Goal: Information Seeking & Learning: Learn about a topic

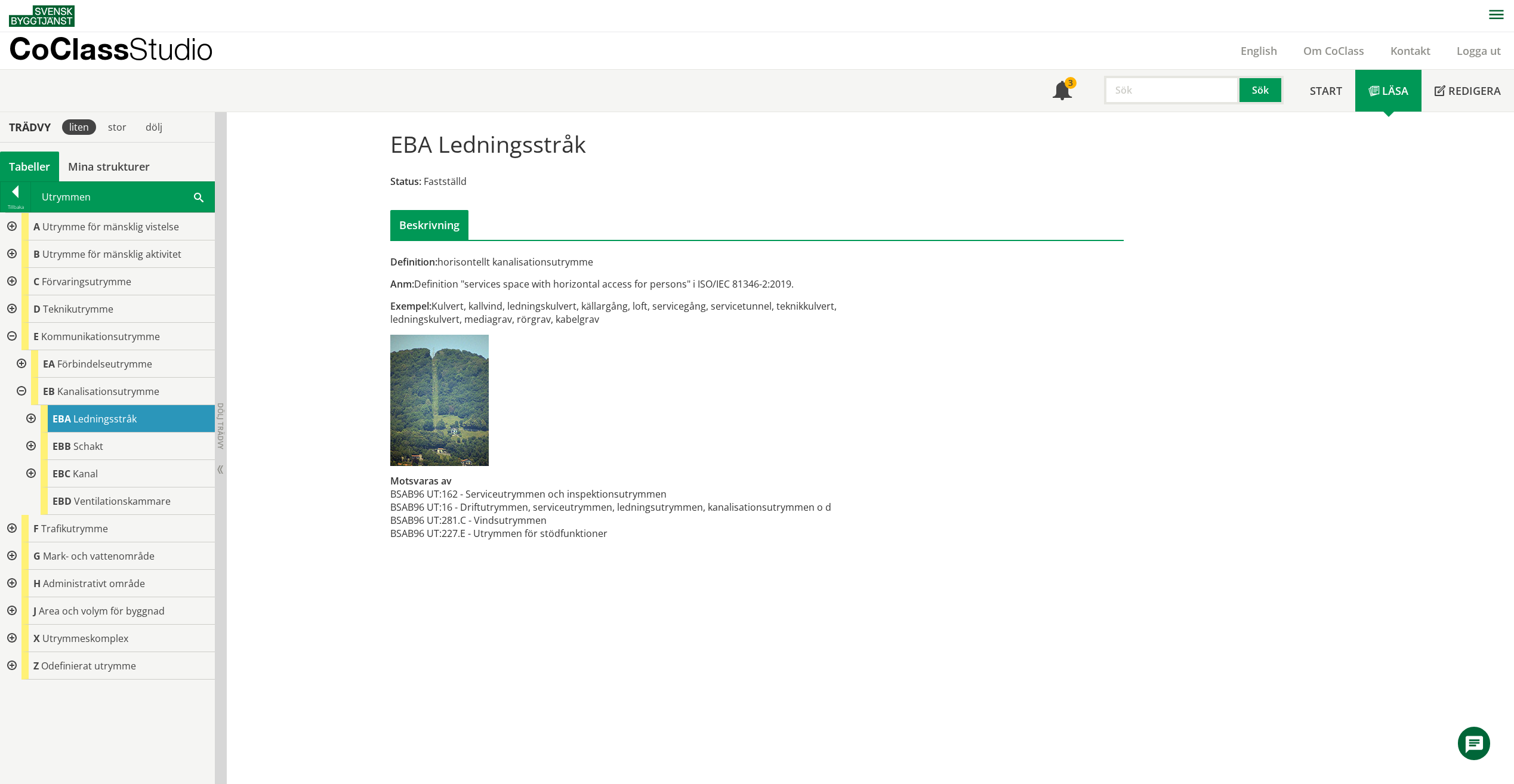
drag, startPoint x: 0, startPoint y: 0, endPoint x: 1153, endPoint y: 83, distance: 1156.0
click at [1153, 83] on input "text" at bounding box center [1172, 90] width 136 height 29
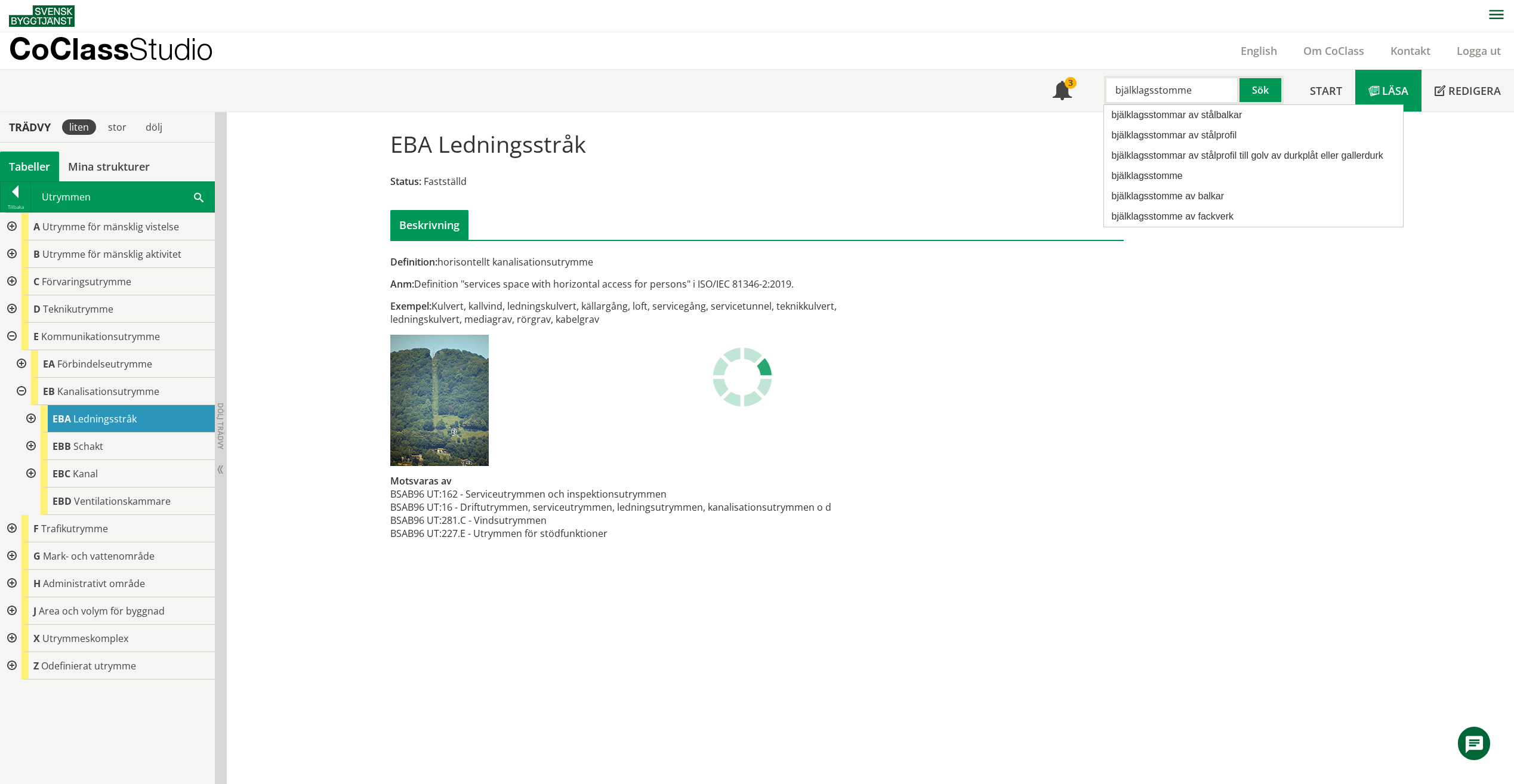
type input "bjälklagsstomme"
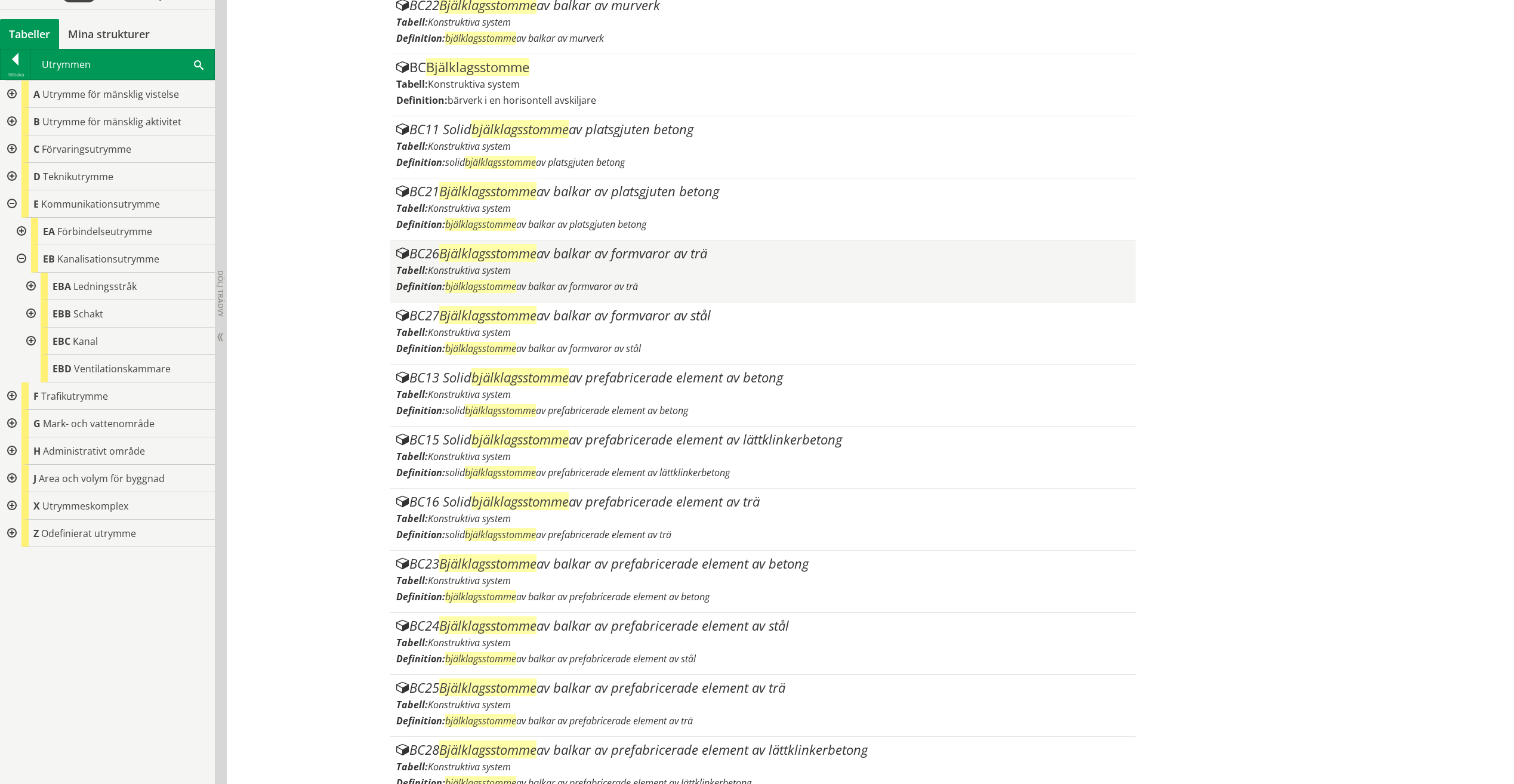
scroll to position [417, 0]
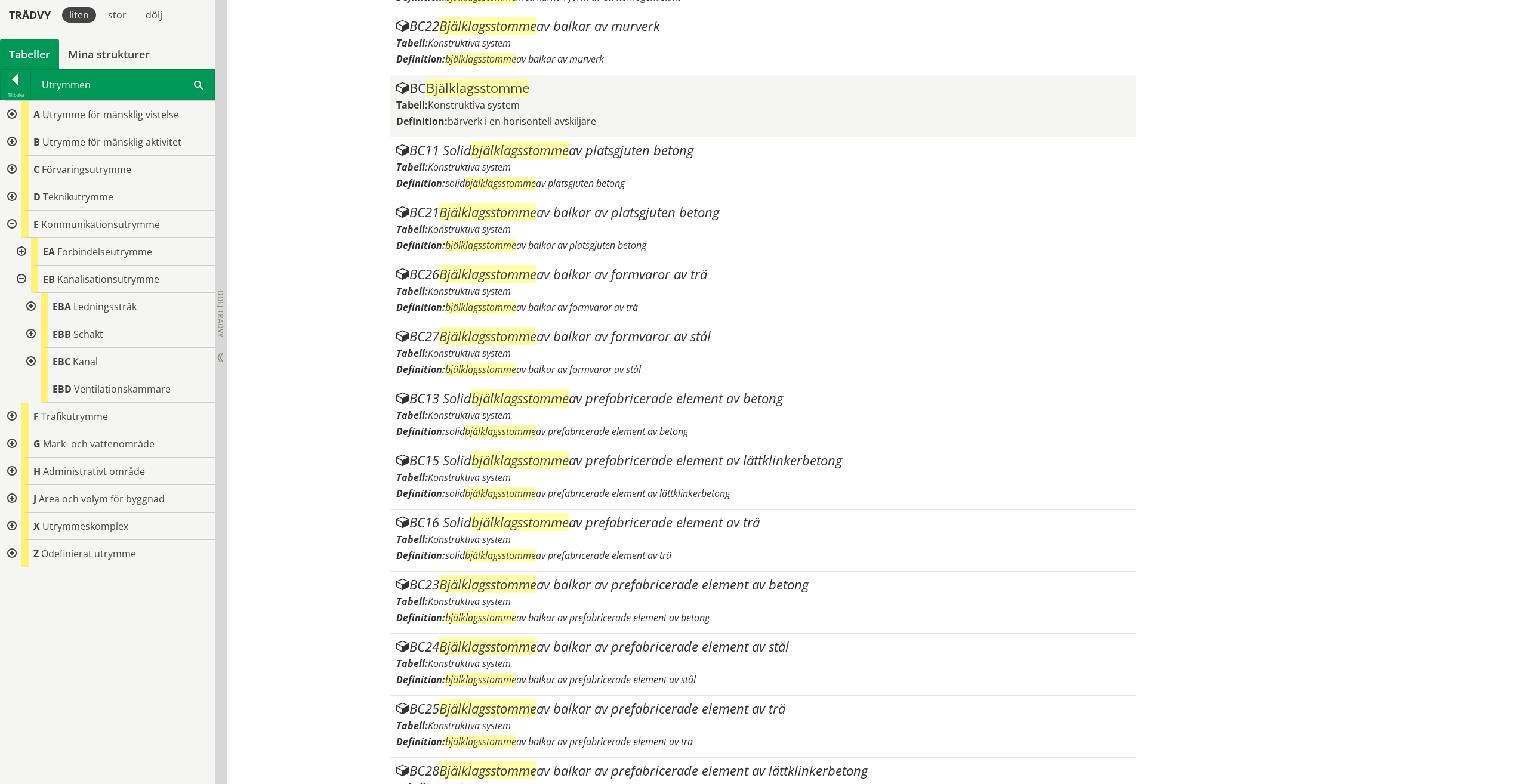
click at [500, 109] on span "Konstruktiva system" at bounding box center [474, 105] width 92 height 13
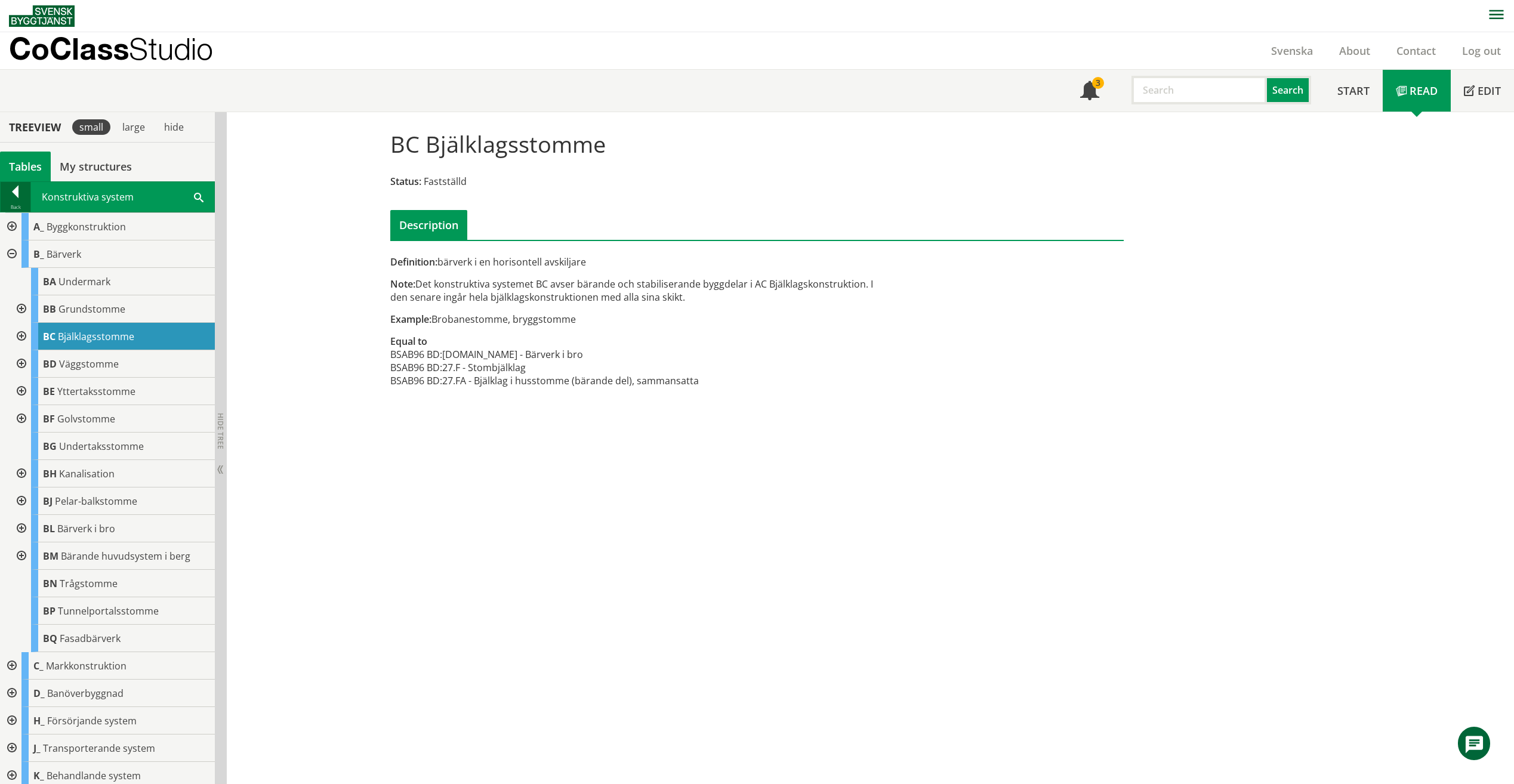
click at [26, 195] on div at bounding box center [15, 193] width 30 height 16
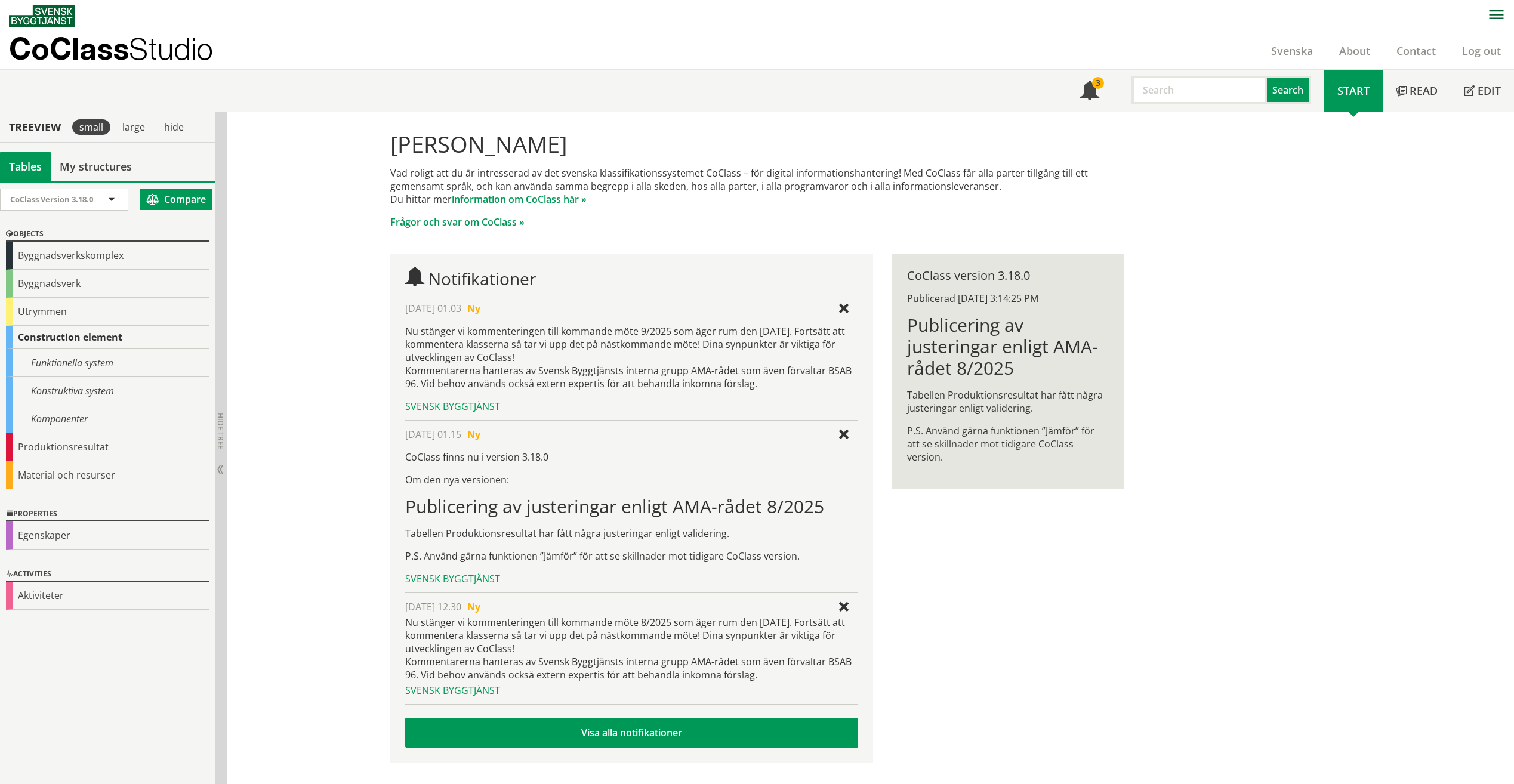
click at [1174, 91] on input "text" at bounding box center [1199, 90] width 136 height 29
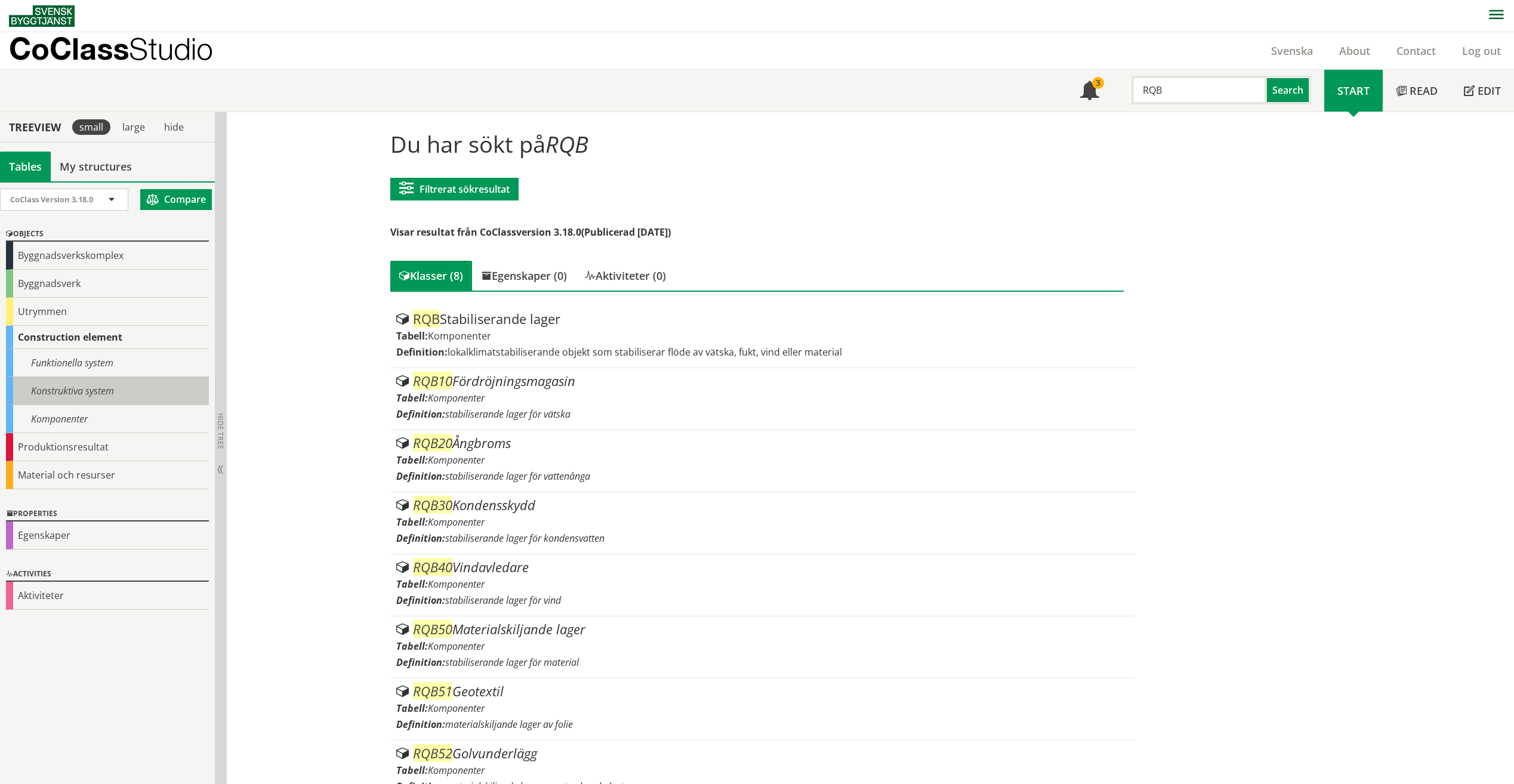
click at [134, 398] on div "Konstruktiva system" at bounding box center [108, 391] width 203 height 28
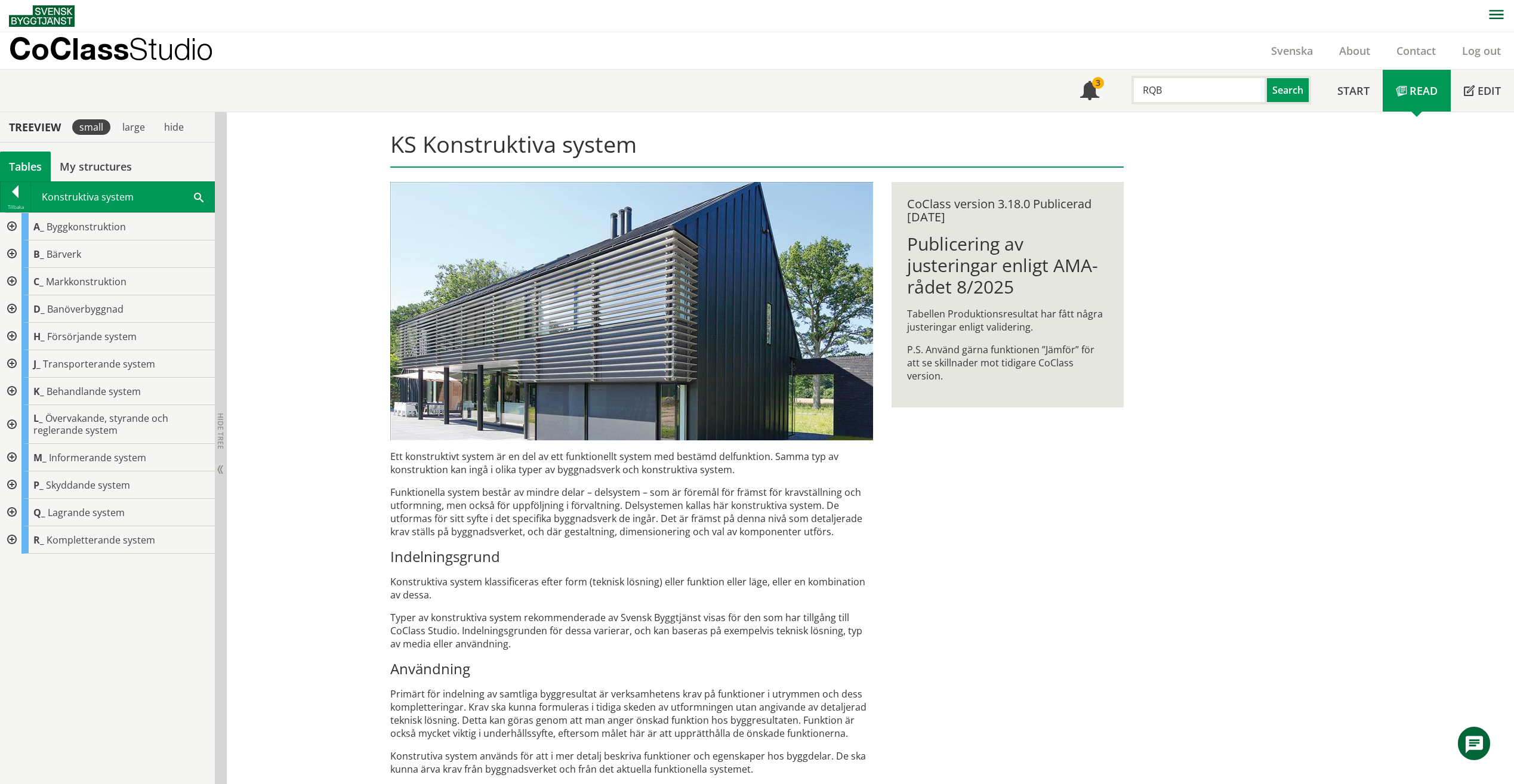
click at [7, 250] on div at bounding box center [10, 254] width 21 height 27
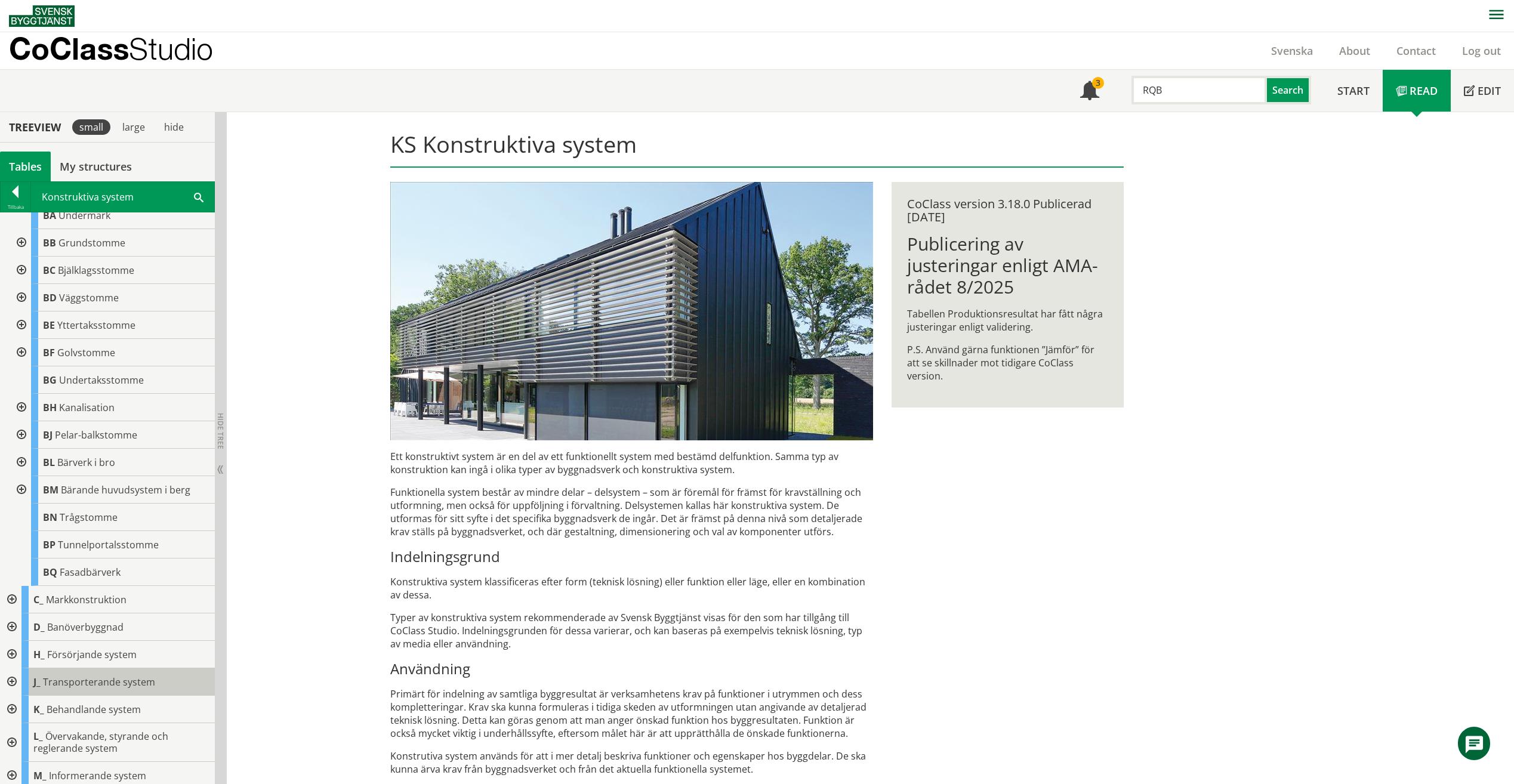
scroll to position [154, 0]
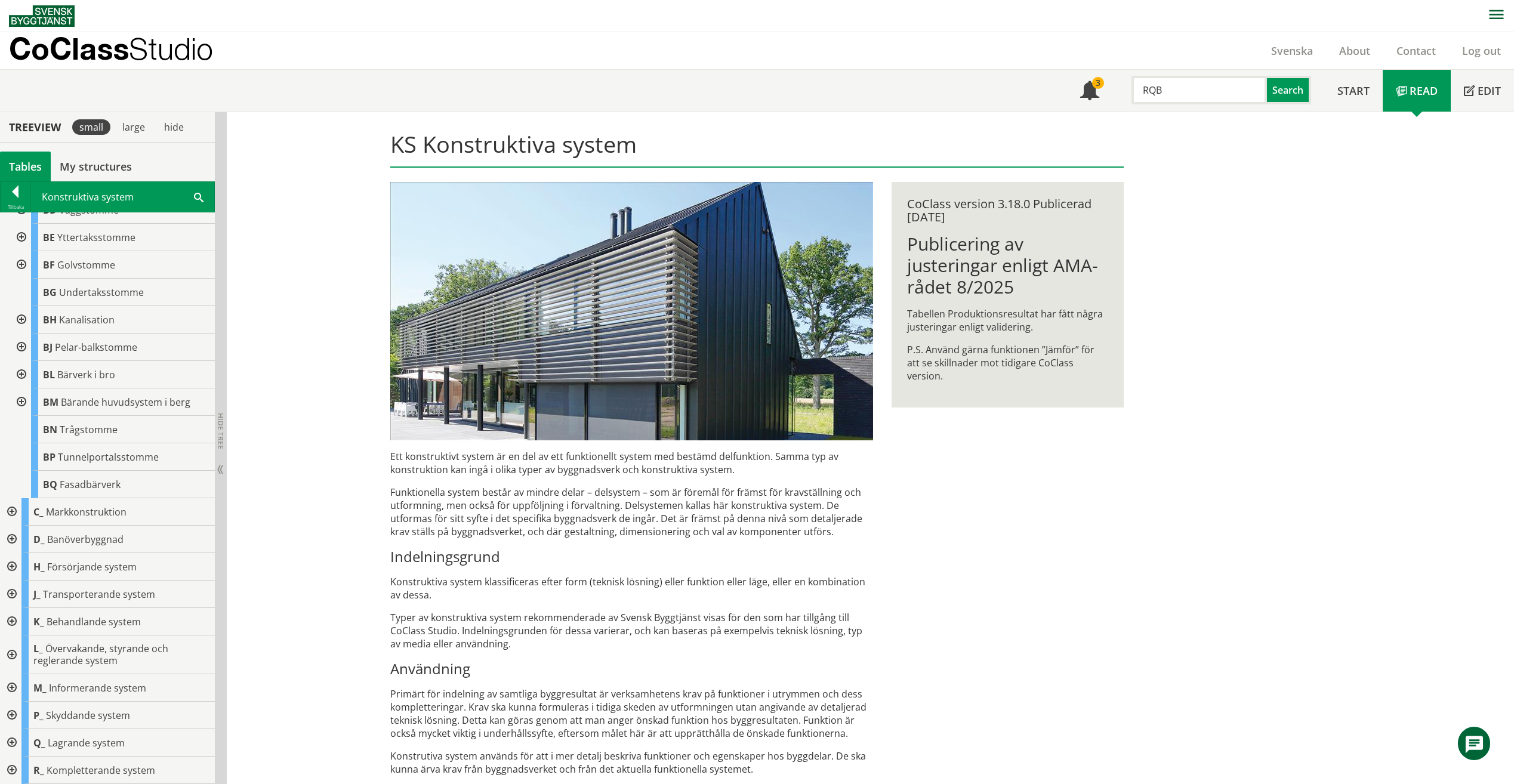
click at [14, 506] on div at bounding box center [10, 512] width 21 height 27
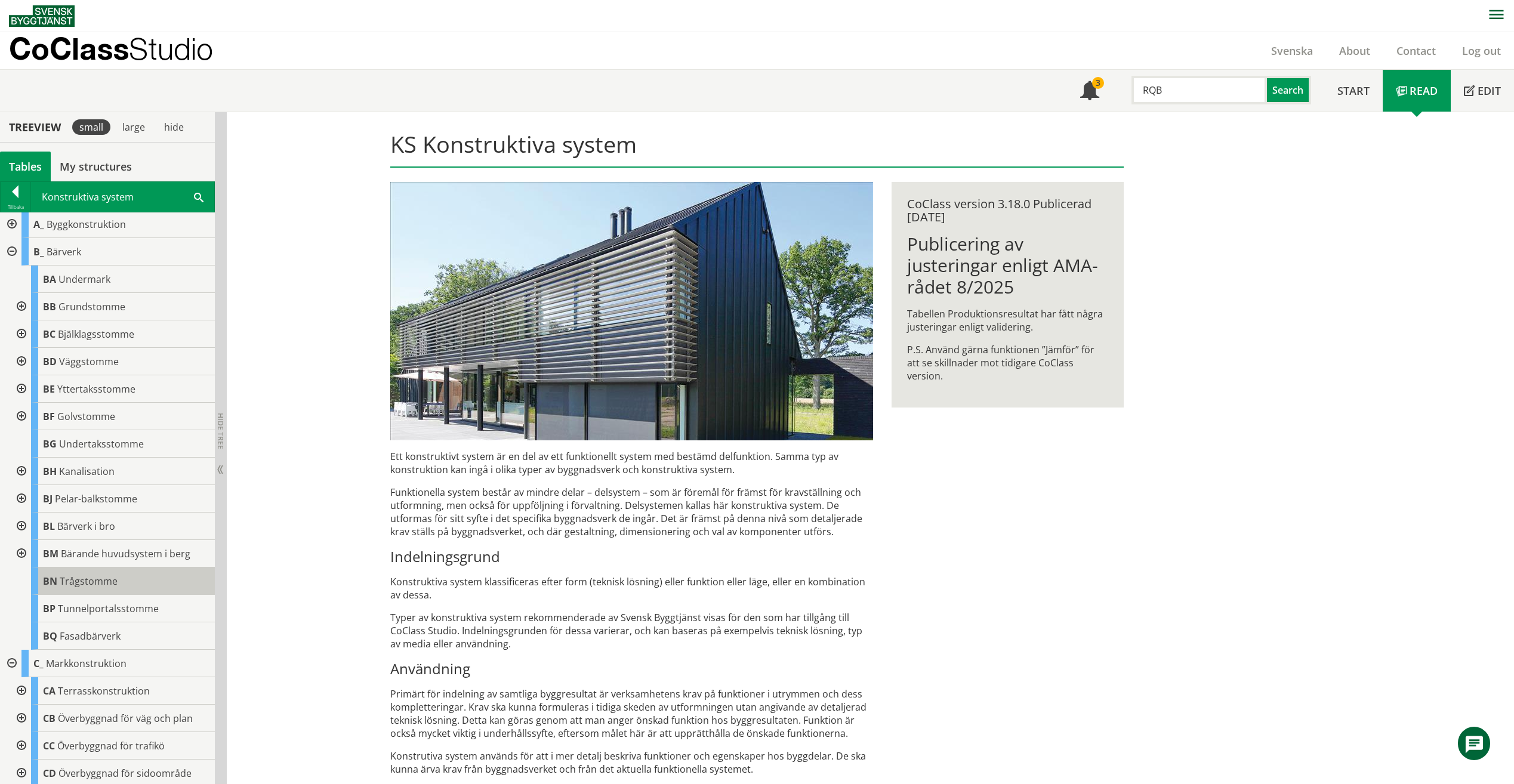
scroll to position [0, 0]
click at [18, 340] on div at bounding box center [20, 336] width 21 height 27
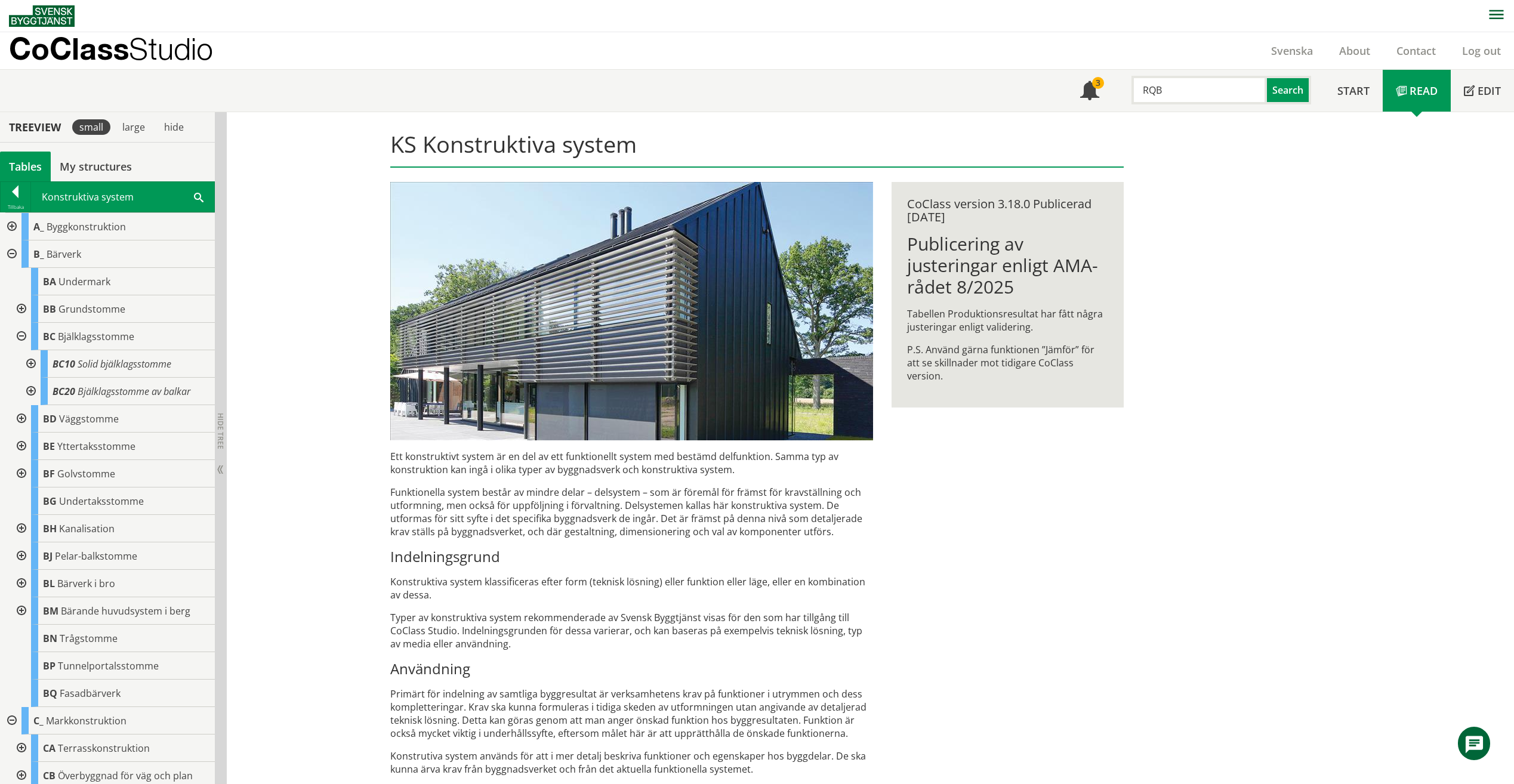
click at [19, 420] on div at bounding box center [20, 418] width 21 height 27
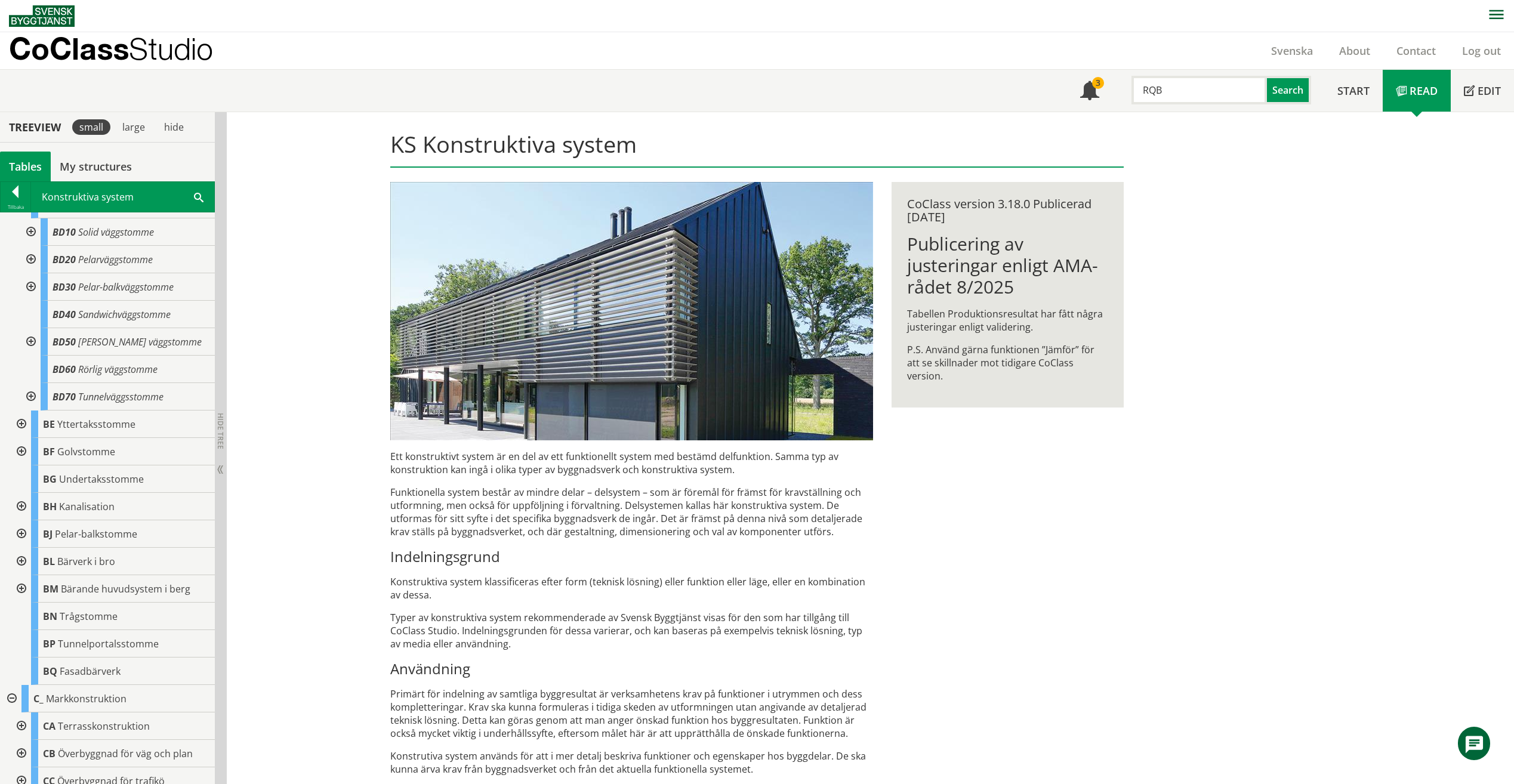
drag, startPoint x: 10, startPoint y: 723, endPoint x: 11, endPoint y: 717, distance: 6.1
click at [10, 721] on div at bounding box center [20, 726] width 21 height 27
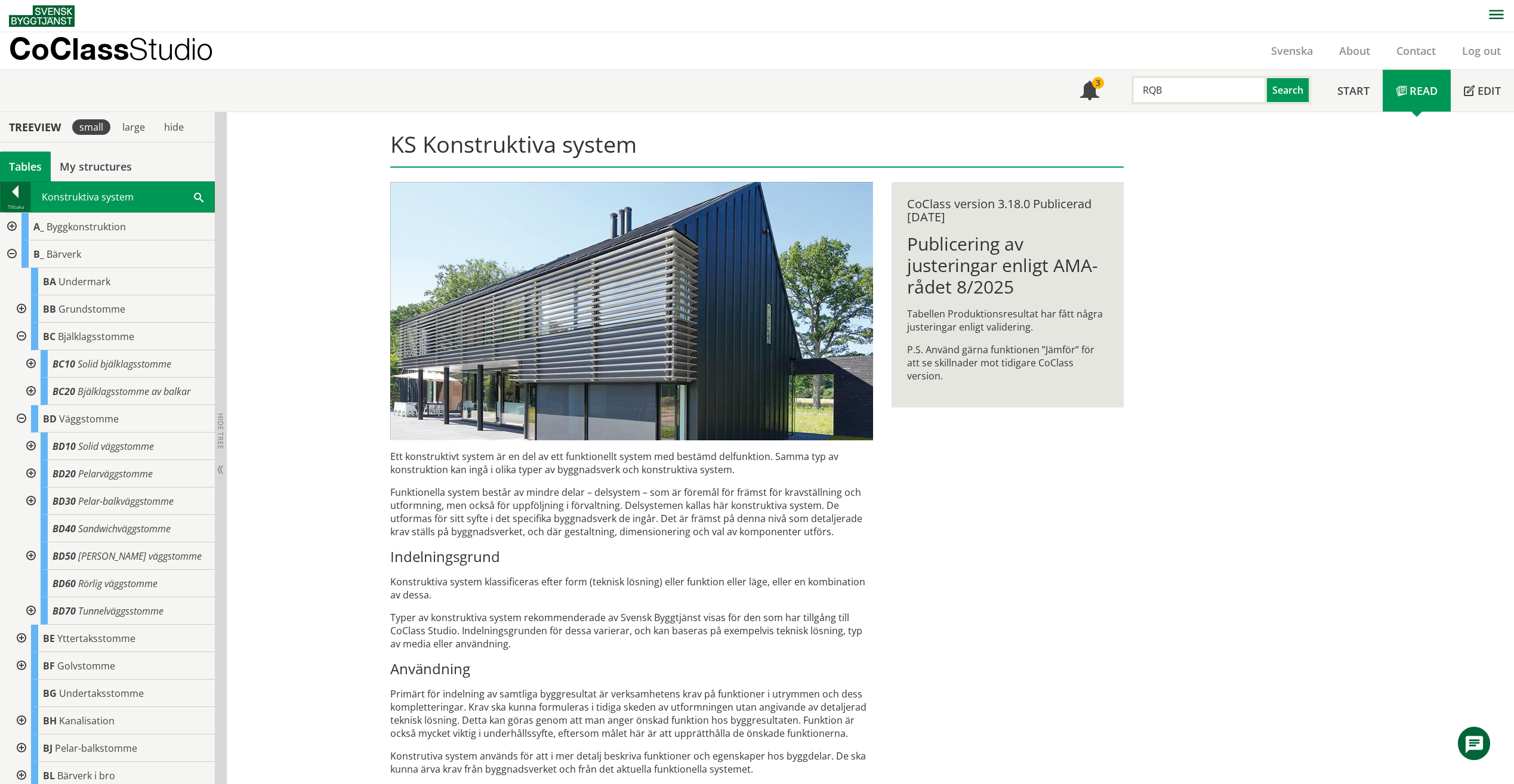
click at [15, 205] on div "Tillbaka" at bounding box center [15, 207] width 30 height 10
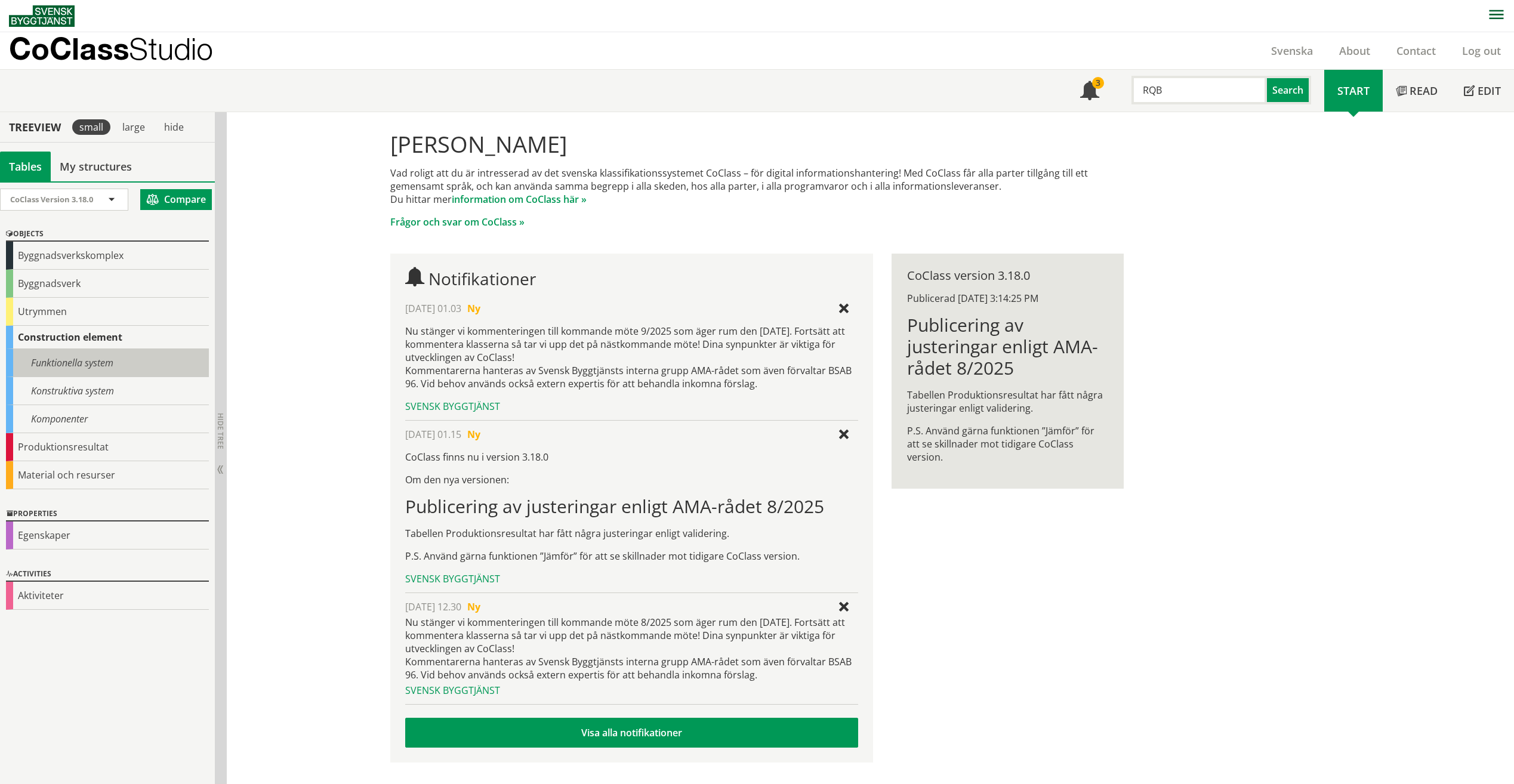
click at [49, 357] on div "Funktionella system" at bounding box center [108, 363] width 203 height 28
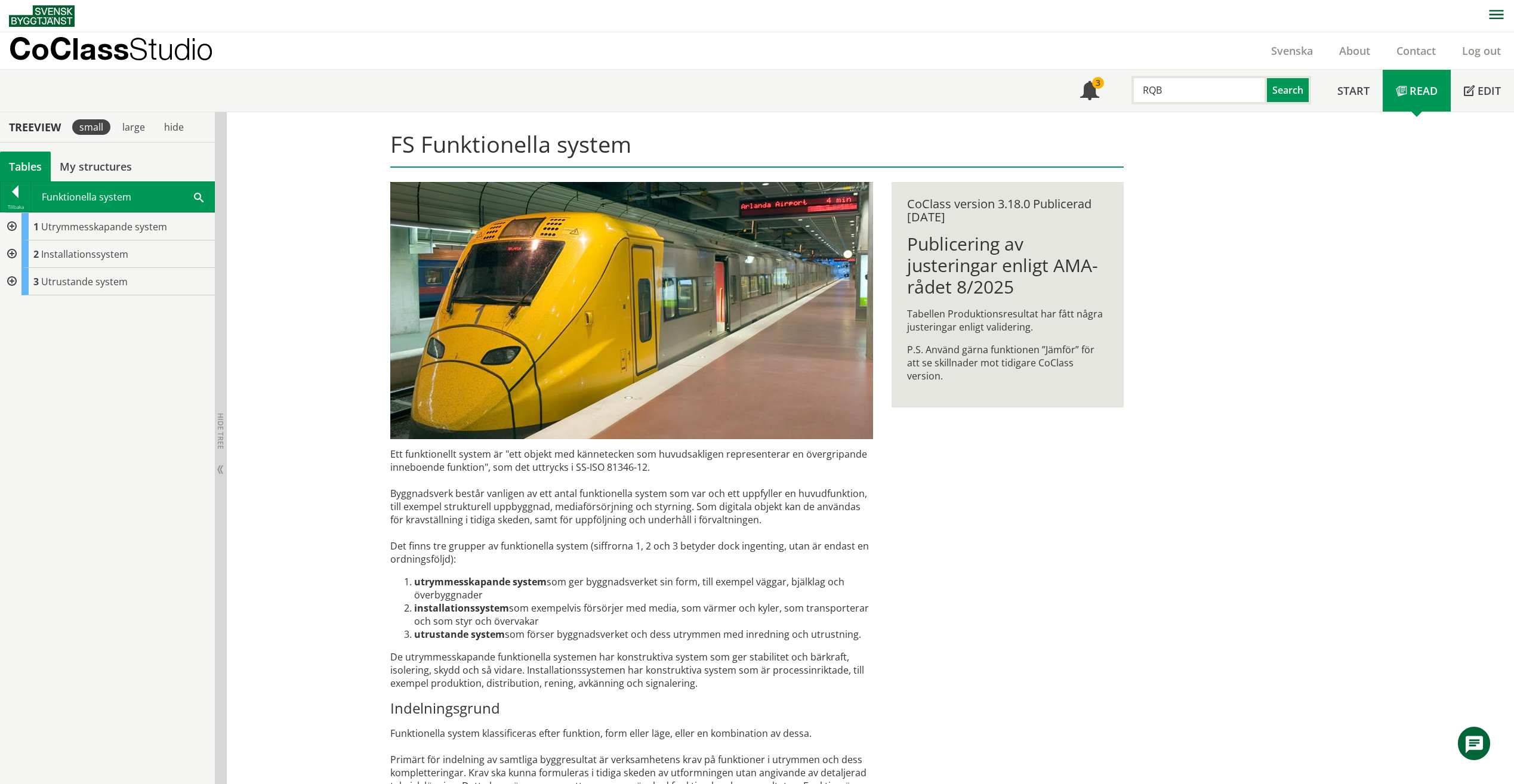
click at [12, 253] on div at bounding box center [10, 254] width 21 height 27
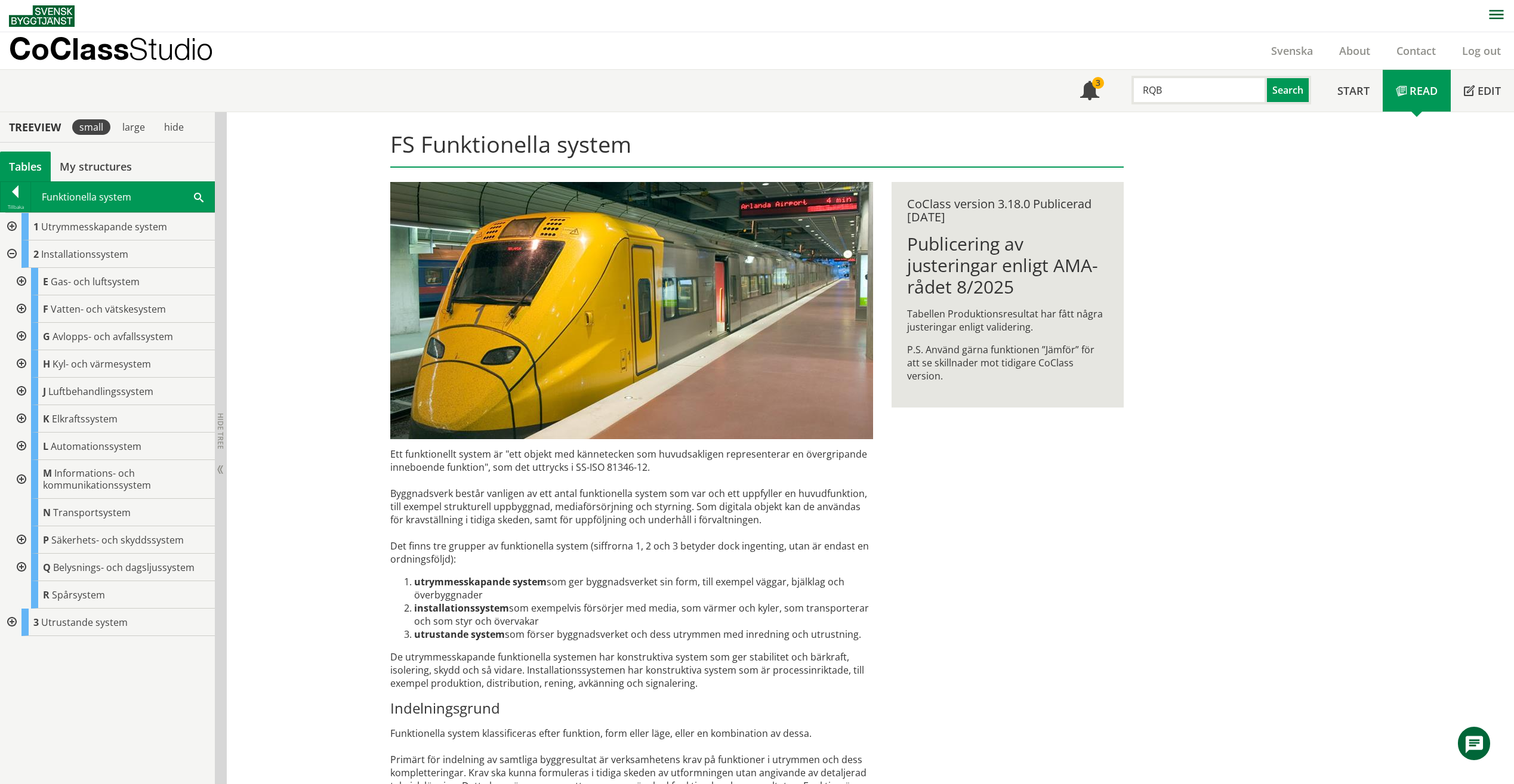
click at [20, 332] on div at bounding box center [20, 336] width 21 height 27
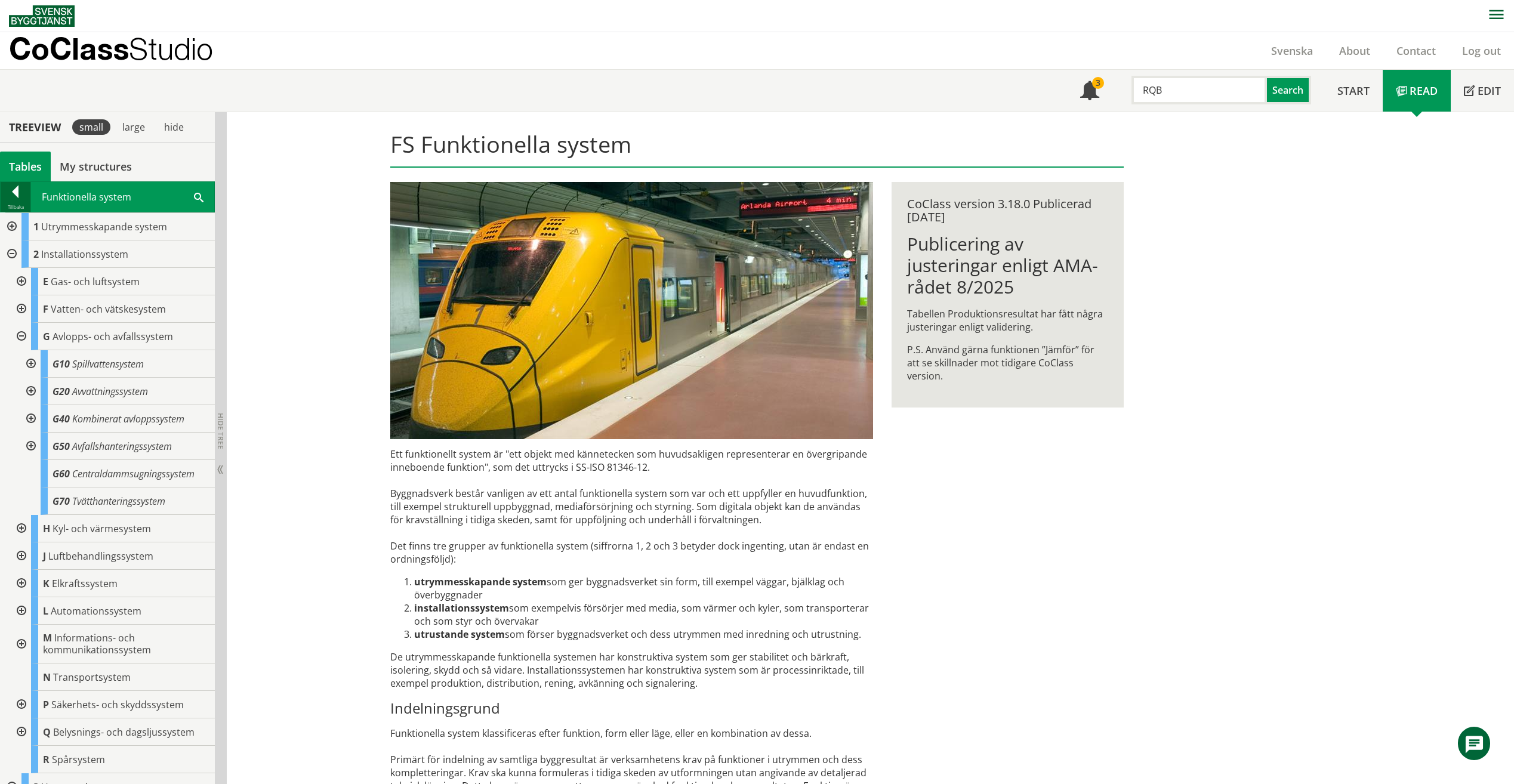
click at [13, 188] on div at bounding box center [15, 193] width 30 height 16
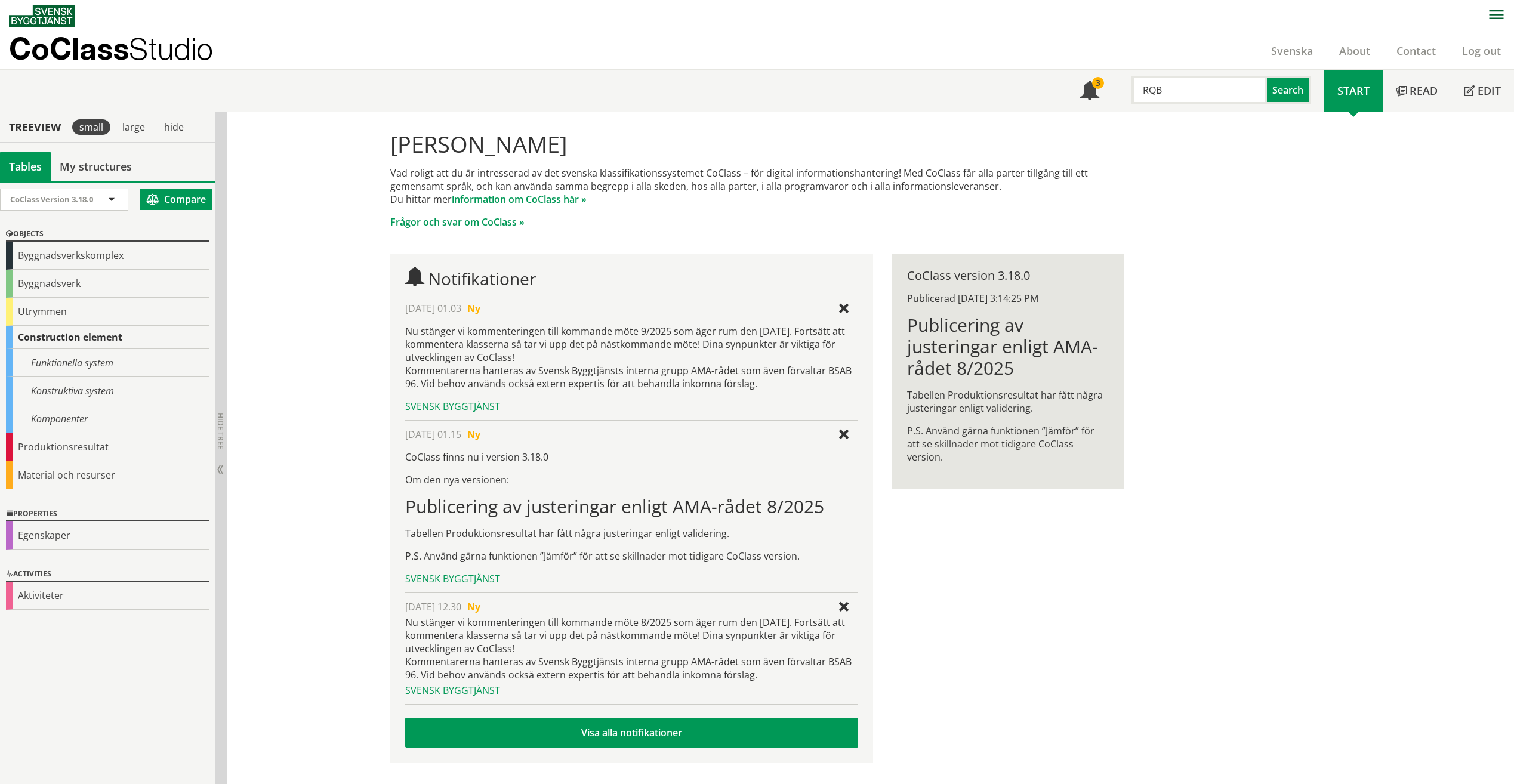
click at [1220, 82] on input "RQB" at bounding box center [1199, 90] width 136 height 29
drag, startPoint x: 1214, startPoint y: 86, endPoint x: 1170, endPoint y: 84, distance: 44.0
click at [1170, 84] on input "RQB" at bounding box center [1199, 90] width 136 height 29
drag, startPoint x: 1170, startPoint y: 84, endPoint x: 1119, endPoint y: 85, distance: 51.0
click at [1119, 85] on div "RQB Search" at bounding box center [1218, 87] width 212 height 35
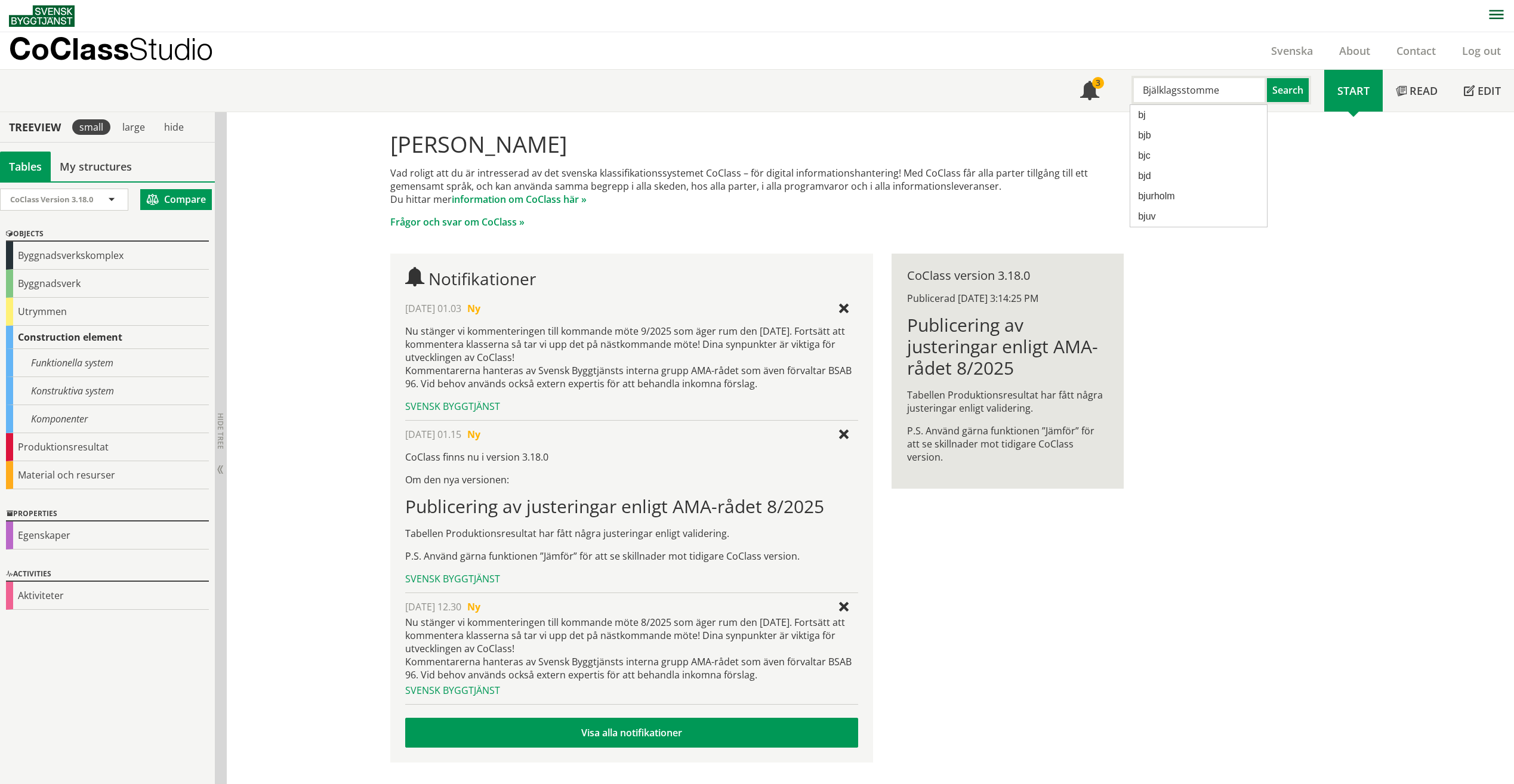
type input "Bjälklagsstomme"
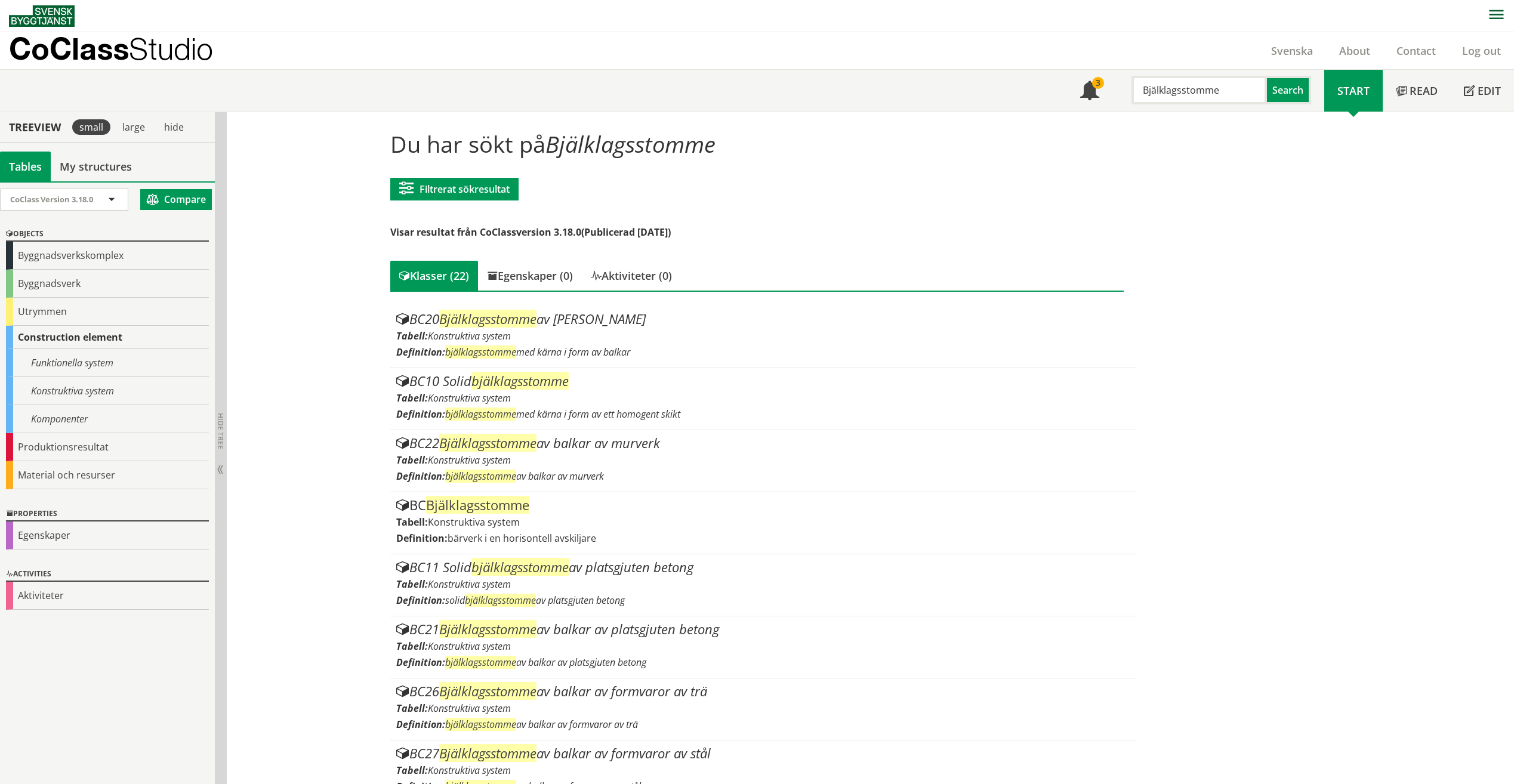
click at [1236, 97] on input "Bjälklagsstomme" at bounding box center [1199, 90] width 136 height 29
click at [485, 188] on button "Filtrerat sökresultat" at bounding box center [454, 189] width 128 height 22
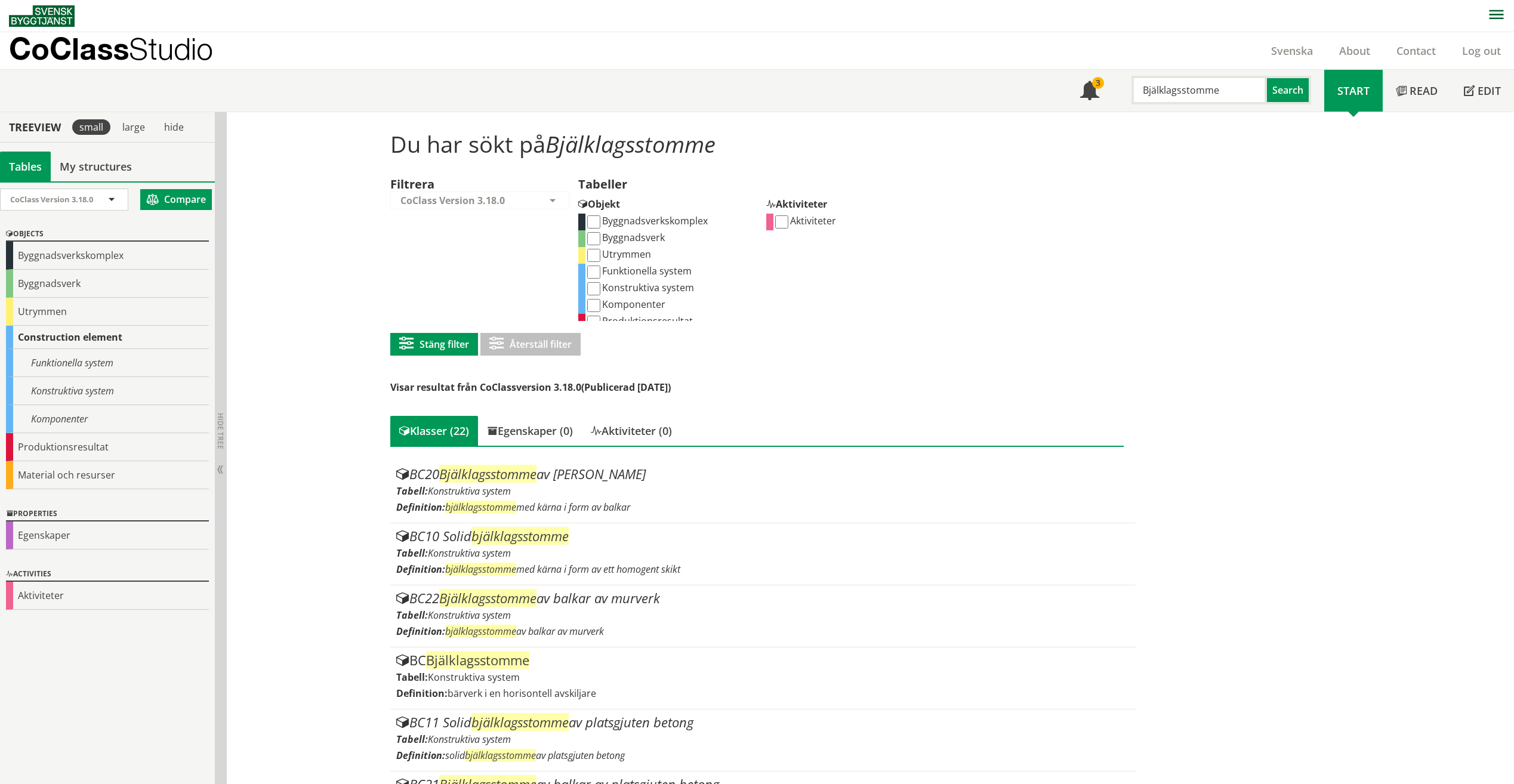
click at [593, 304] on input "Komponenter" at bounding box center [594, 306] width 13 height 13
checkbox input "true"
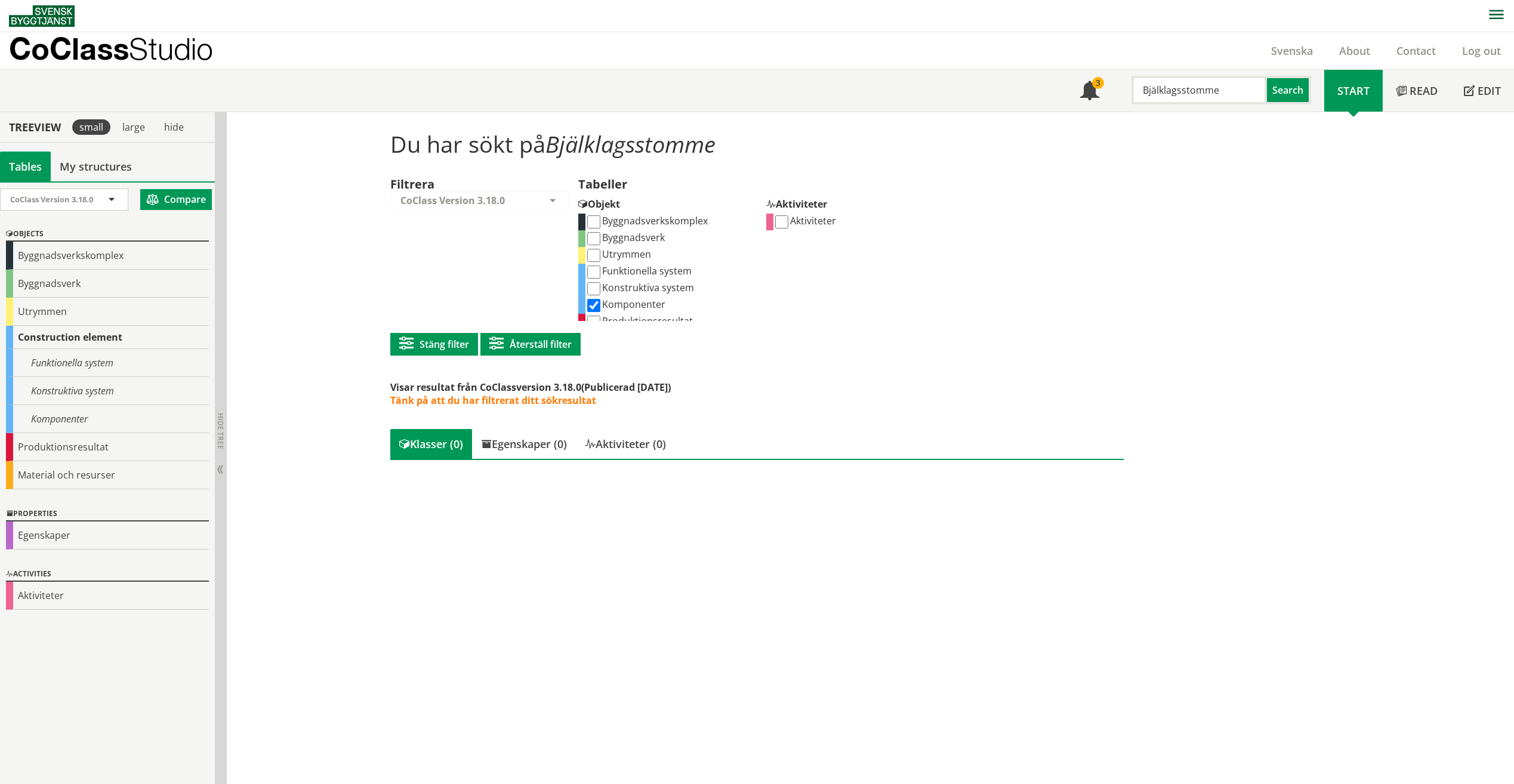
click at [592, 294] on input "Konstruktiva system" at bounding box center [594, 289] width 13 height 13
checkbox input "true"
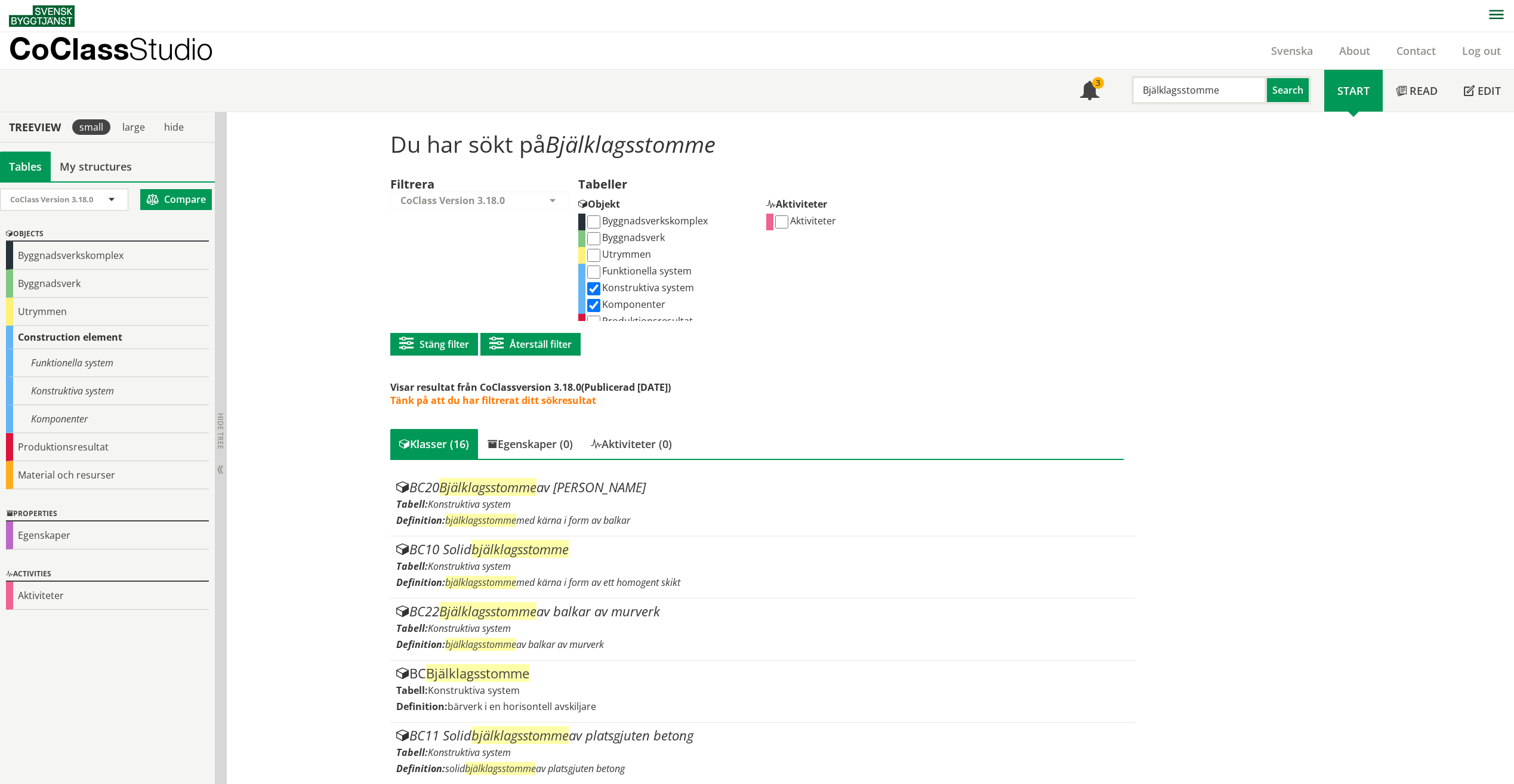
click at [592, 305] on input "Komponenter" at bounding box center [594, 306] width 13 height 13
checkbox input "false"
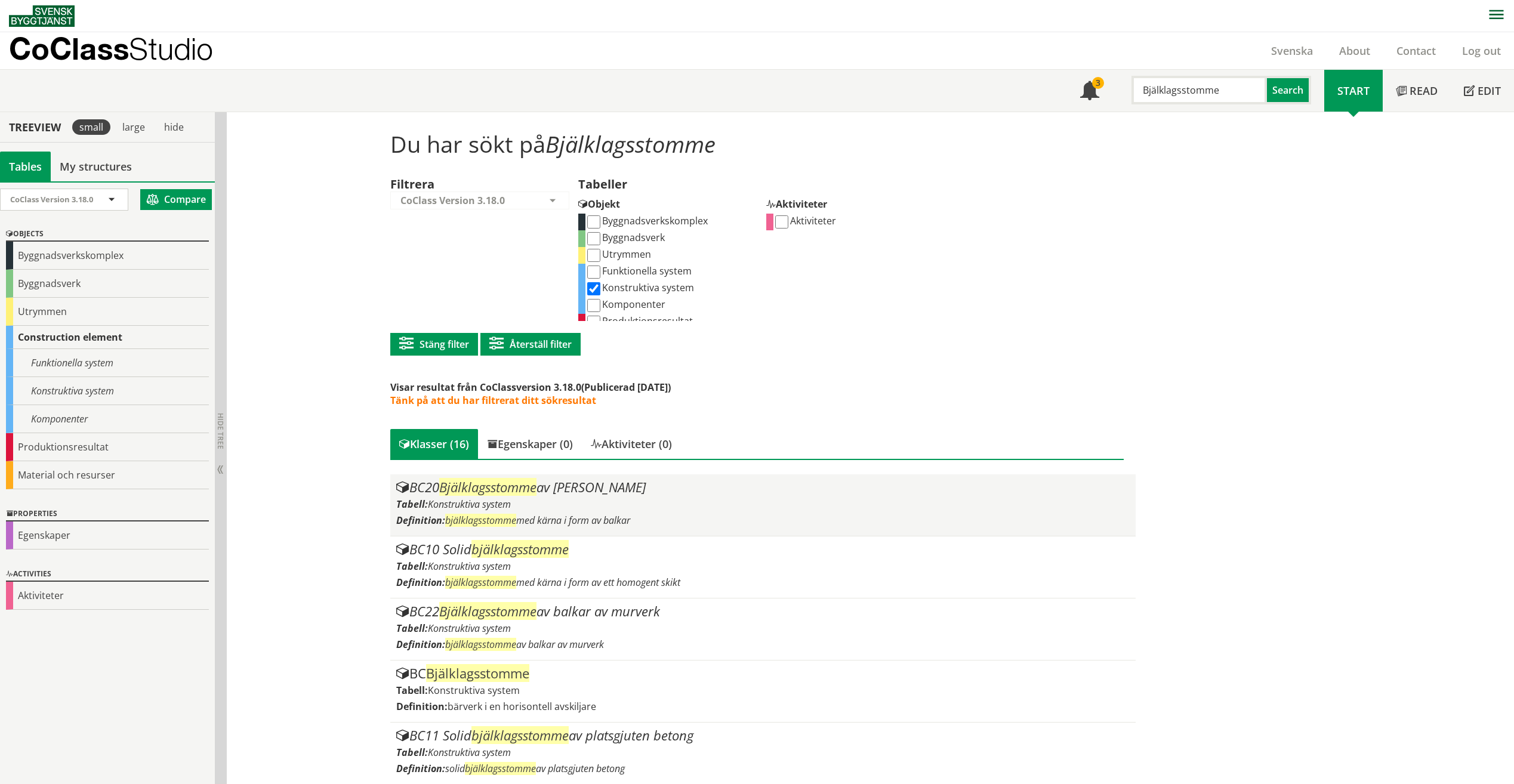
click at [493, 512] on div "BC20 Bjälklagsstomme av balkar Tabell: Konstruktiva system Definition: bjälklag…" at bounding box center [763, 504] width 733 height 49
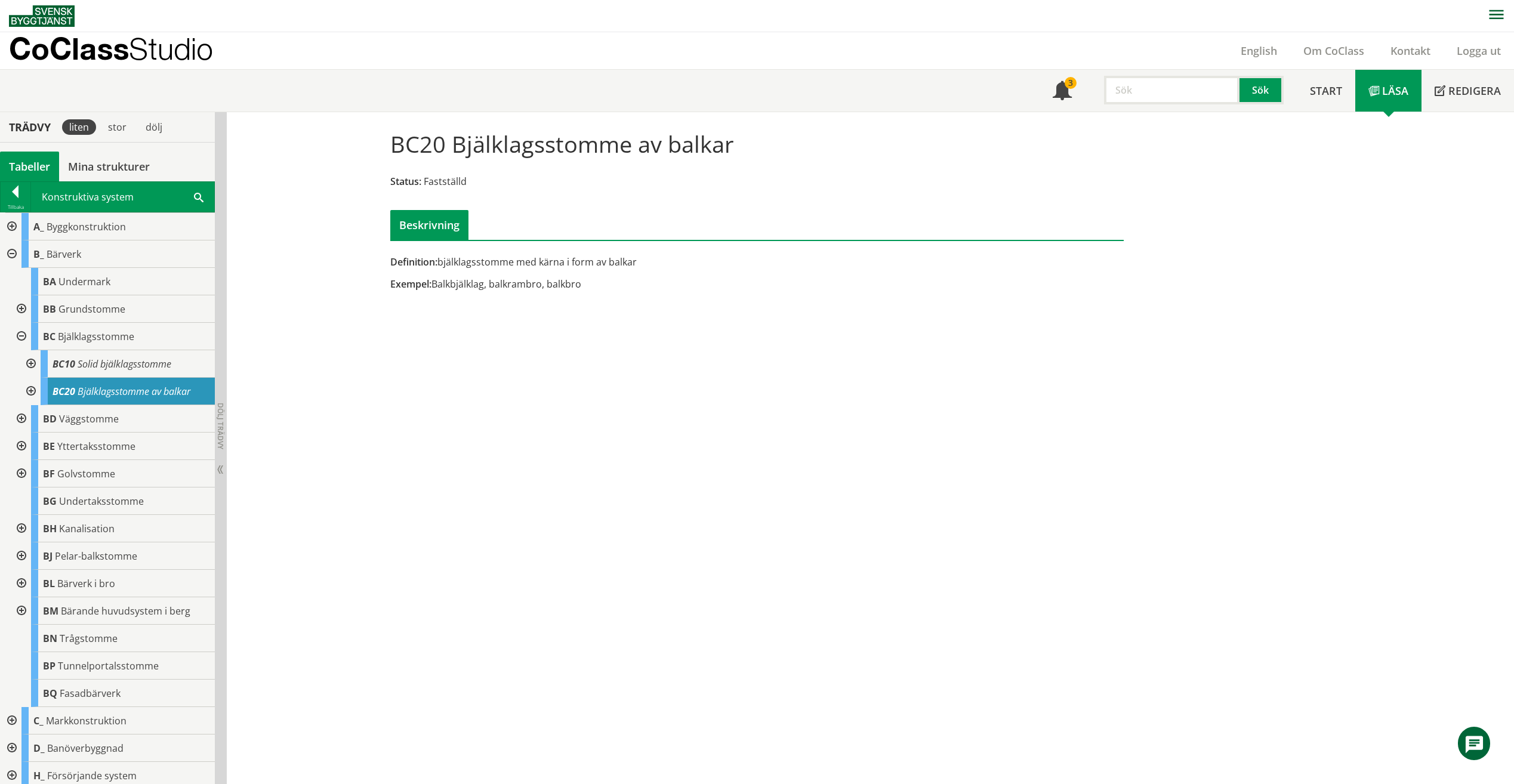
click at [10, 223] on div at bounding box center [10, 226] width 21 height 27
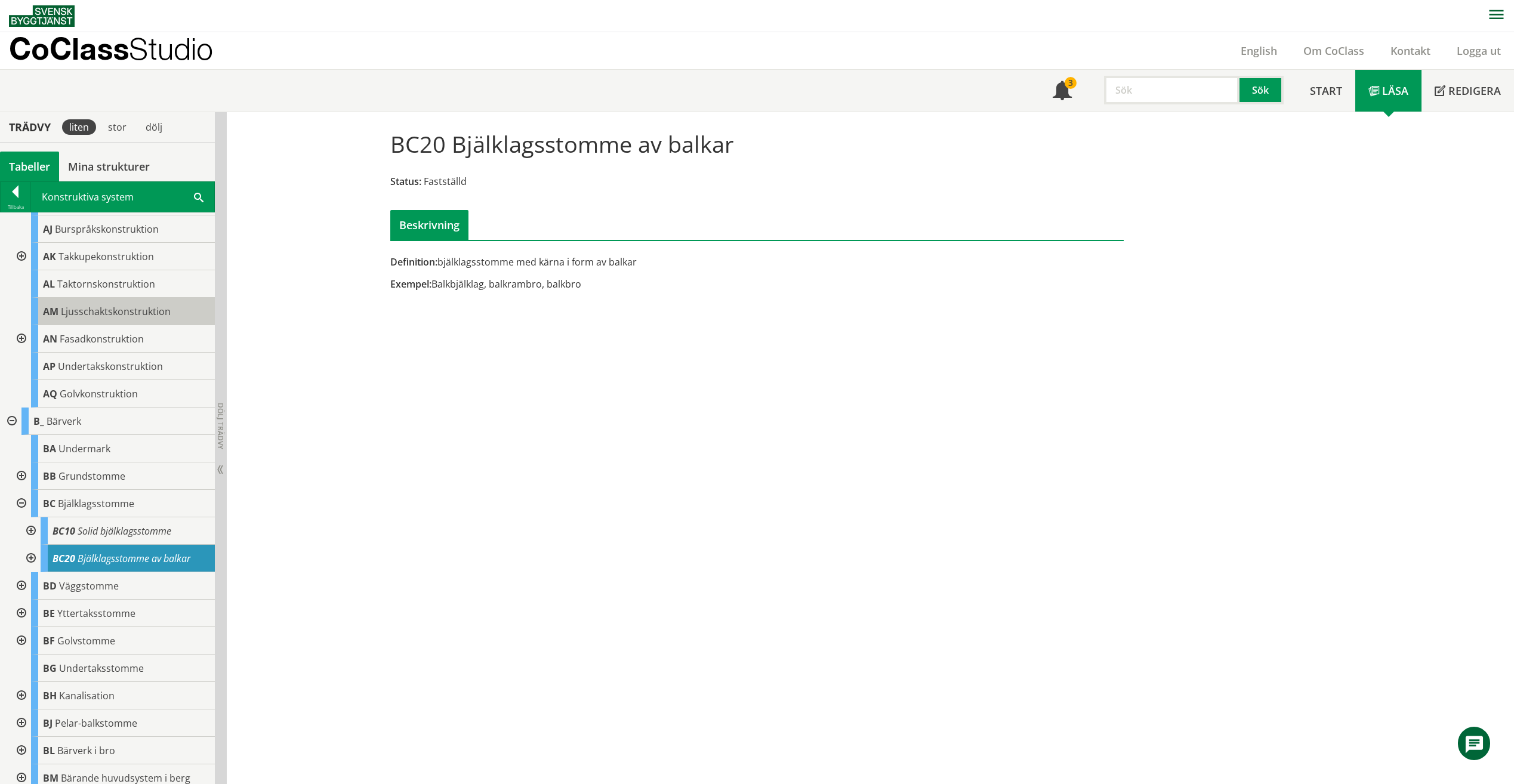
scroll to position [298, 0]
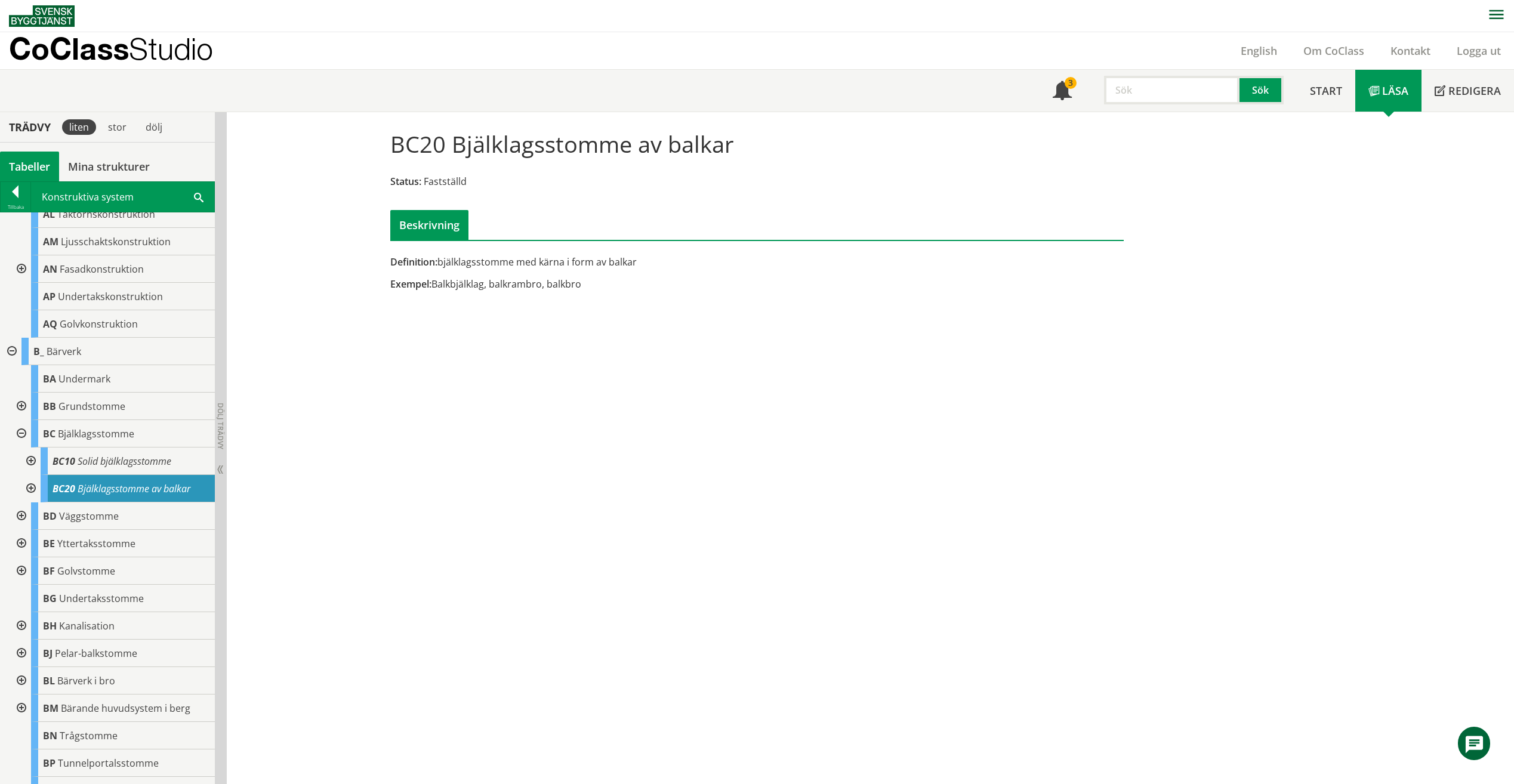
click at [1155, 81] on input "text" at bounding box center [1172, 90] width 136 height 29
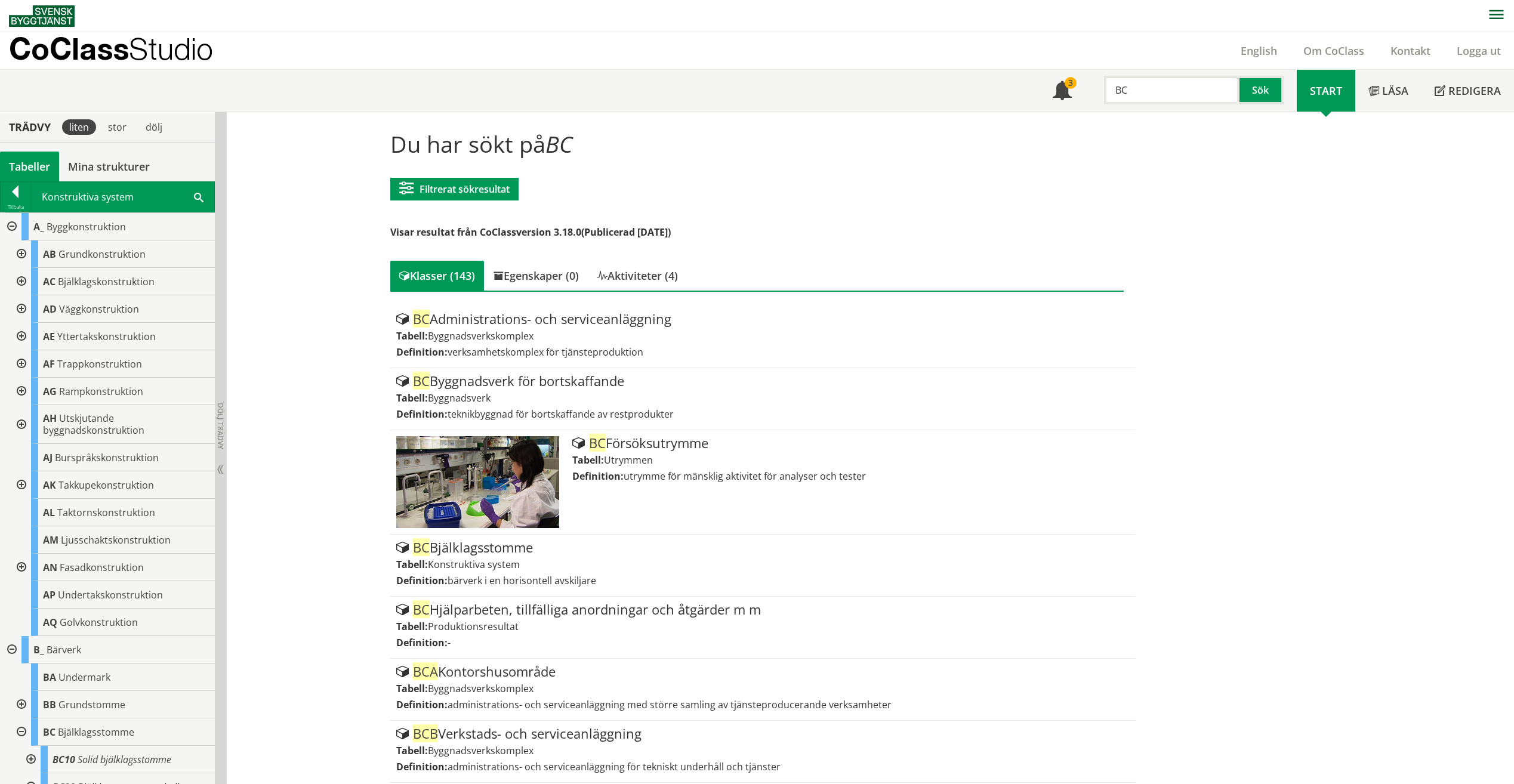
click at [19, 281] on div at bounding box center [20, 281] width 21 height 27
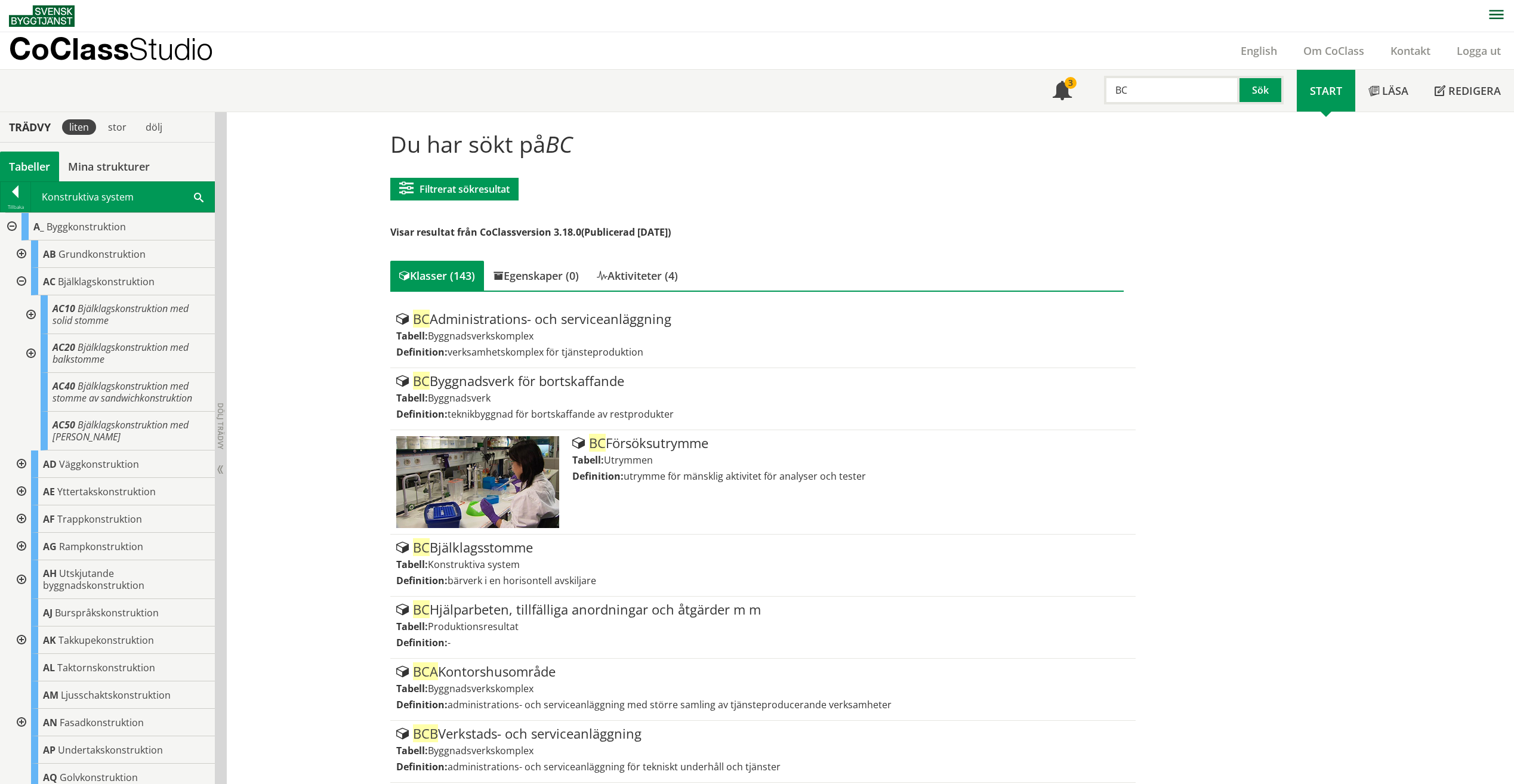
drag, startPoint x: 1159, startPoint y: 108, endPoint x: 1158, endPoint y: 97, distance: 11.0
click at [1158, 103] on div "Meny 3 BC Sök" at bounding box center [1168, 91] width 257 height 42
click at [1158, 93] on input "BC" at bounding box center [1172, 90] width 136 height 29
type input "Bjälklag"
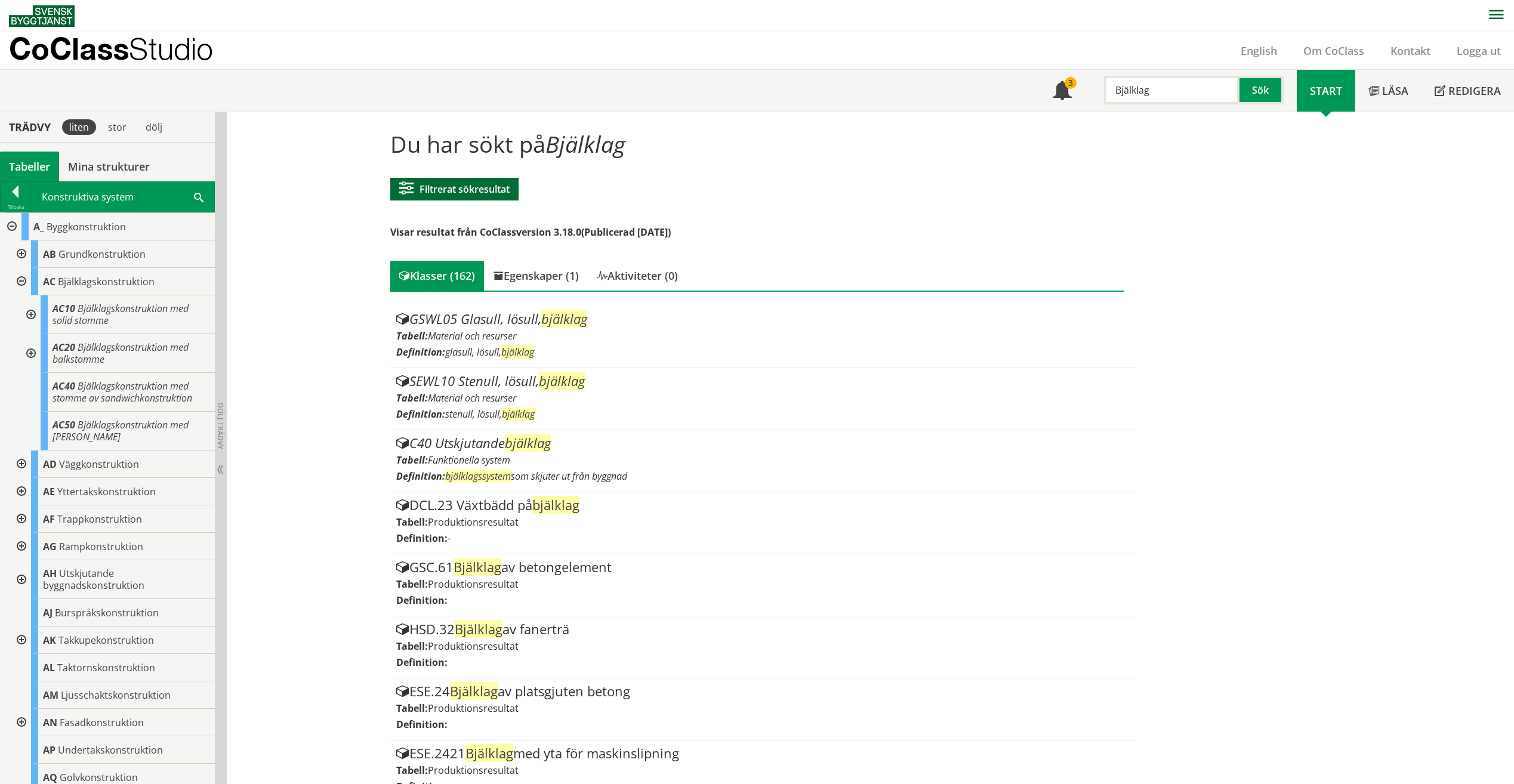
click at [485, 197] on button "Filtrerat sökresultat" at bounding box center [454, 189] width 128 height 22
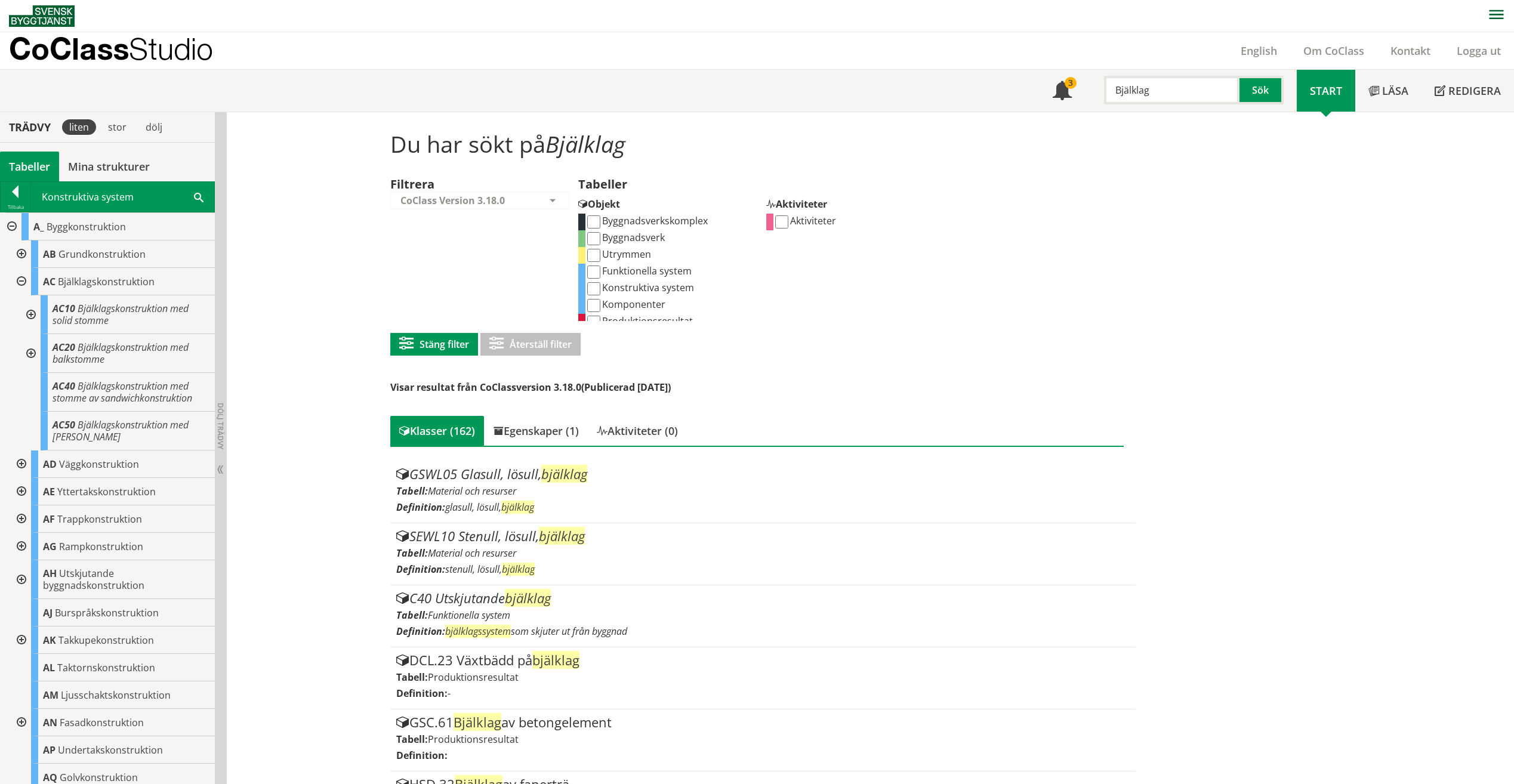
click at [598, 301] on label "Komponenter" at bounding box center [626, 304] width 80 height 13
click at [598, 301] on input "Komponenter" at bounding box center [594, 306] width 13 height 13
checkbox input "true"
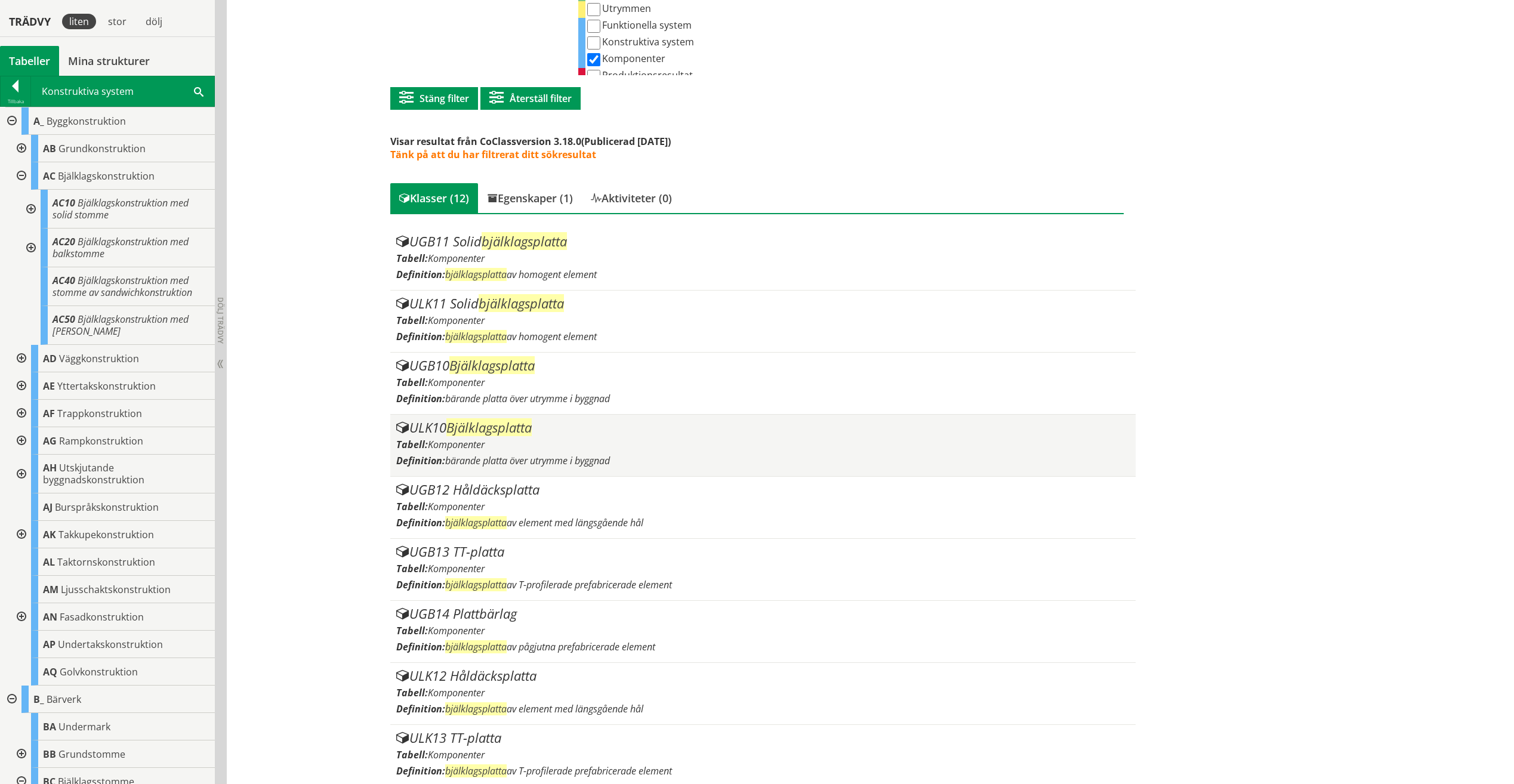
scroll to position [244, 0]
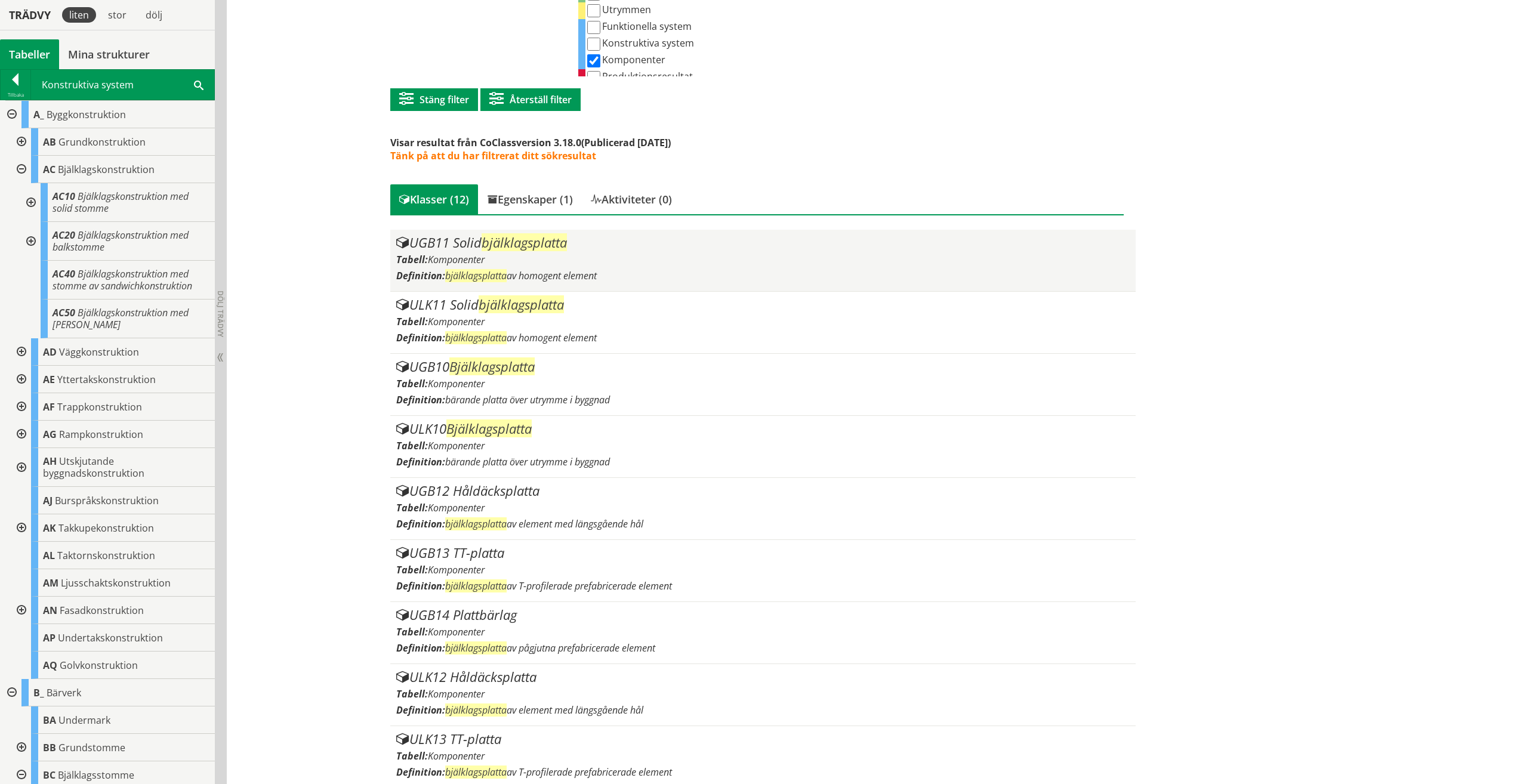
click at [506, 268] on div "UGB11 Solid bjälklagsplatta Tabell: Komponenter Definition: bjälklagsplatta av …" at bounding box center [763, 260] width 733 height 49
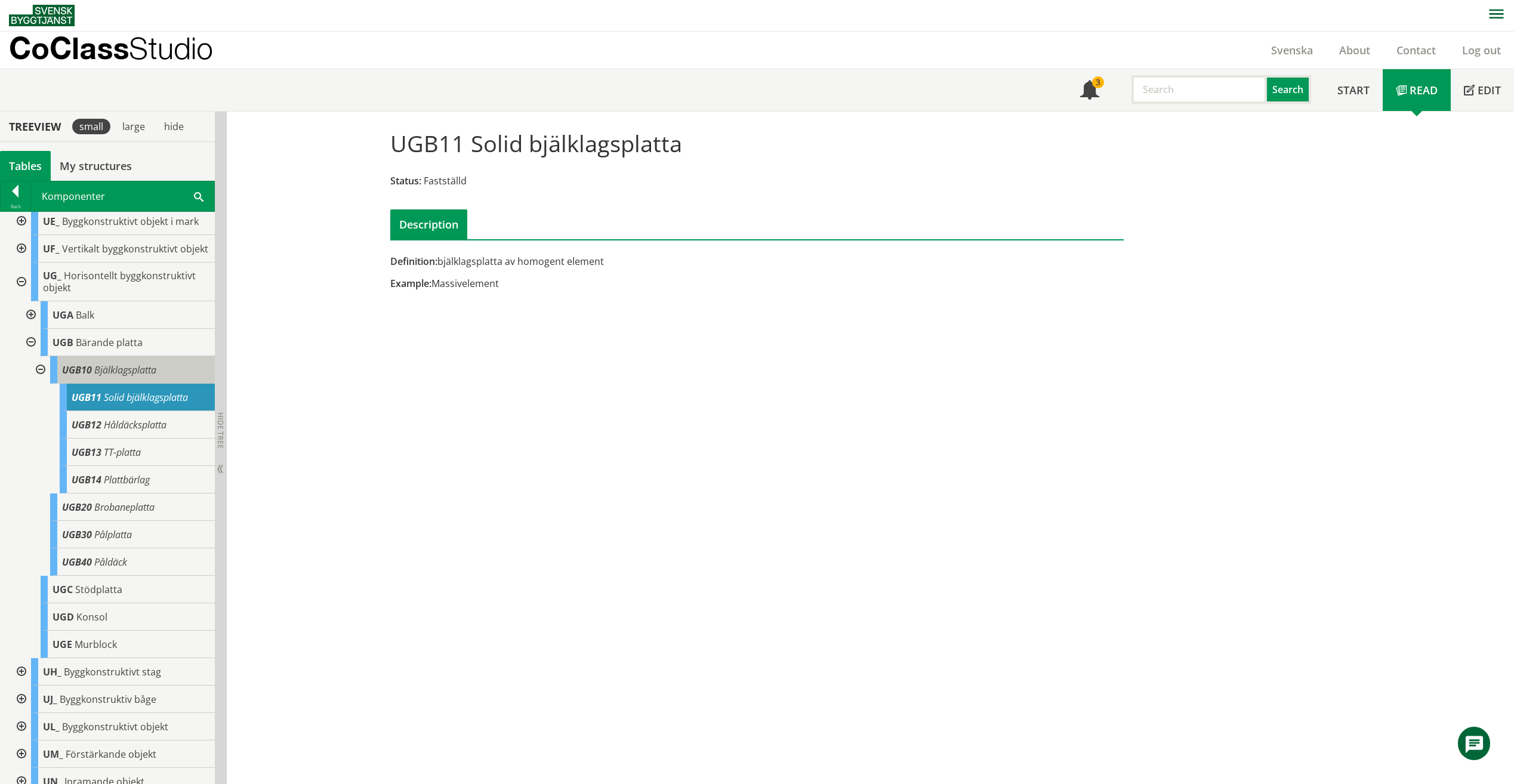
scroll to position [500, 0]
click at [125, 376] on span "Bjälklagsplatta" at bounding box center [125, 370] width 62 height 13
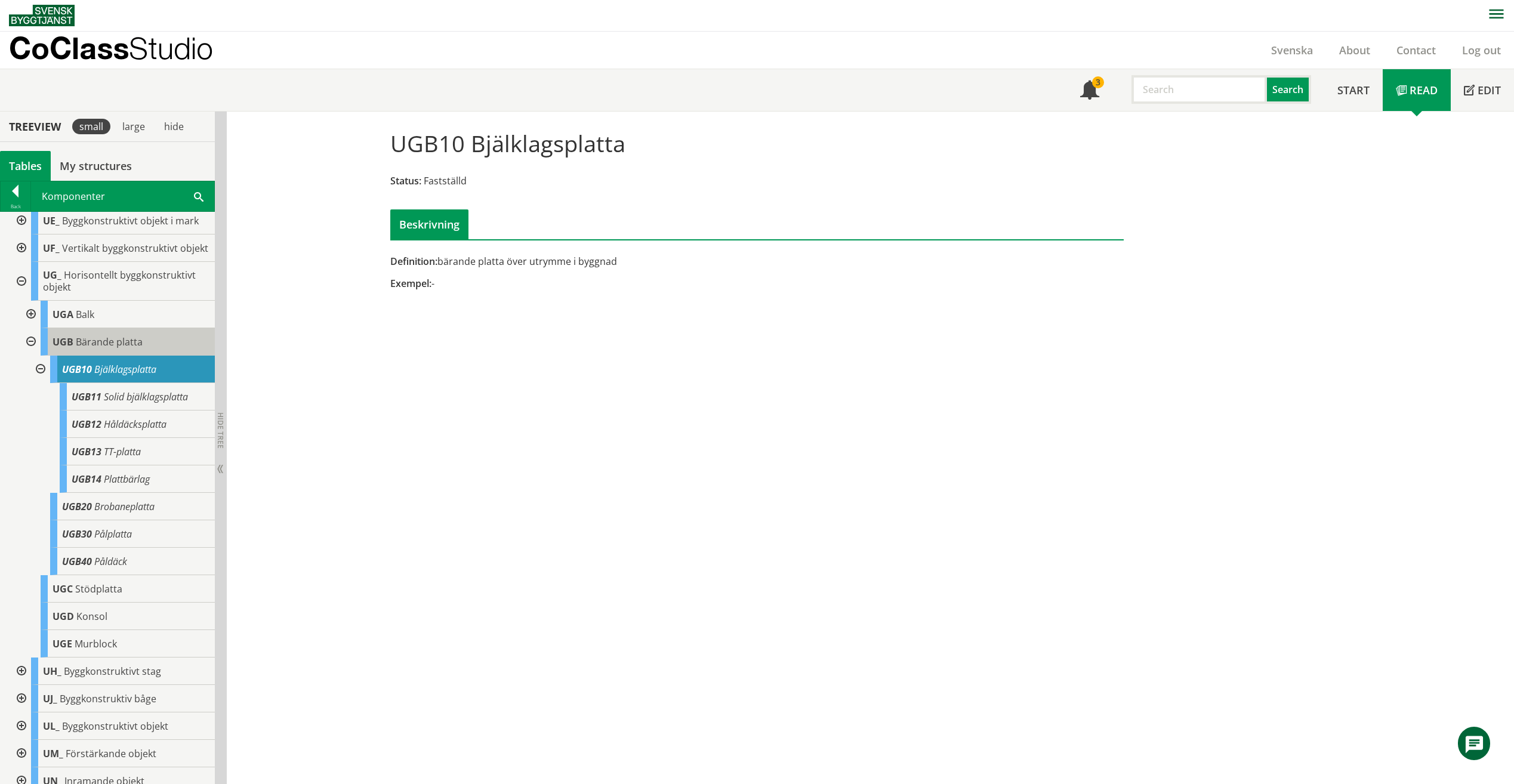
click at [126, 348] on span "Bärande platta" at bounding box center [109, 342] width 67 height 13
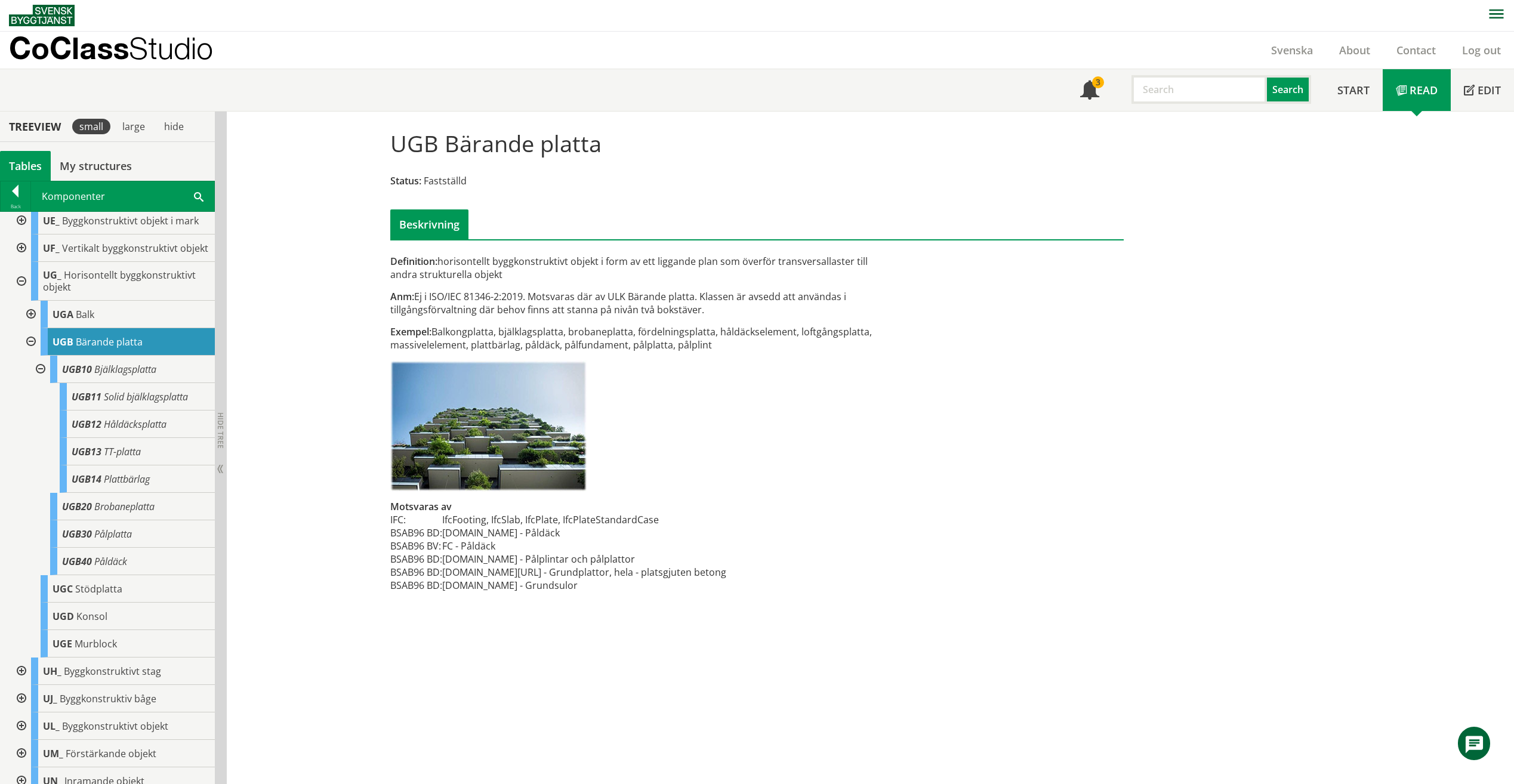
drag, startPoint x: 469, startPoint y: 298, endPoint x: 778, endPoint y: 297, distance: 309.0
click at [778, 297] on div "Anm: Ej i ISO/IEC 81346-2:2019. Motsvaras där av ULK Bärande platta. Klassen är…" at bounding box center [632, 303] width 483 height 26
click at [1164, 86] on input "text" at bounding box center [1199, 89] width 136 height 29
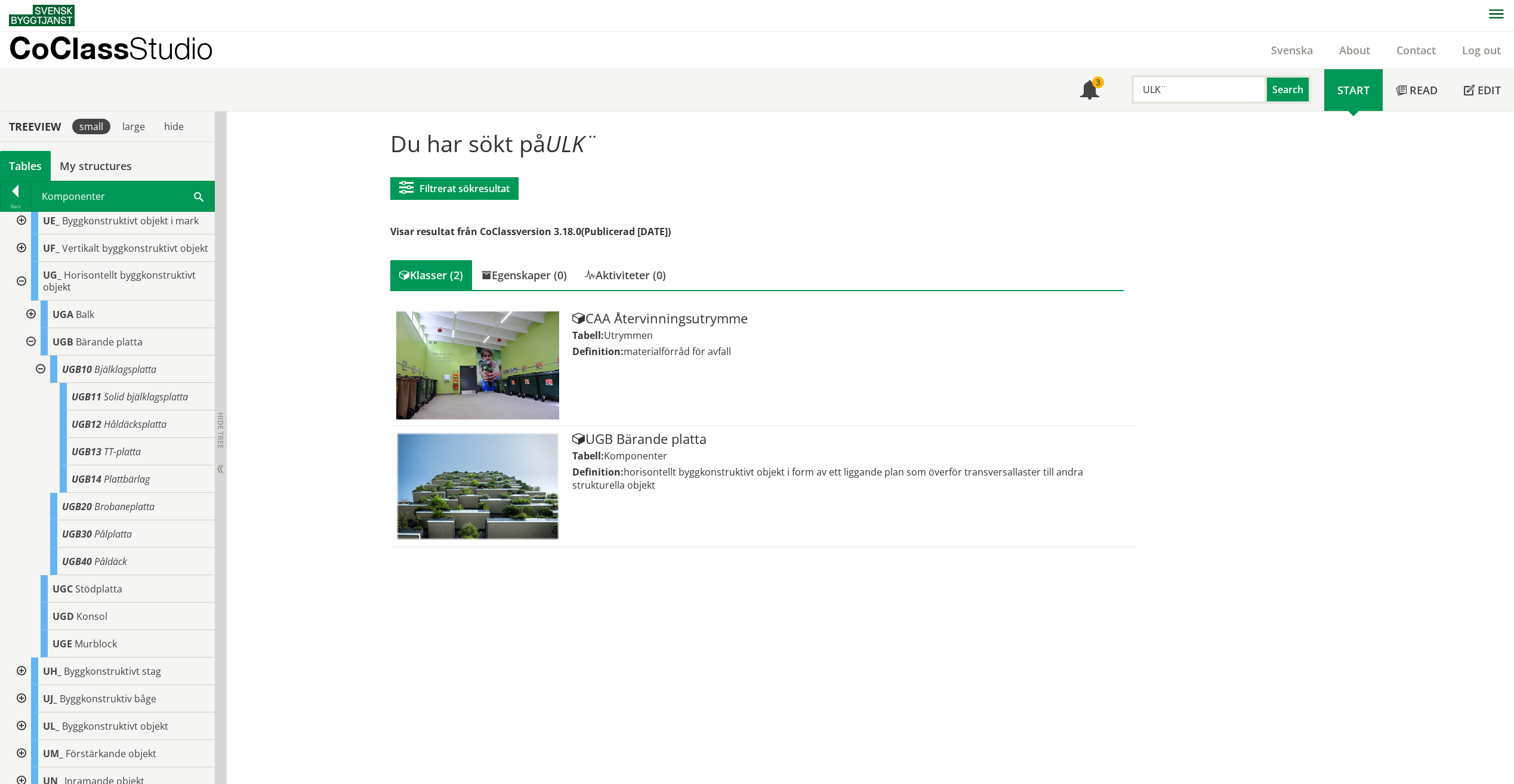
click at [1200, 83] on input "ULK¨" at bounding box center [1199, 89] width 136 height 29
type input "ULK"
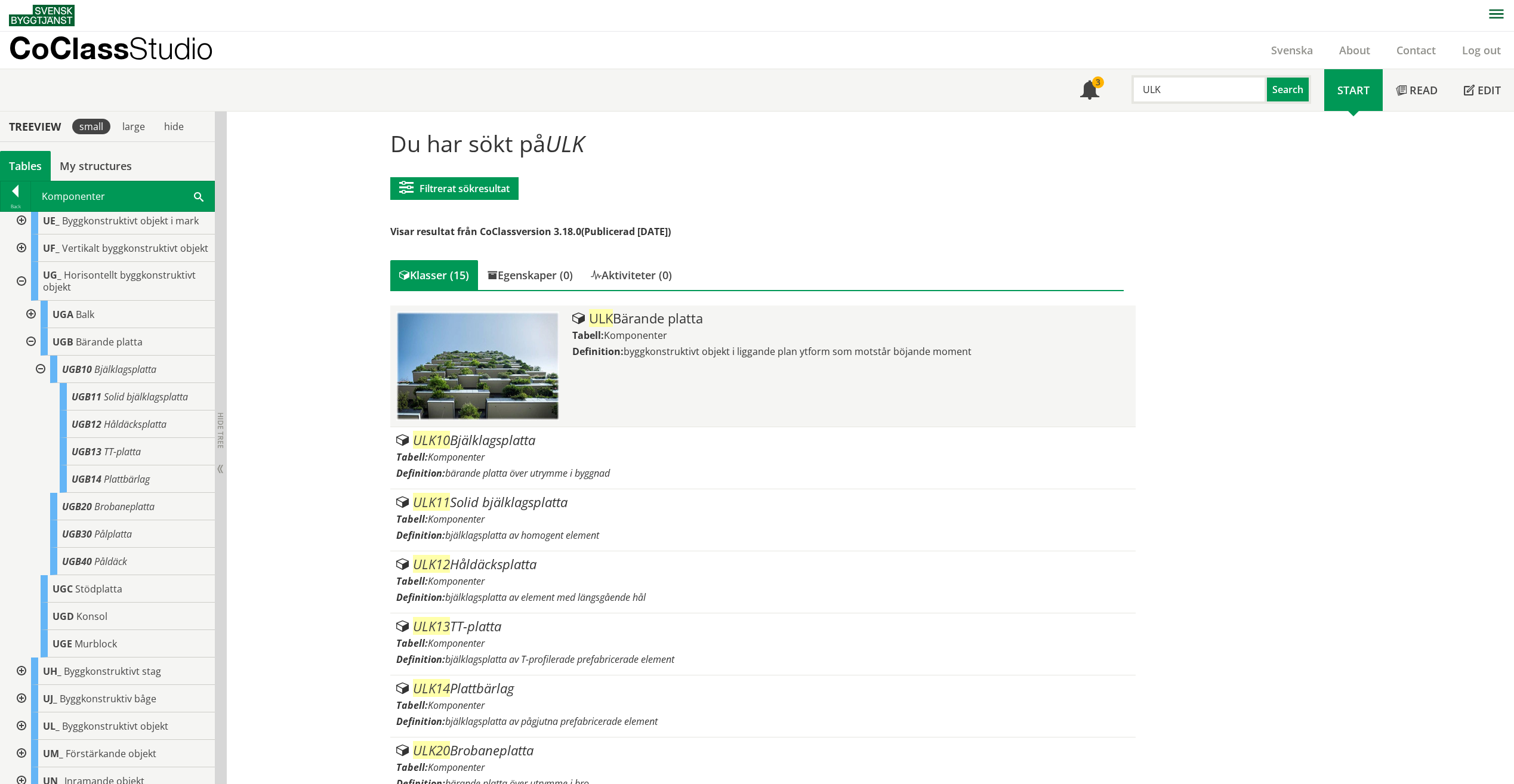
click at [818, 335] on div "Tabell: Komponenter" at bounding box center [851, 335] width 558 height 13
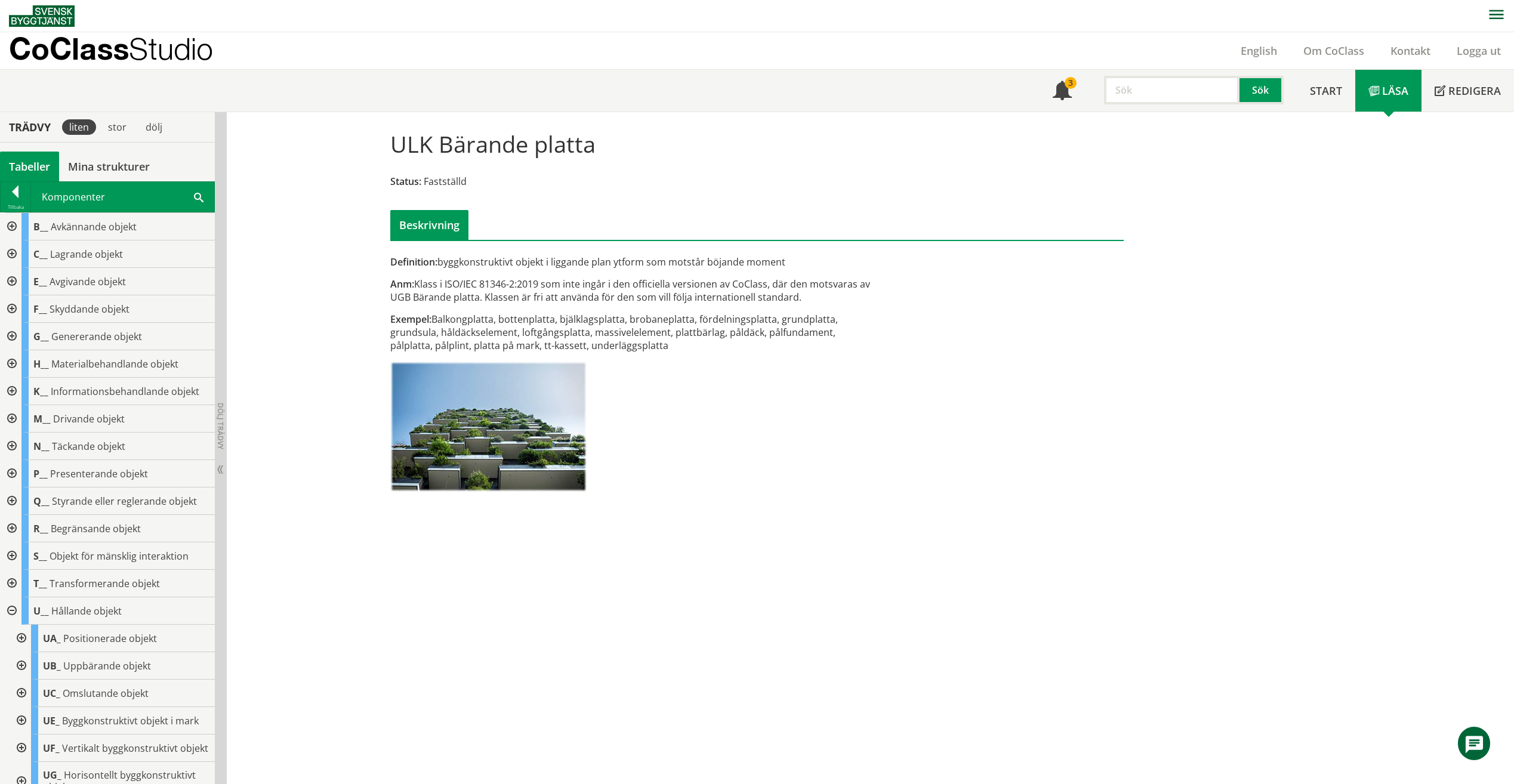
drag, startPoint x: 413, startPoint y: 286, endPoint x: 638, endPoint y: 275, distance: 225.3
click at [638, 275] on div "Definition: byggkonstruktivt objekt i liggande plan ytform som motstår böjande …" at bounding box center [632, 377] width 502 height 245
drag, startPoint x: 531, startPoint y: 284, endPoint x: 829, endPoint y: 289, distance: 298.0
click at [829, 289] on div "Anm: Klass i ISO/IEC 81346-2:2019 som inte ingår i den officiella versionen av …" at bounding box center [632, 290] width 483 height 26
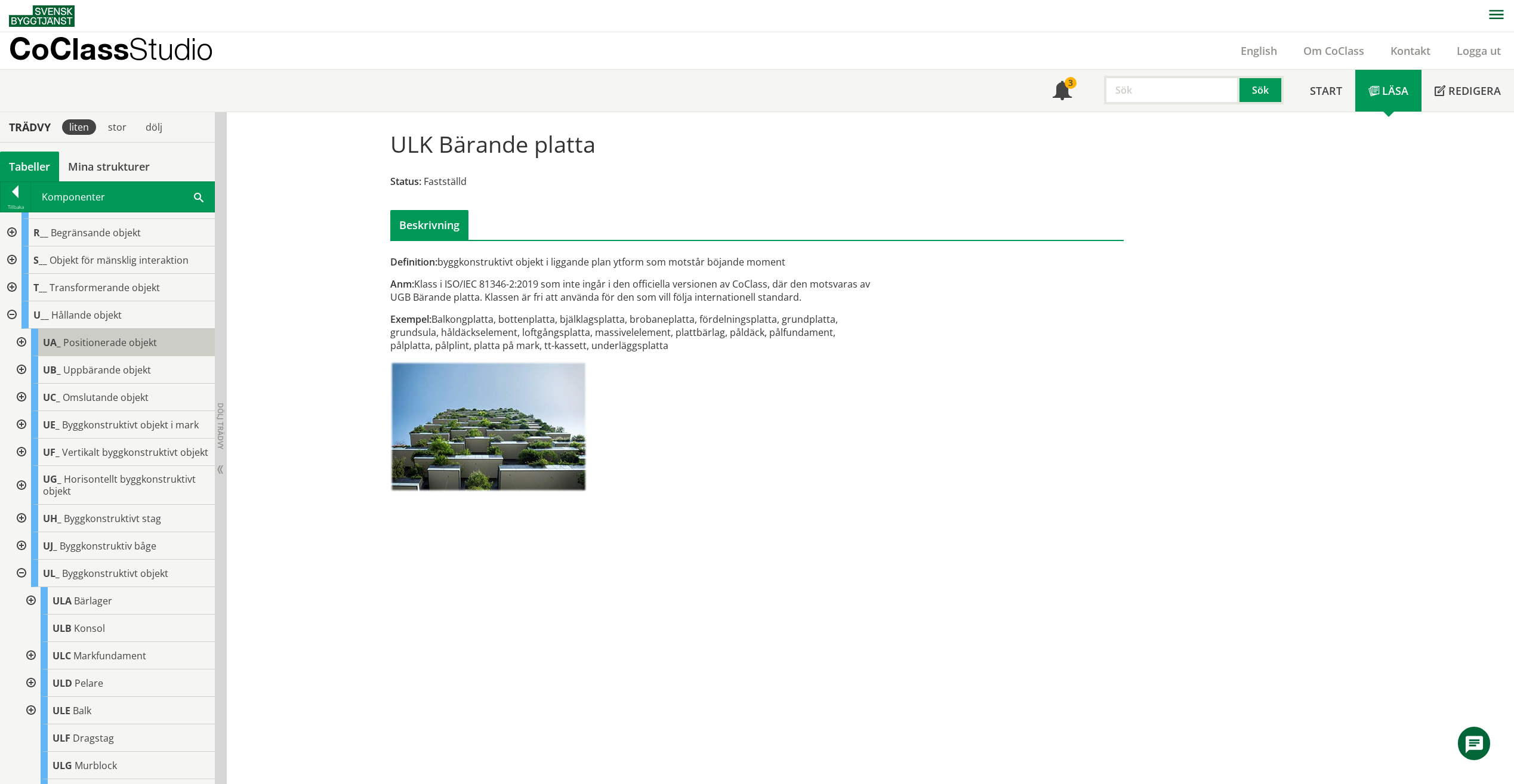
scroll to position [297, 0]
click at [1108, 87] on input "text" at bounding box center [1172, 90] width 136 height 29
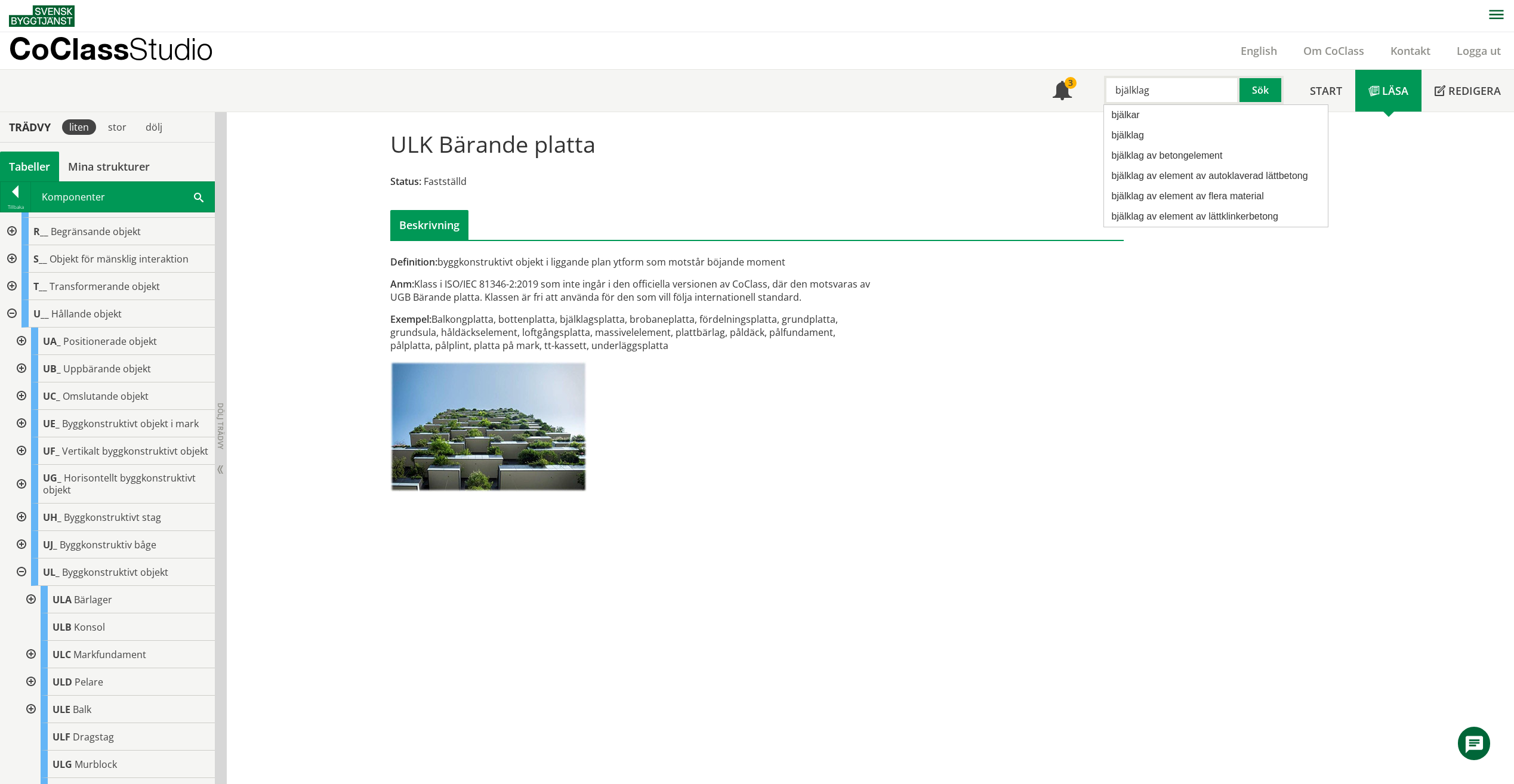
type input "bjälklag"
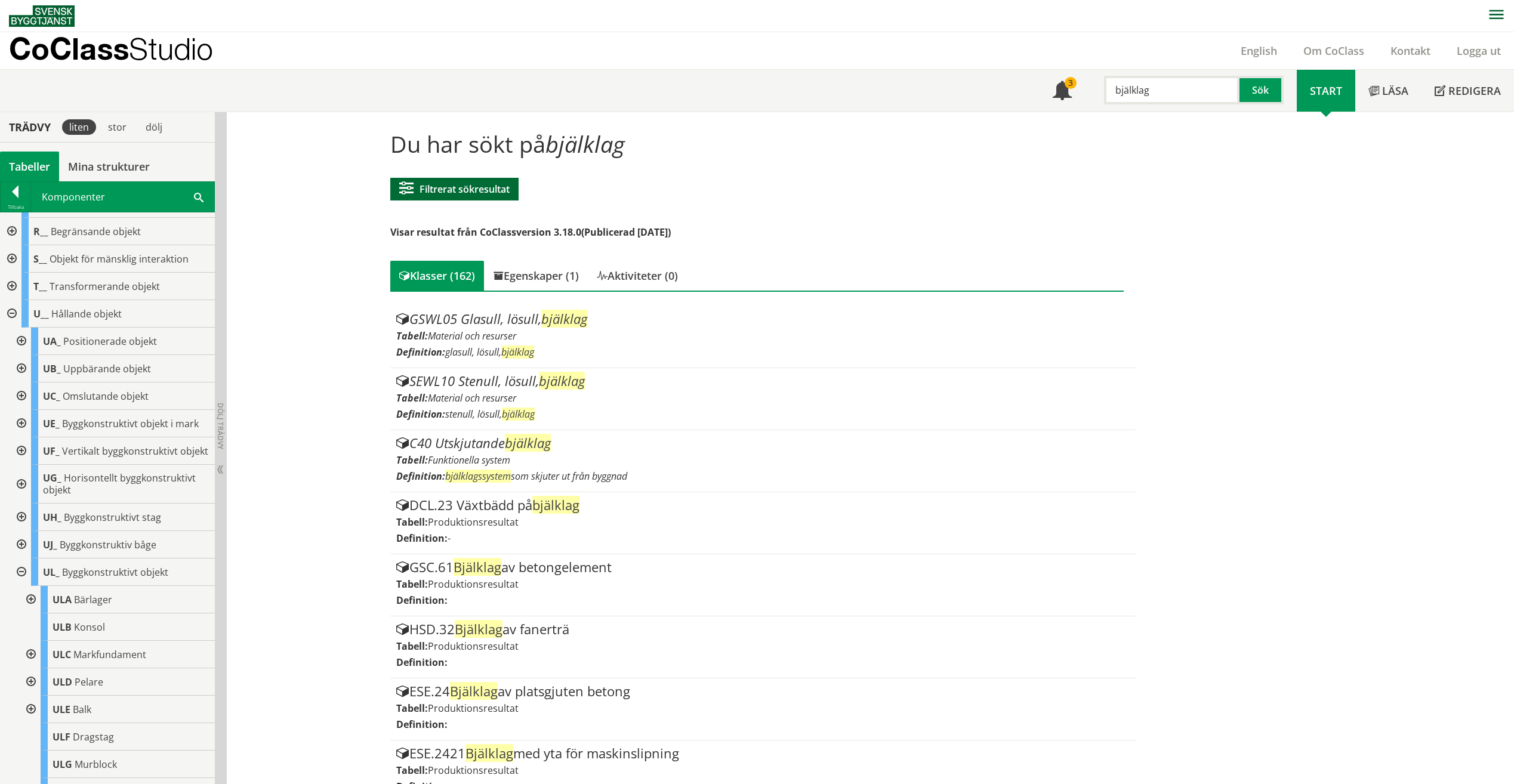
click at [497, 194] on button "Filtrerat sökresultat" at bounding box center [454, 189] width 128 height 22
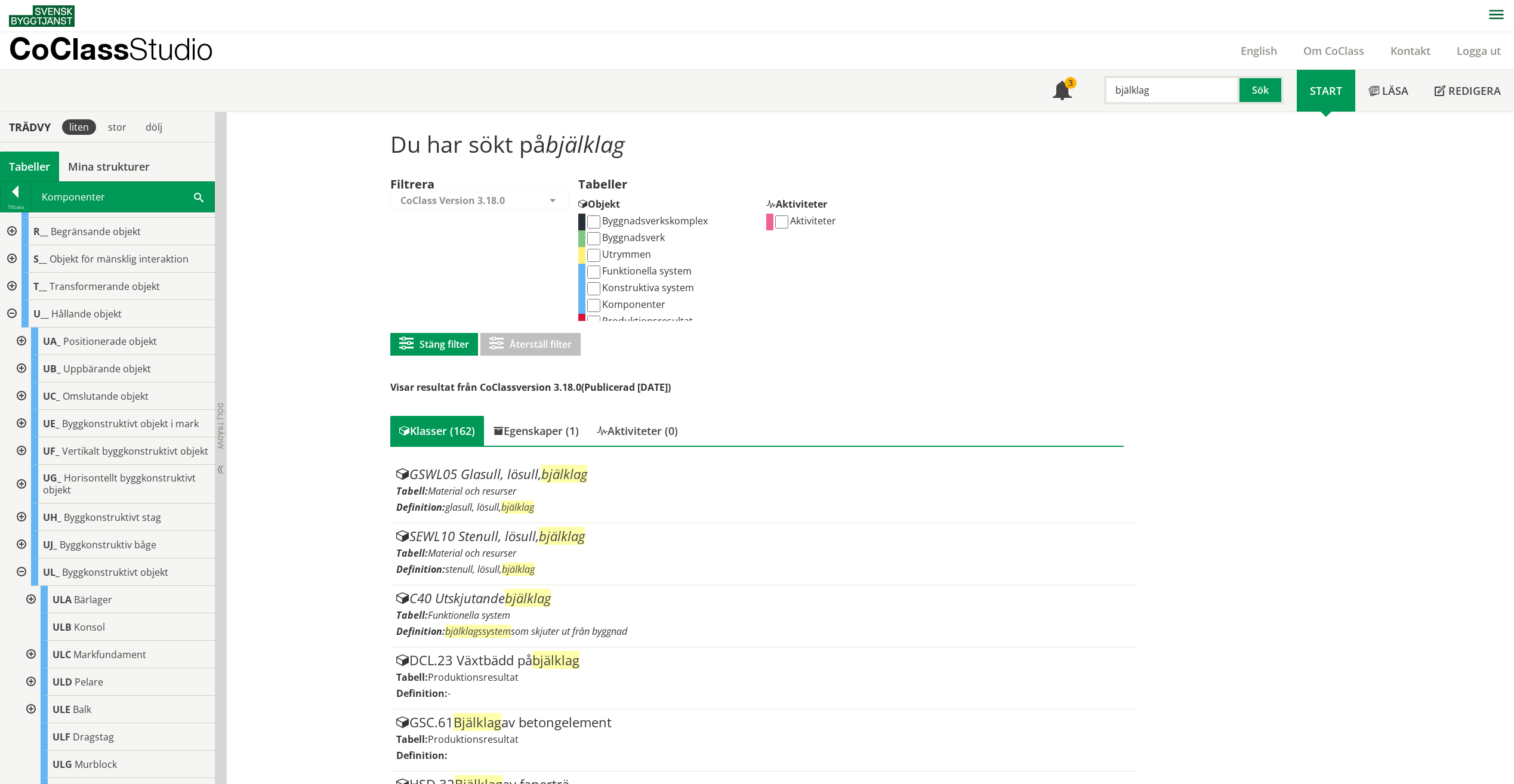
click at [593, 306] on input "Komponenter" at bounding box center [594, 306] width 13 height 13
checkbox input "true"
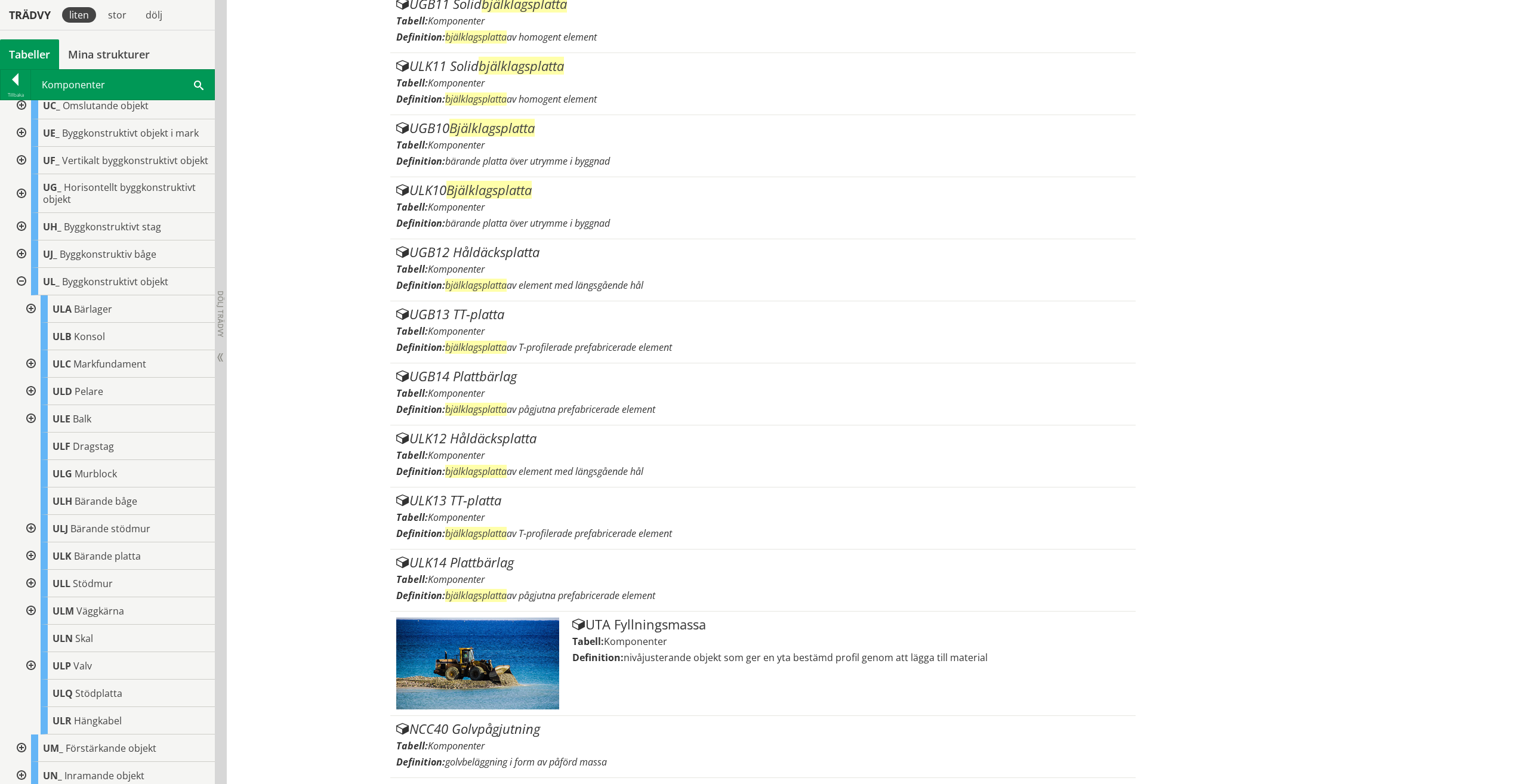
scroll to position [476, 0]
click at [32, 317] on div at bounding box center [29, 308] width 21 height 27
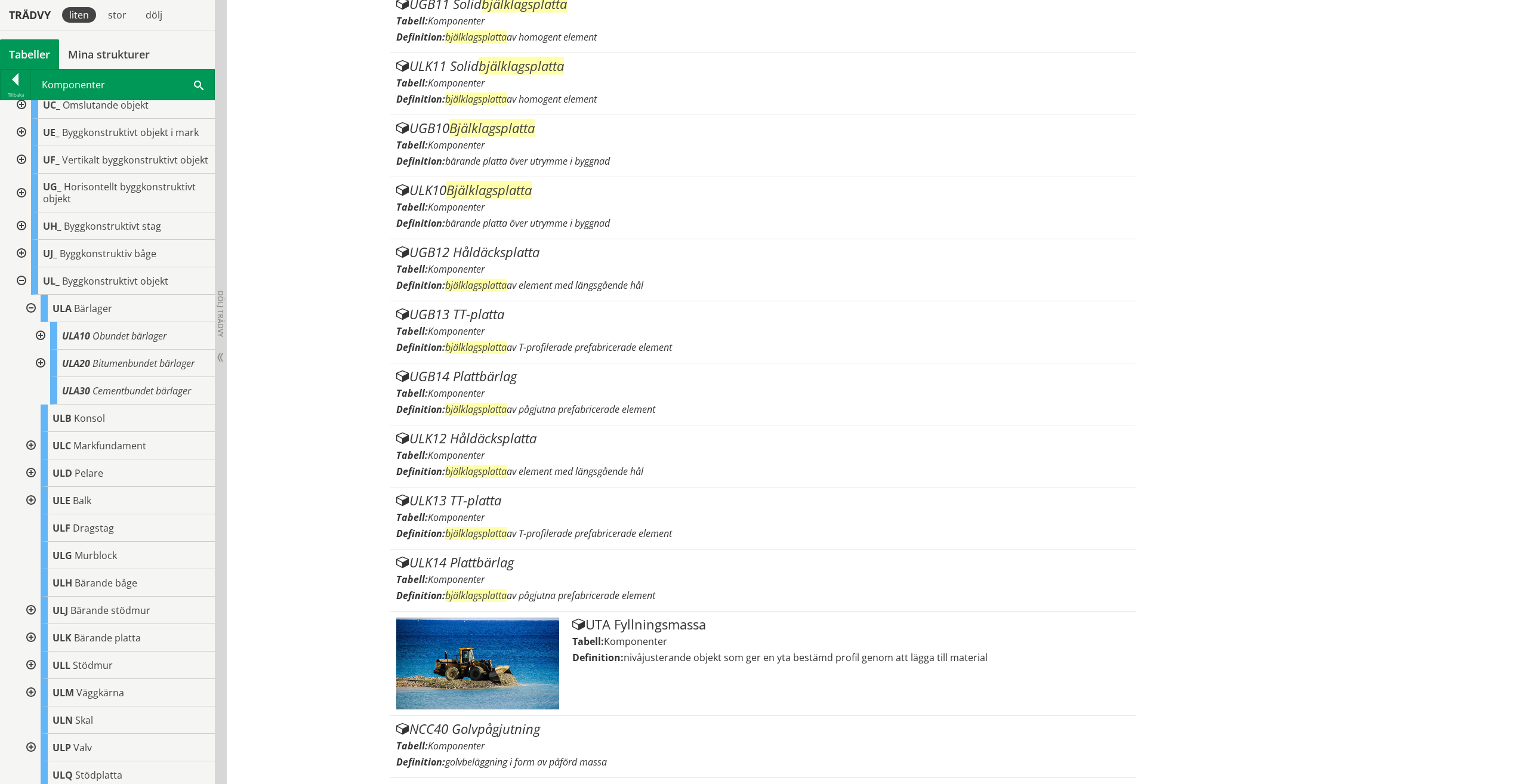
click at [27, 309] on div at bounding box center [29, 308] width 21 height 27
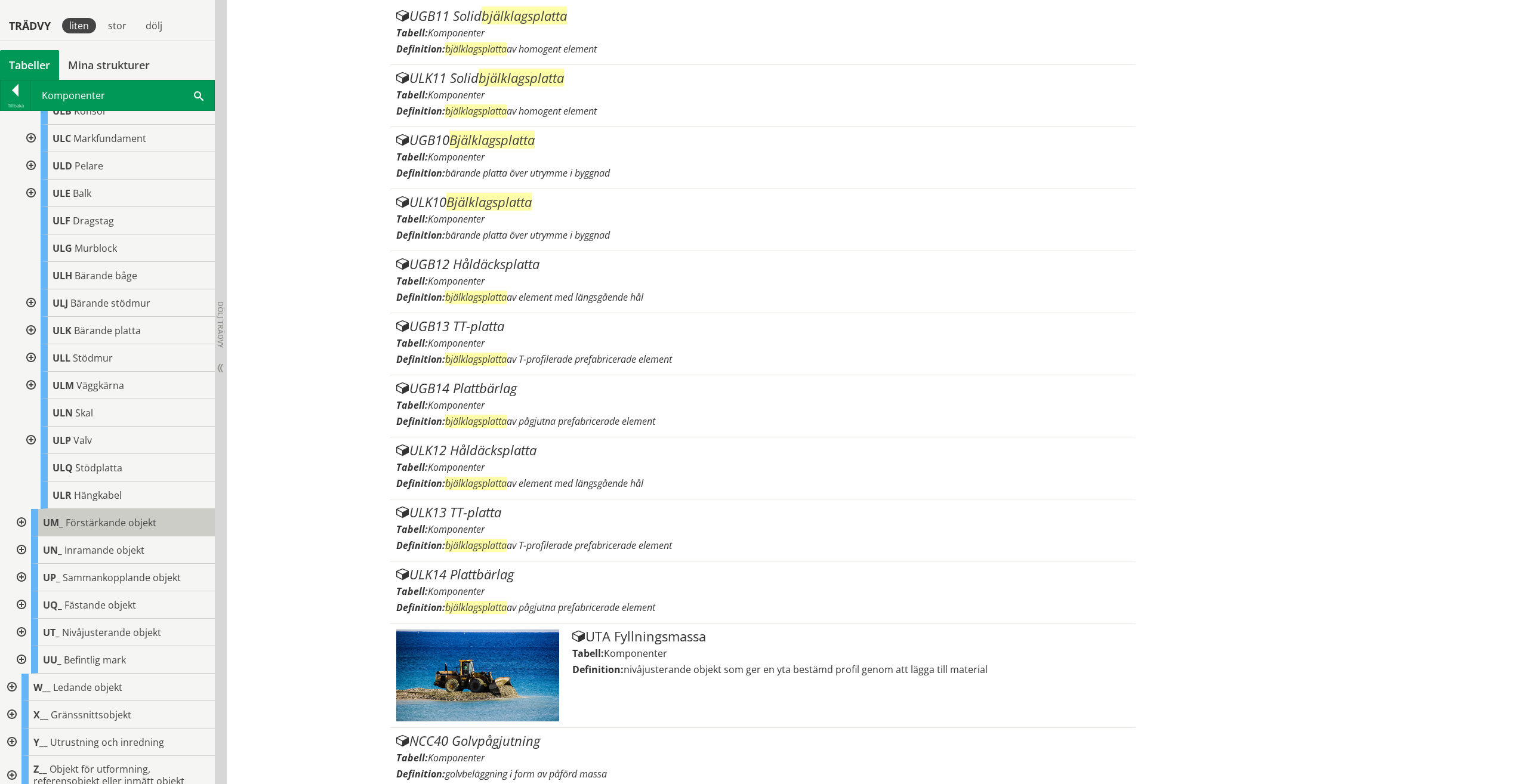
scroll to position [483, 0]
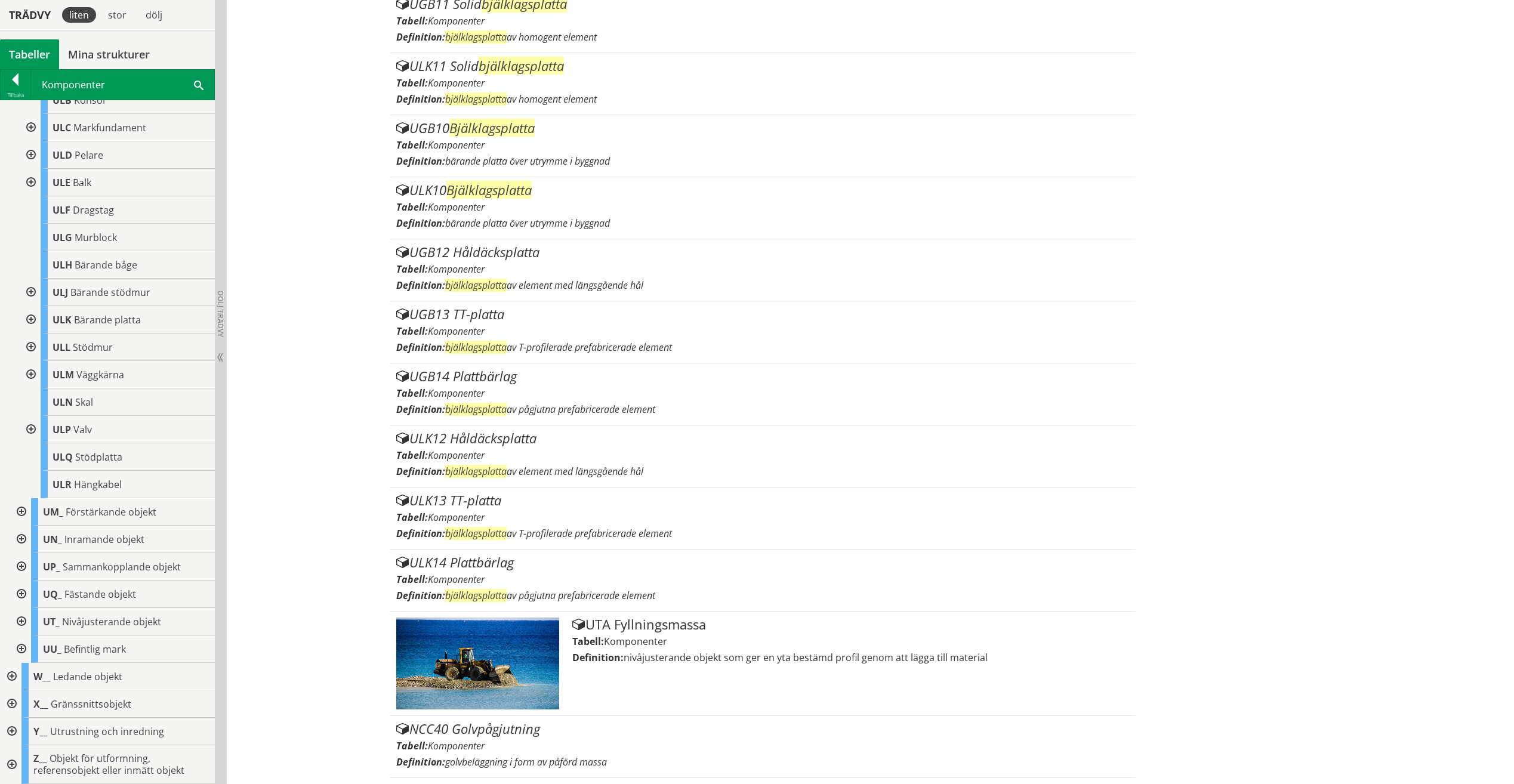
click at [32, 320] on div at bounding box center [29, 320] width 21 height 27
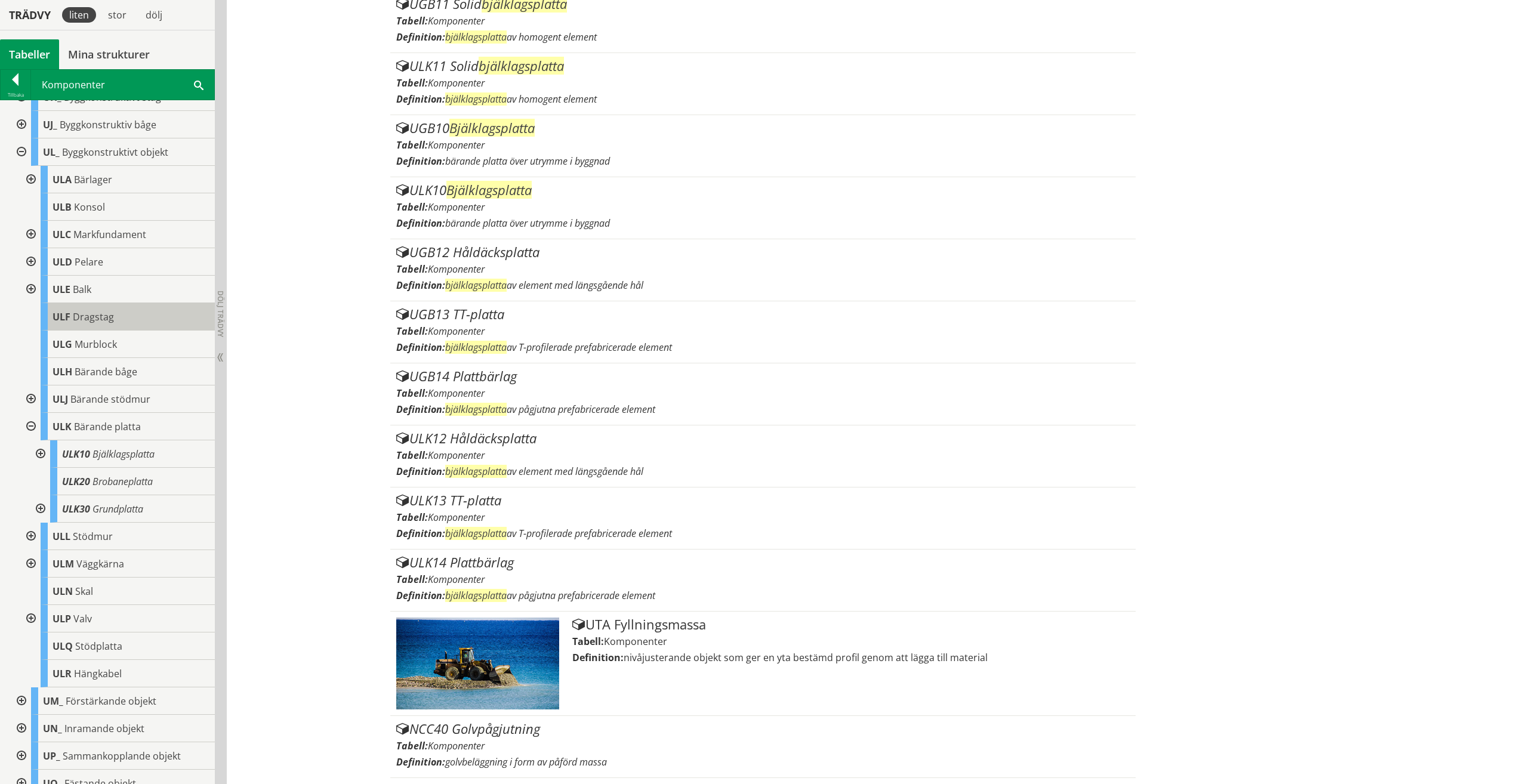
scroll to position [604, 0]
click at [27, 303] on div at bounding box center [29, 289] width 21 height 27
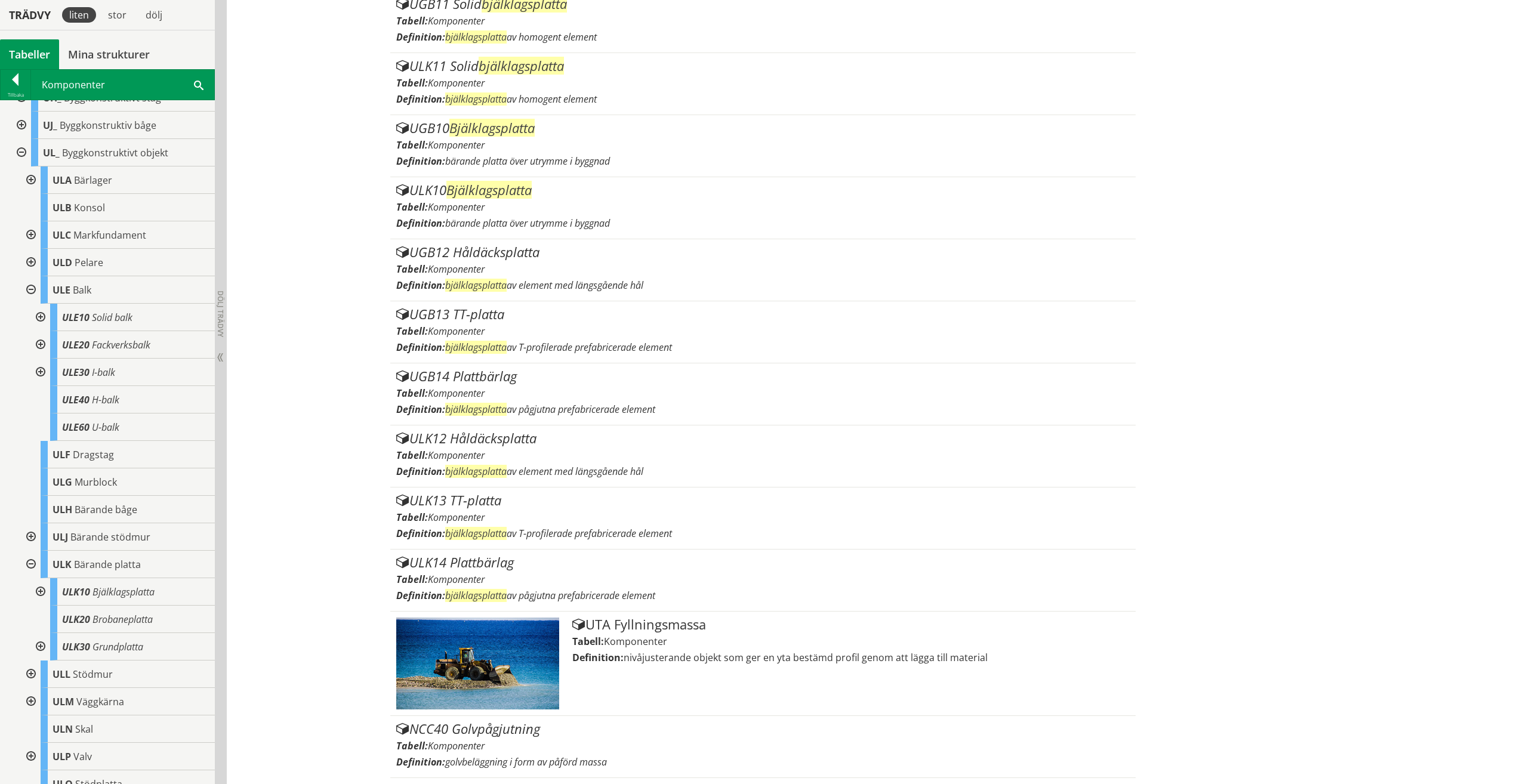
click at [27, 303] on div at bounding box center [29, 289] width 21 height 27
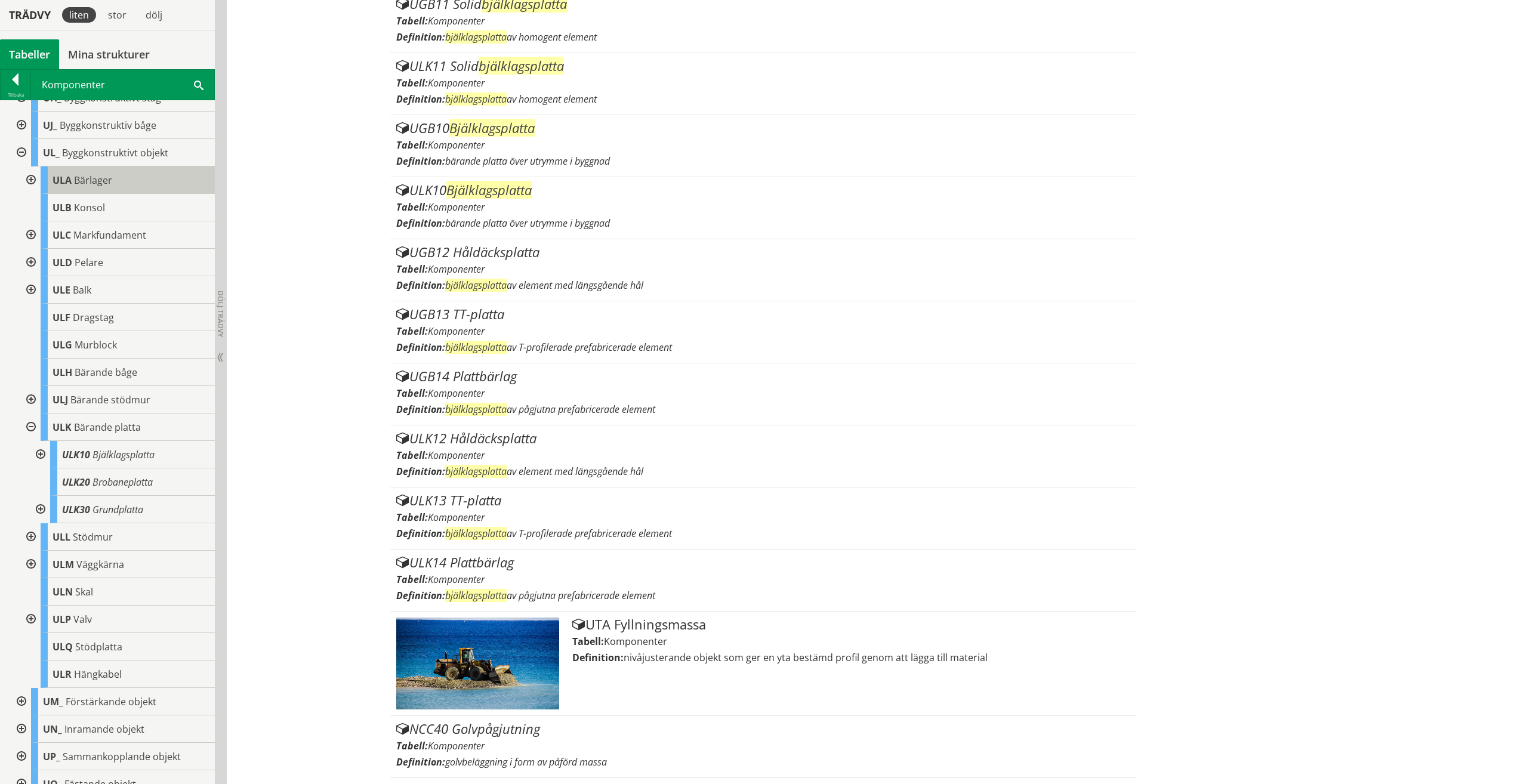
click at [41, 194] on div "ULA Bärlager" at bounding box center [128, 180] width 175 height 27
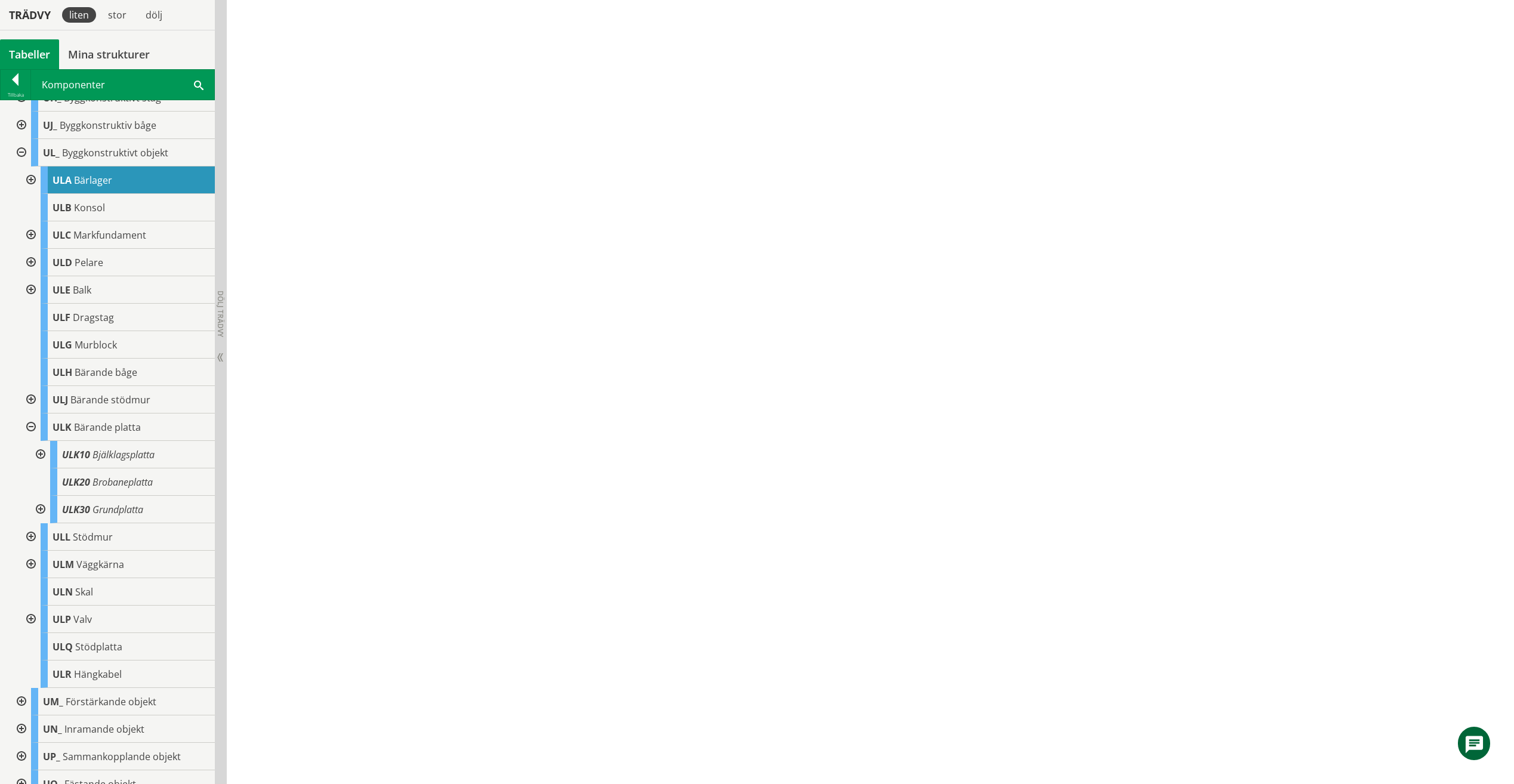
click at [35, 194] on div at bounding box center [29, 180] width 21 height 27
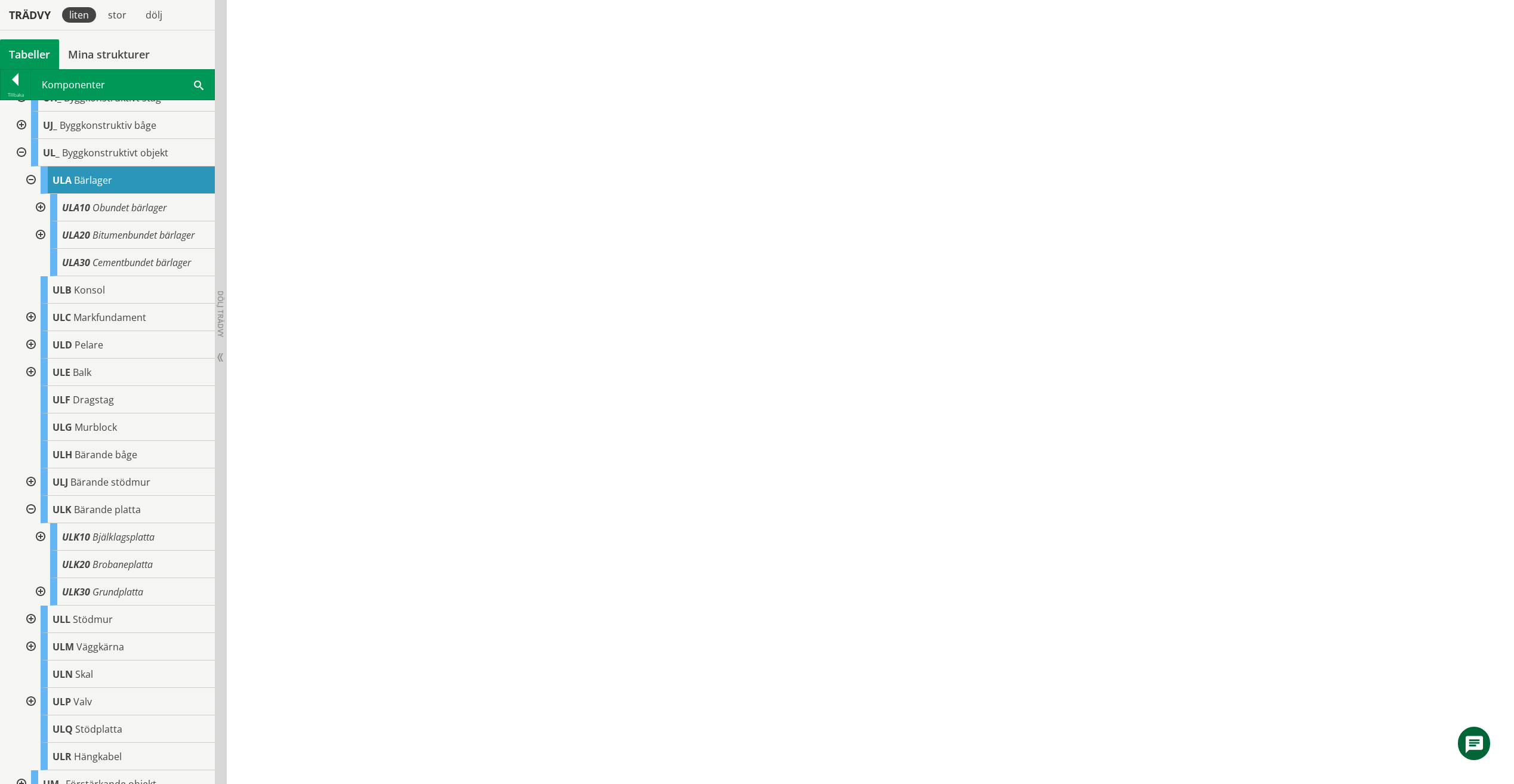
click at [31, 518] on div at bounding box center [29, 509] width 21 height 27
click at [30, 521] on div at bounding box center [29, 509] width 21 height 27
click at [84, 516] on span "Bärande platta" at bounding box center [108, 509] width 67 height 13
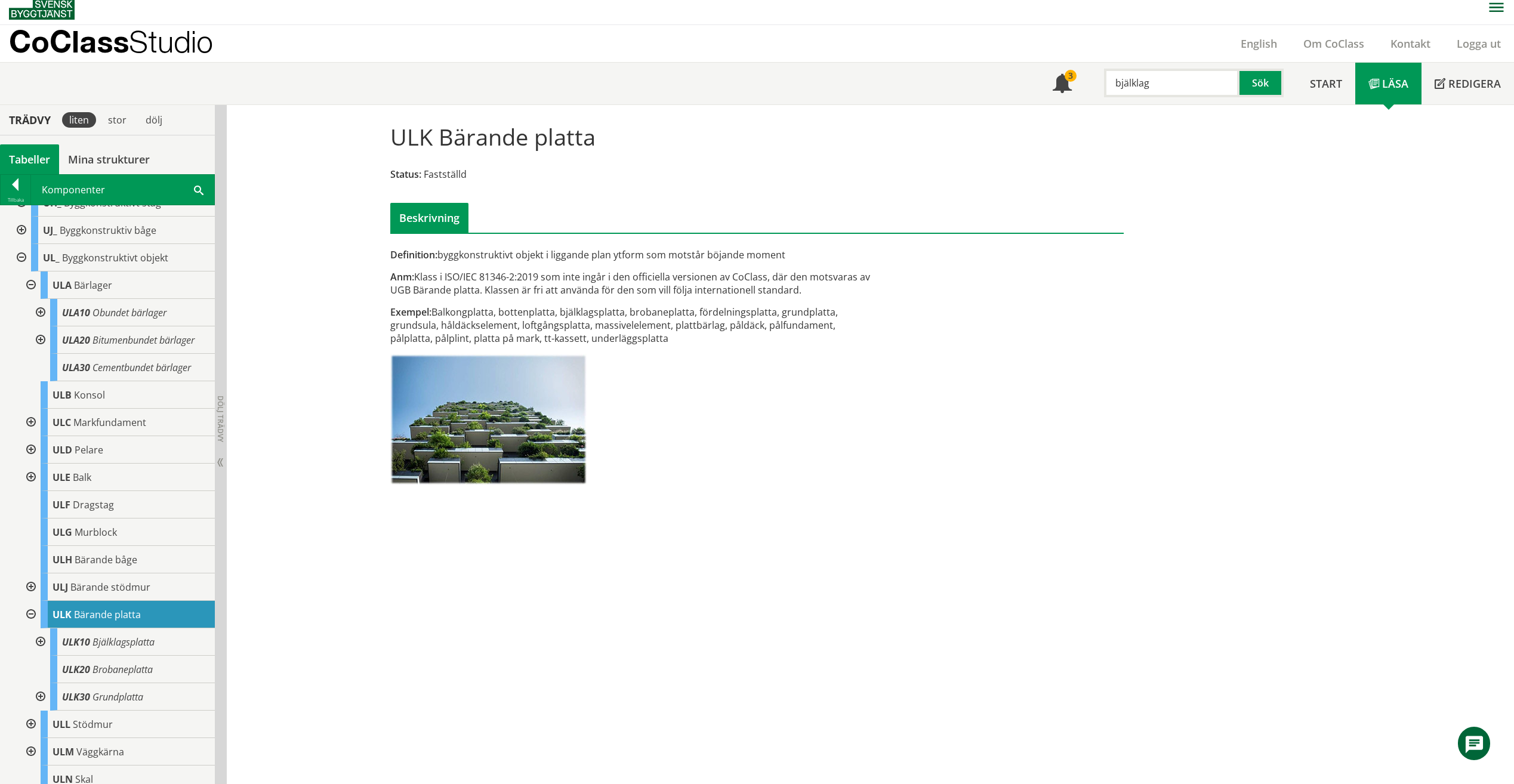
scroll to position [7, 0]
drag, startPoint x: 1175, startPoint y: 92, endPoint x: 1114, endPoint y: 84, distance: 61.5
click at [1114, 84] on input "bjälklag" at bounding box center [1172, 83] width 136 height 29
type input "UGB"
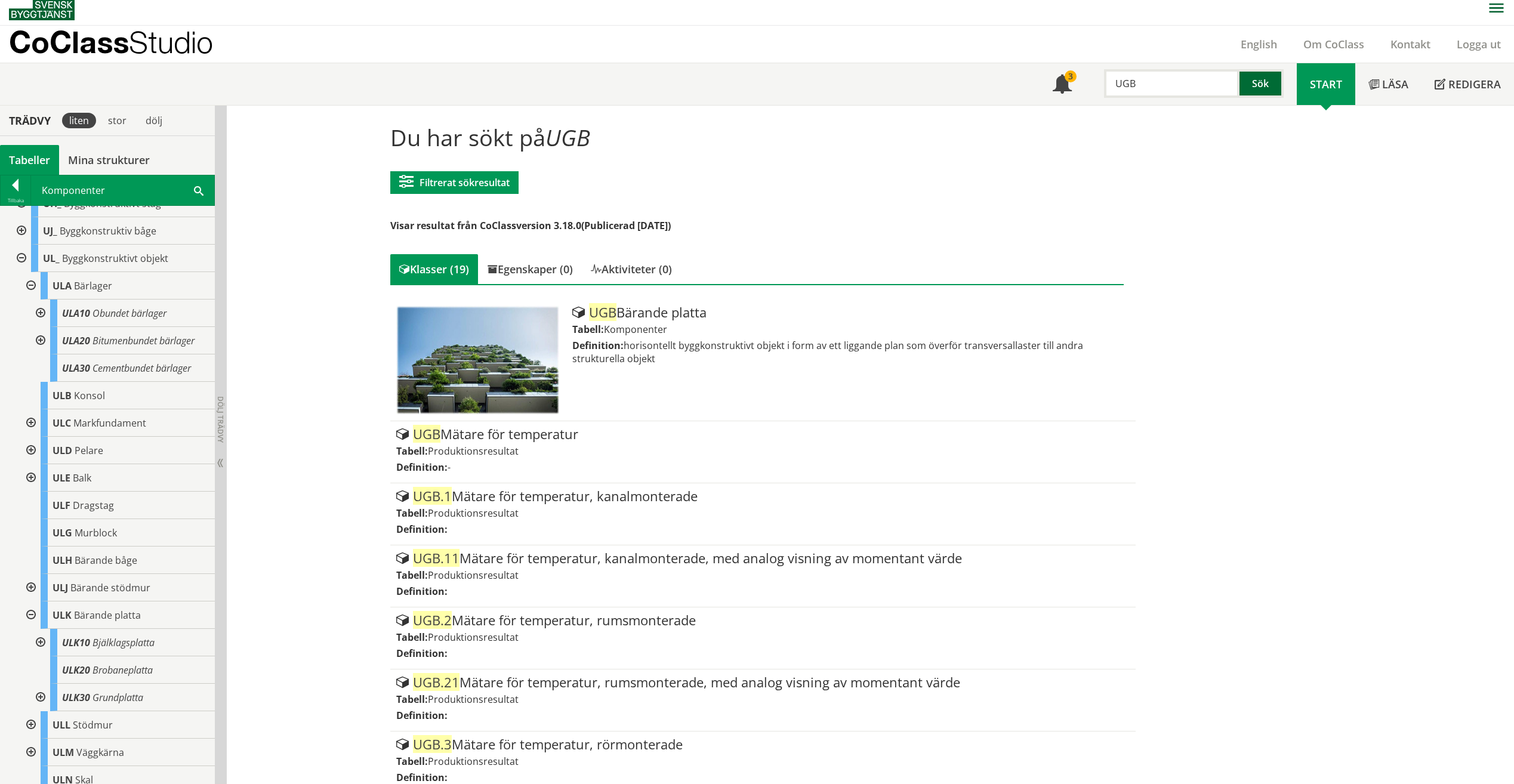
click at [1255, 75] on button "Sök" at bounding box center [1262, 83] width 44 height 29
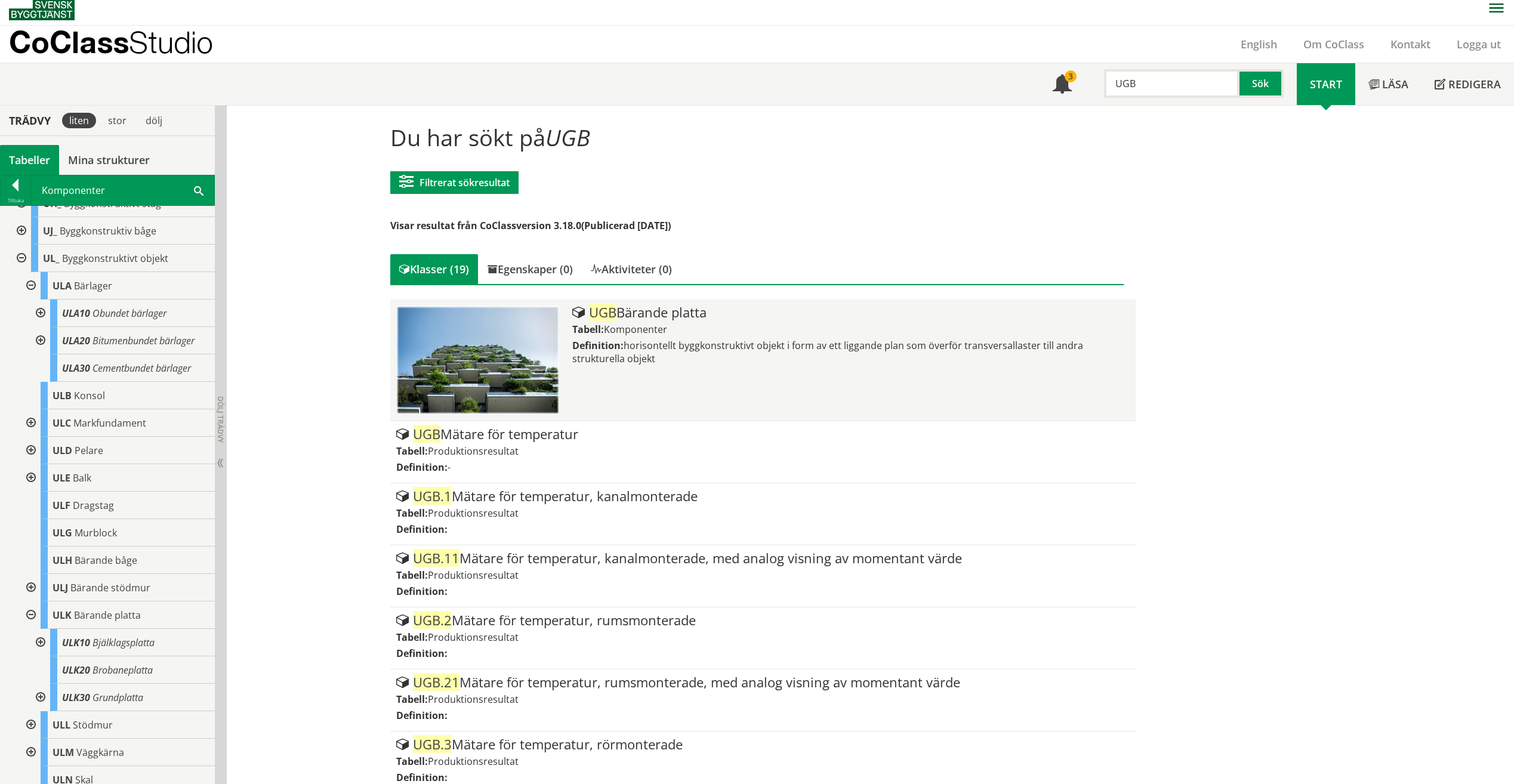
click at [698, 334] on div "Tabell: Komponenter" at bounding box center [851, 329] width 558 height 13
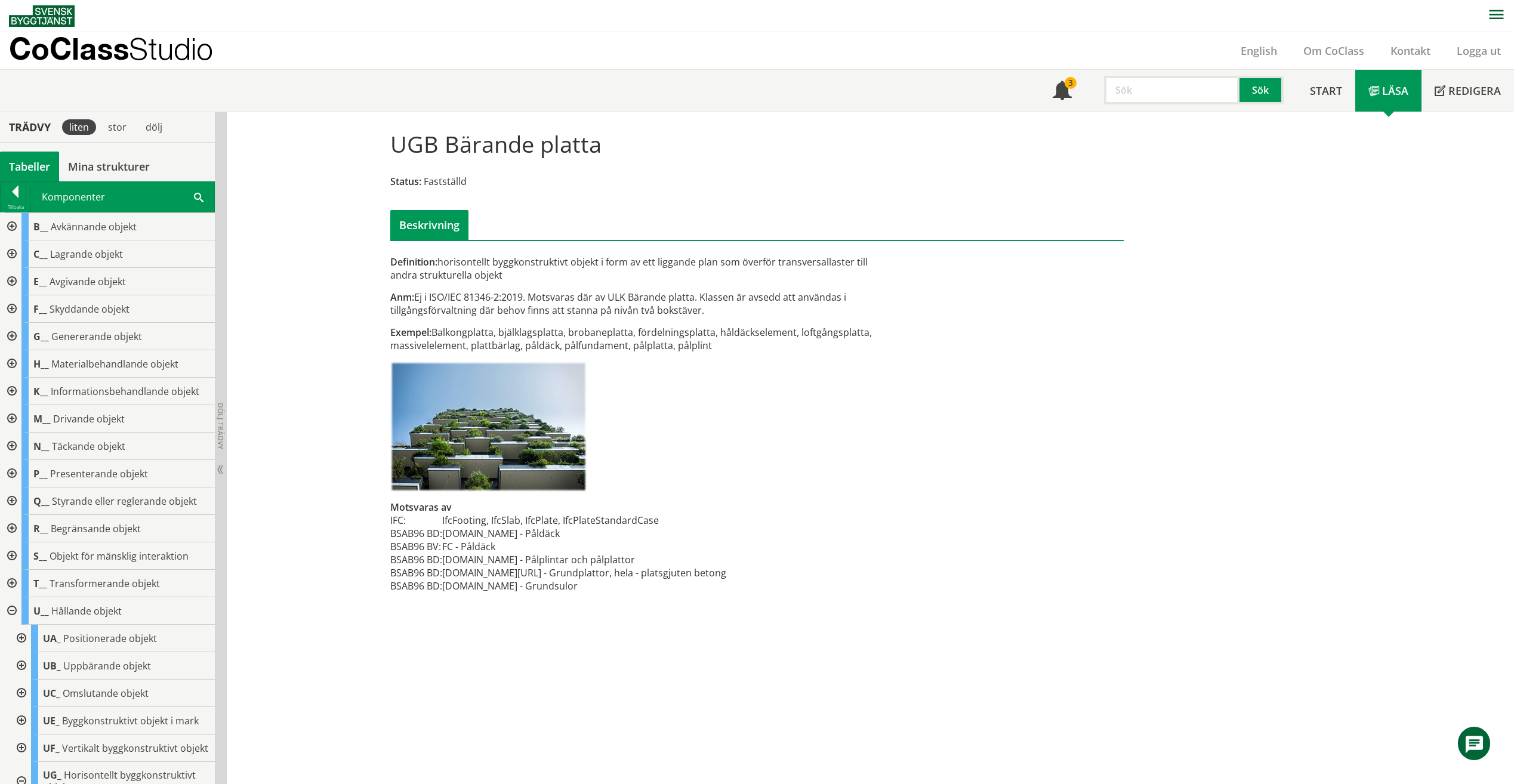
drag, startPoint x: 395, startPoint y: 335, endPoint x: 485, endPoint y: 334, distance: 90.0
click at [485, 334] on div "Exempel: Balkongplatta, bjälklagsplatta, brobaneplatta, fördelningsplatta, håld…" at bounding box center [632, 339] width 483 height 26
click at [1192, 97] on input "text" at bounding box center [1172, 90] width 136 height 29
type input "ULK"
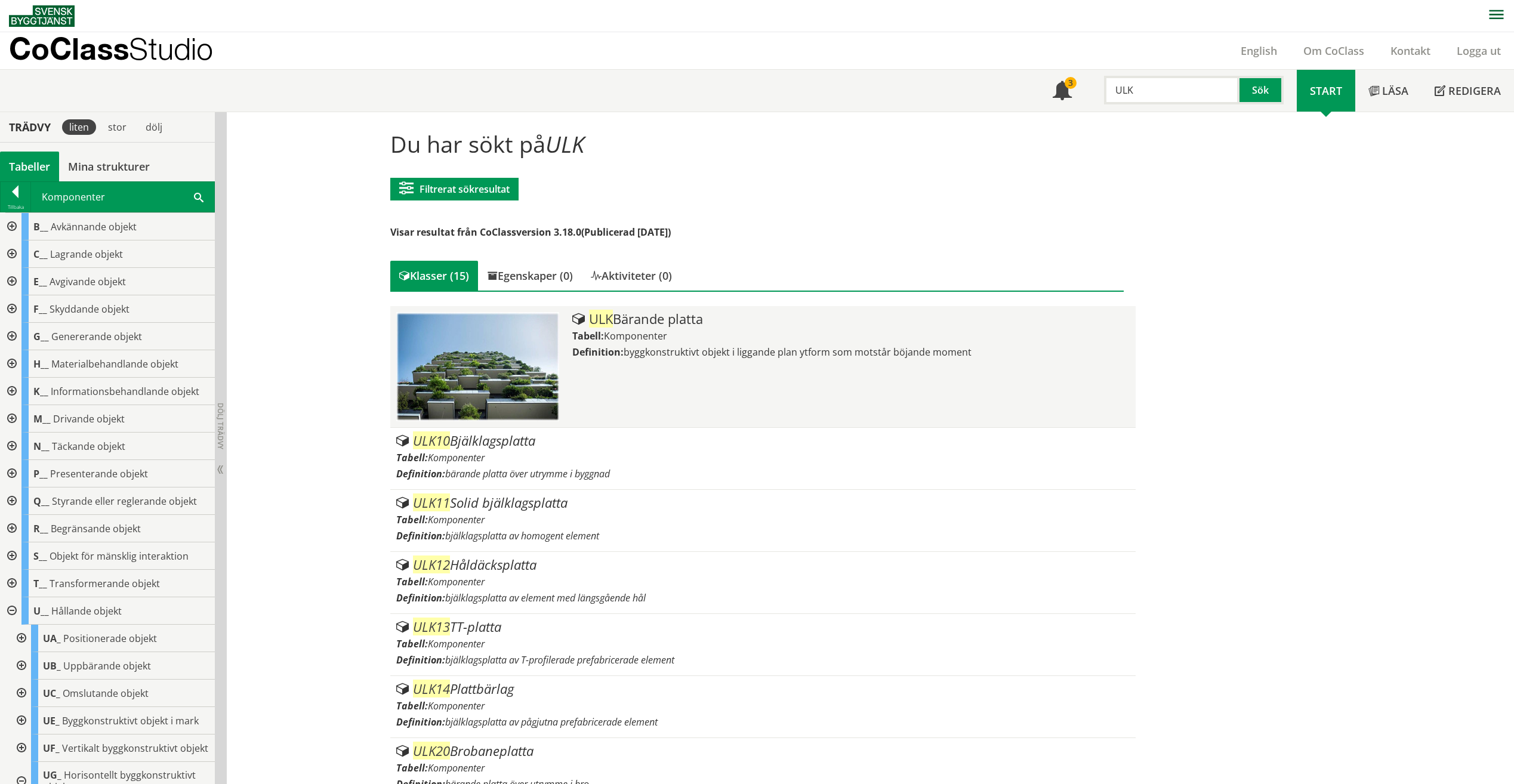
click at [726, 317] on div "ULK Bärande platta" at bounding box center [851, 319] width 558 height 15
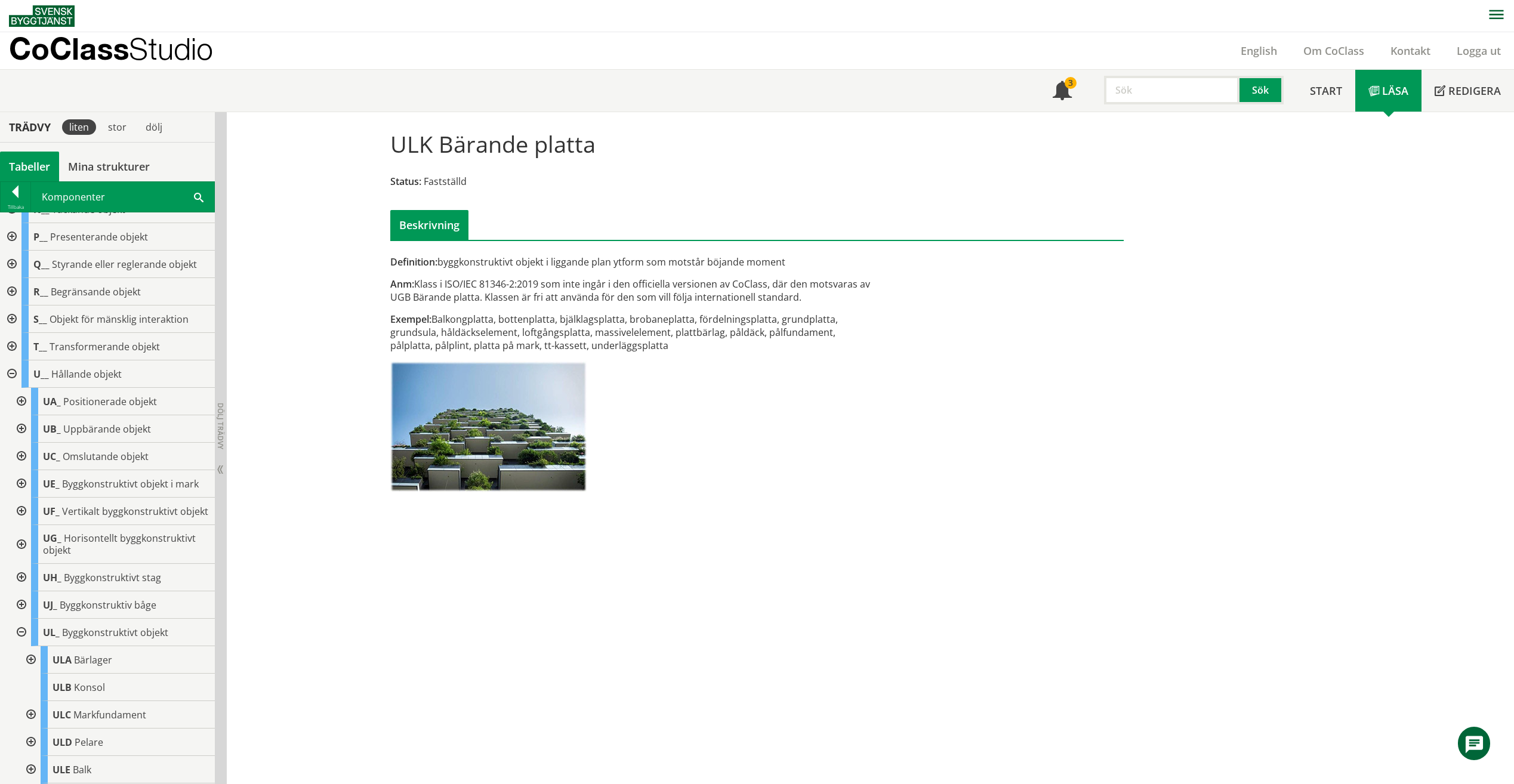
scroll to position [238, 0]
drag, startPoint x: 414, startPoint y: 278, endPoint x: 532, endPoint y: 284, distance: 118.2
click at [532, 284] on div "Anm: Klass i ISO/IEC 81346-2:2019 som inte ingår i den officiella versionen av …" at bounding box center [632, 290] width 483 height 26
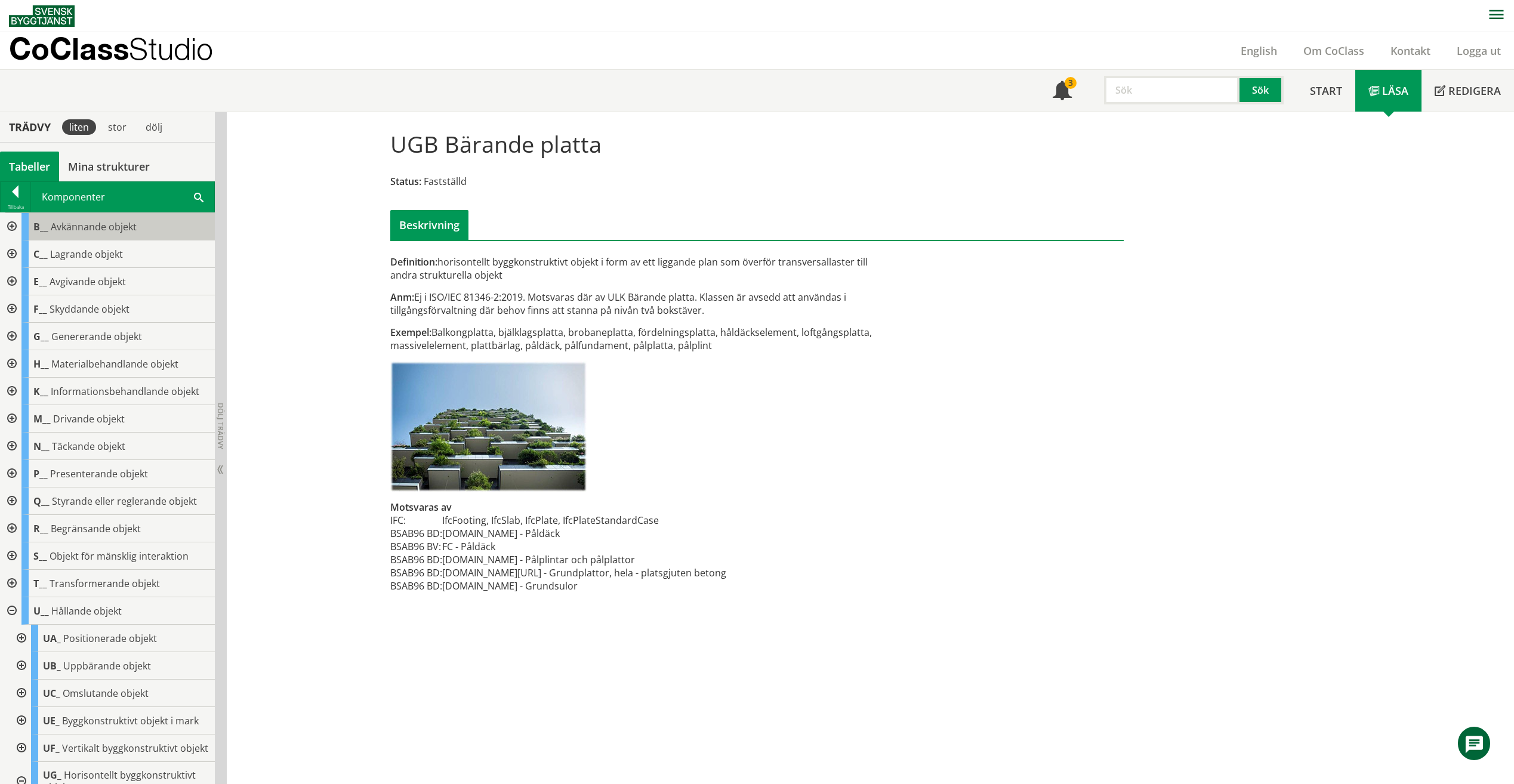
drag, startPoint x: 80, startPoint y: 198, endPoint x: 31, endPoint y: 225, distance: 55.9
click at [31, 225] on div "B__ Avkännande objekt" at bounding box center [118, 226] width 193 height 27
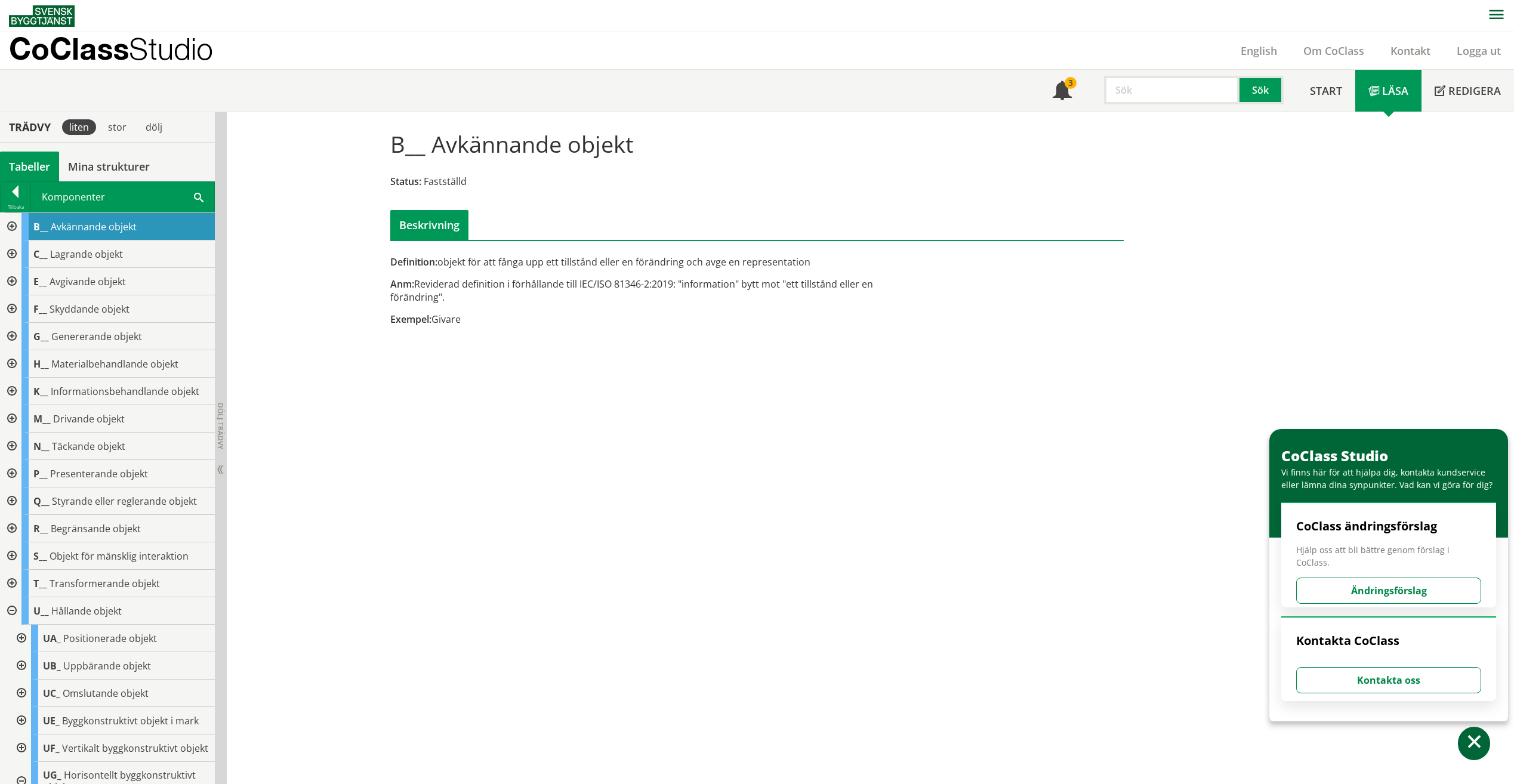
drag, startPoint x: 69, startPoint y: 227, endPoint x: 303, endPoint y: 167, distance: 241.6
click at [303, 167] on div "B__ Avkännande objekt Status: Fastställd Beskrivning Definition: objekt för att…" at bounding box center [870, 449] width 1287 height 672
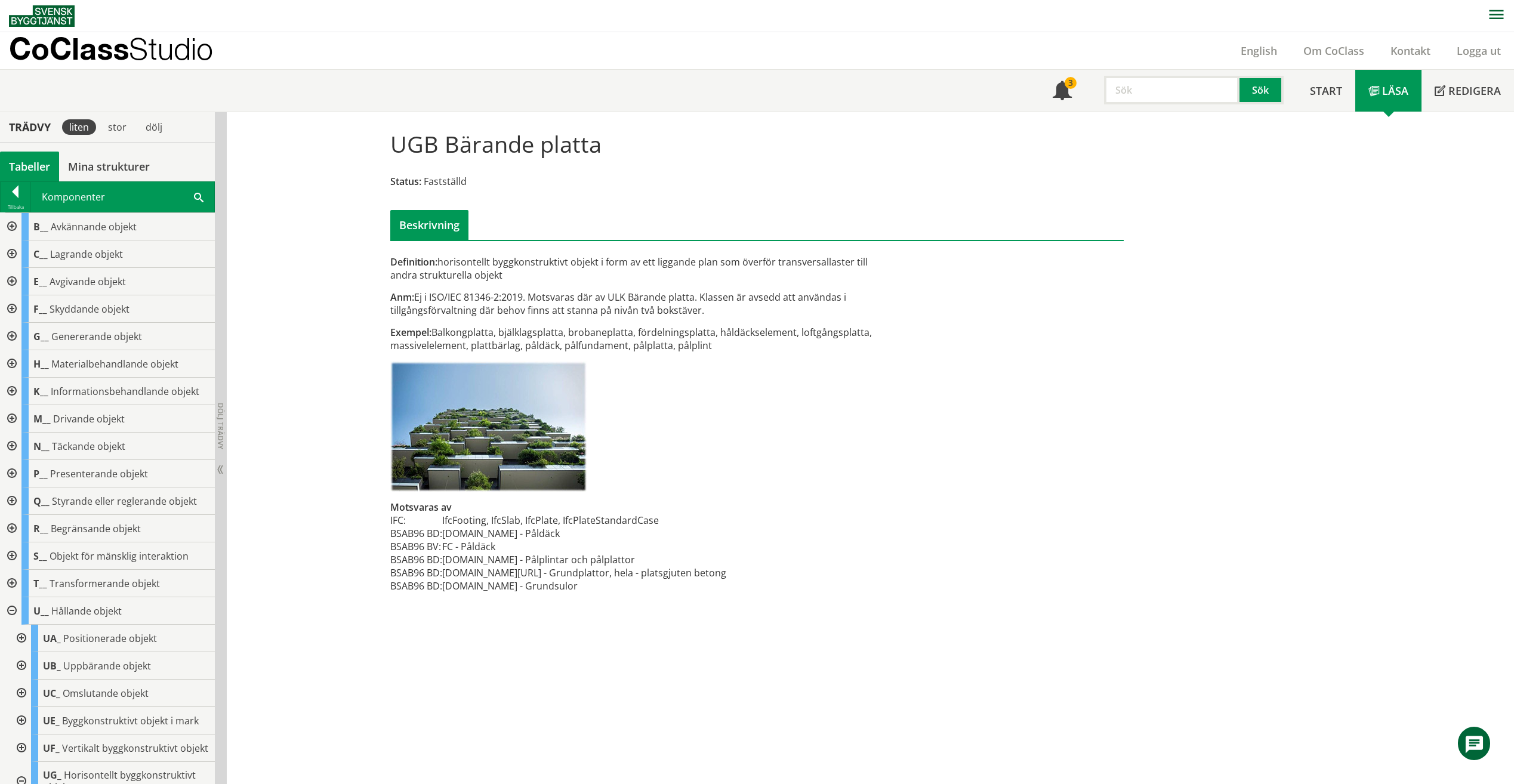
click at [1155, 101] on input "text" at bounding box center [1172, 90] width 136 height 29
type input "ULK"
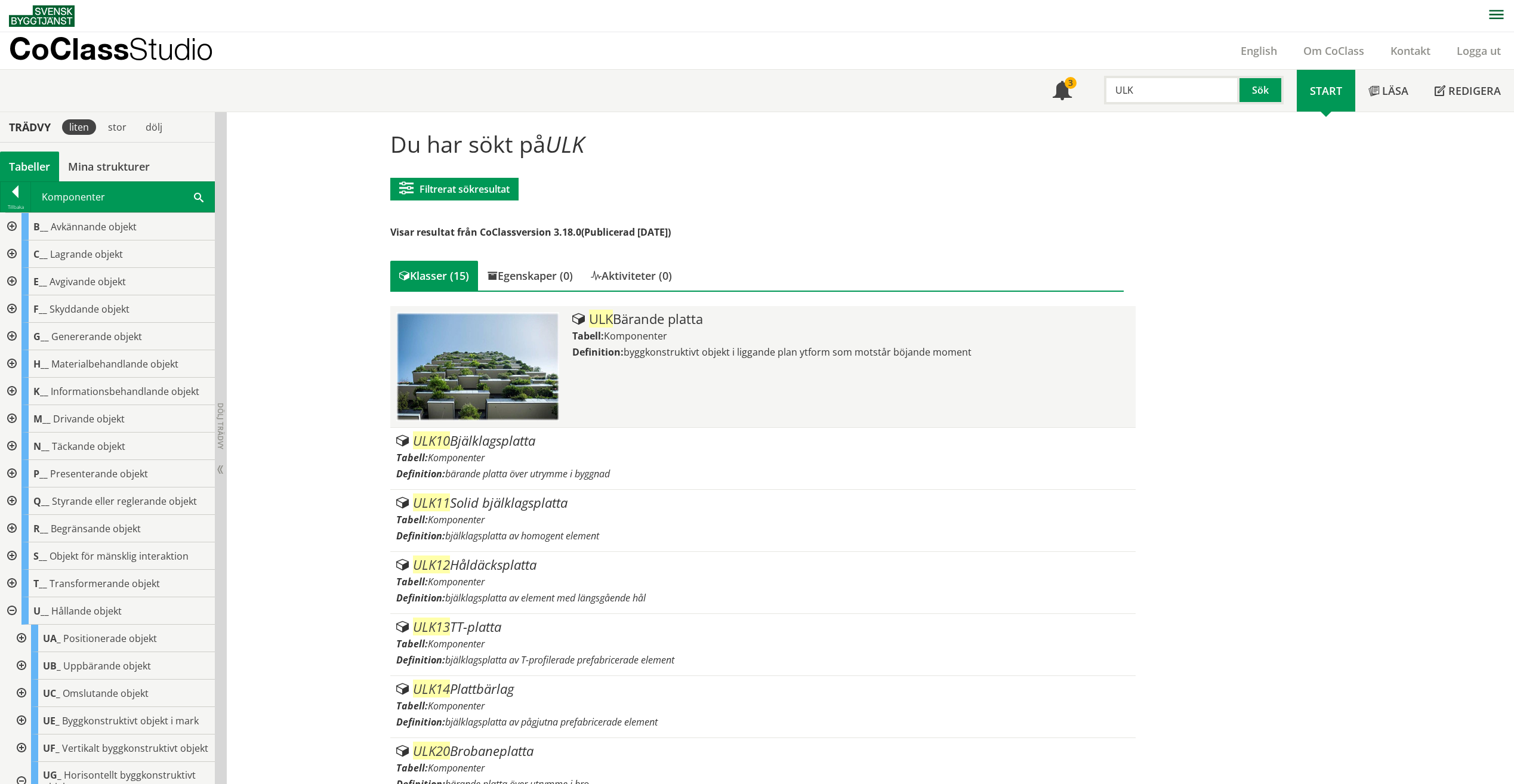
click at [609, 346] on label "Definition:" at bounding box center [598, 352] width 51 height 13
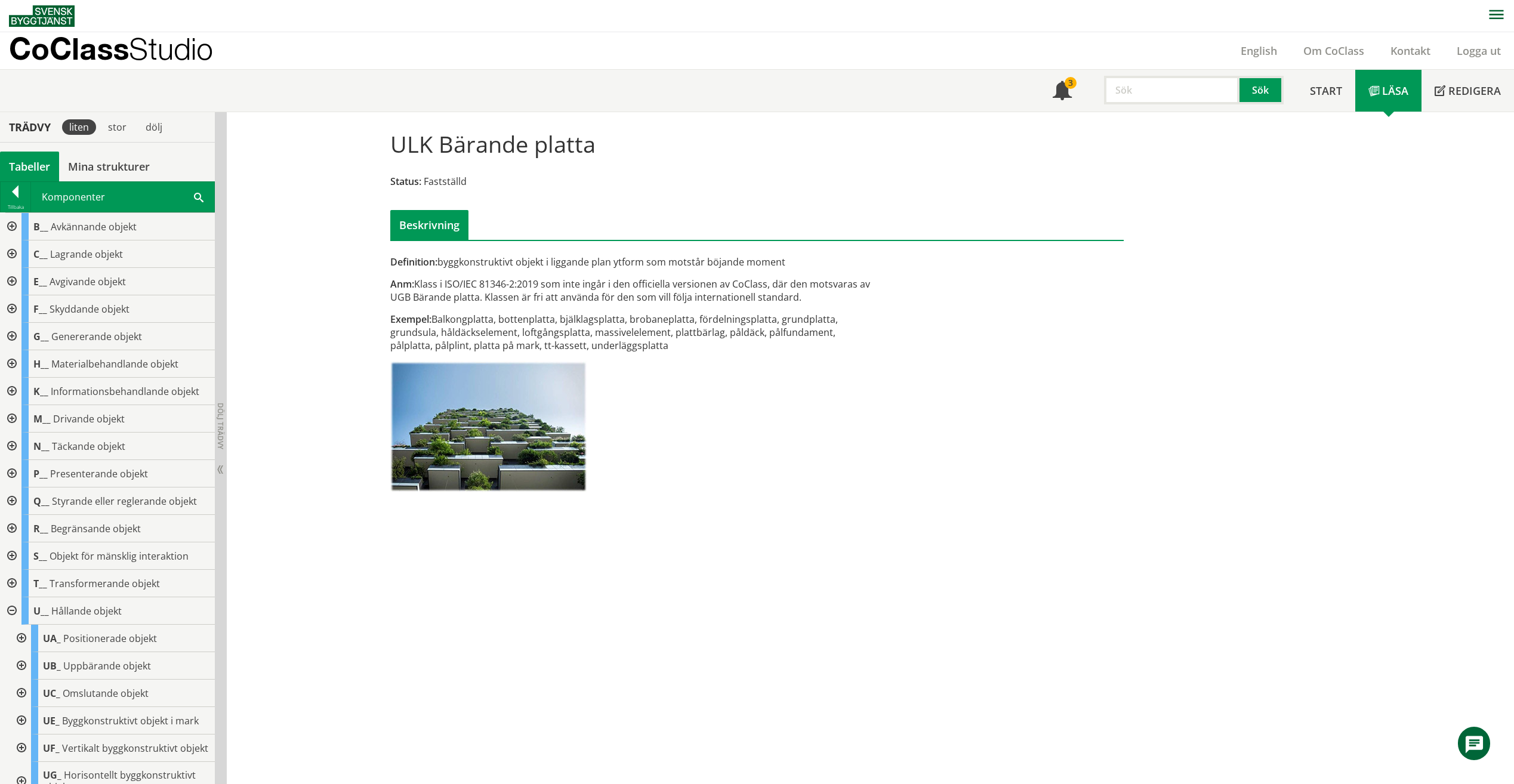
drag, startPoint x: 417, startPoint y: 284, endPoint x: 520, endPoint y: 284, distance: 103.0
click at [520, 284] on div "Anm: Klass i ISO/IEC 81346-2:2019 som inte ingår i den officiella versionen av …" at bounding box center [632, 290] width 483 height 26
drag, startPoint x: 592, startPoint y: 284, endPoint x: 769, endPoint y: 287, distance: 177.0
click at [769, 287] on div "Anm: Klass i ISO/IEC 81346-2:2019 som inte ingår i den officiella versionen av …" at bounding box center [632, 290] width 483 height 26
drag, startPoint x: 798, startPoint y: 287, endPoint x: 858, endPoint y: 291, distance: 60.1
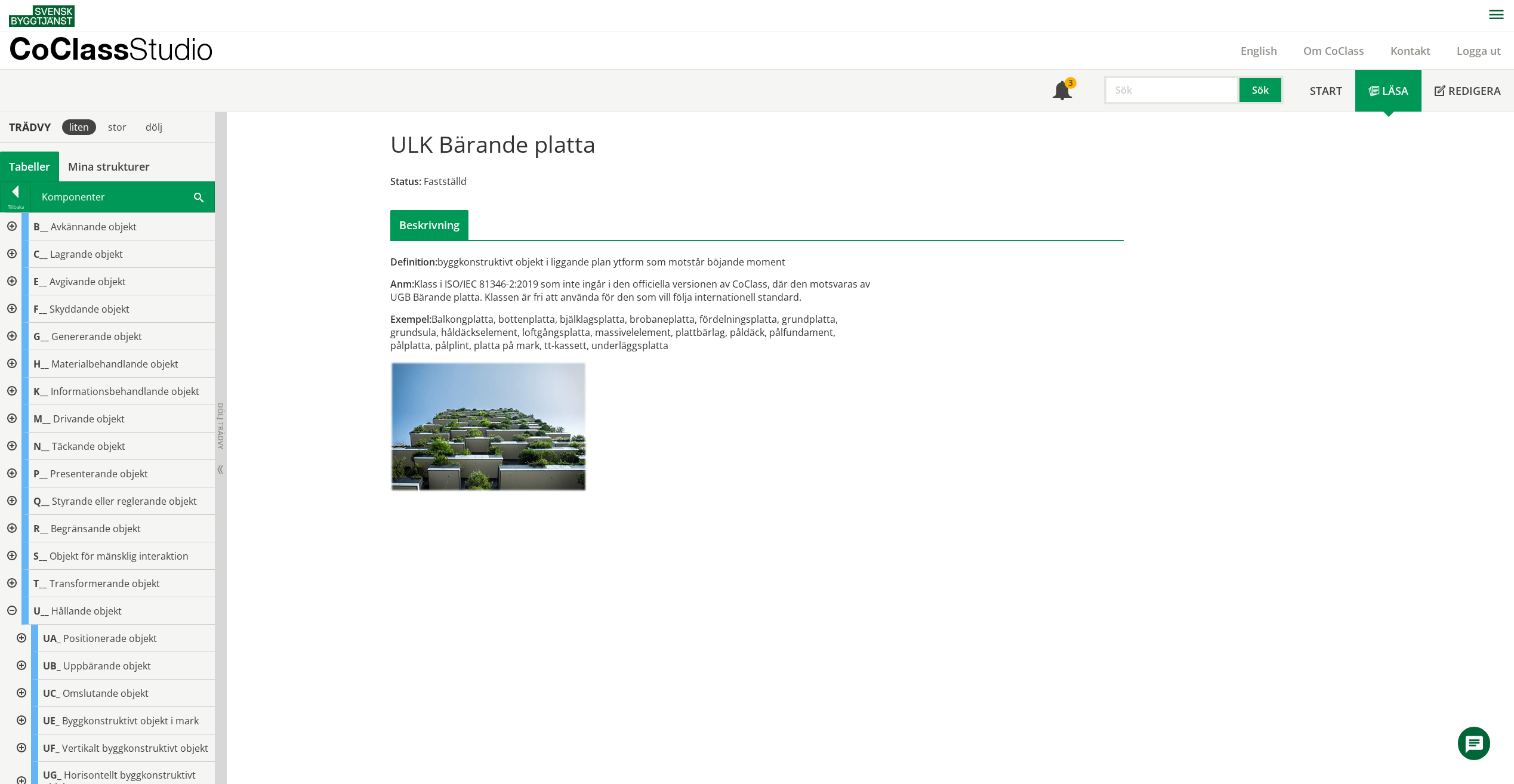
click at [858, 291] on div "Anm: Klass i ISO/IEC 81346-2:2019 som inte ingår i den officiella versionen av …" at bounding box center [632, 290] width 483 height 26
drag, startPoint x: 686, startPoint y: 283, endPoint x: 797, endPoint y: 282, distance: 111.0
click at [797, 282] on div "Anm: Klass i ISO/IEC 81346-2:2019 som inte ingår i den officiella versionen av …" at bounding box center [632, 290] width 483 height 26
click at [1155, 98] on input "text" at bounding box center [1172, 90] width 136 height 29
type input "stomme"
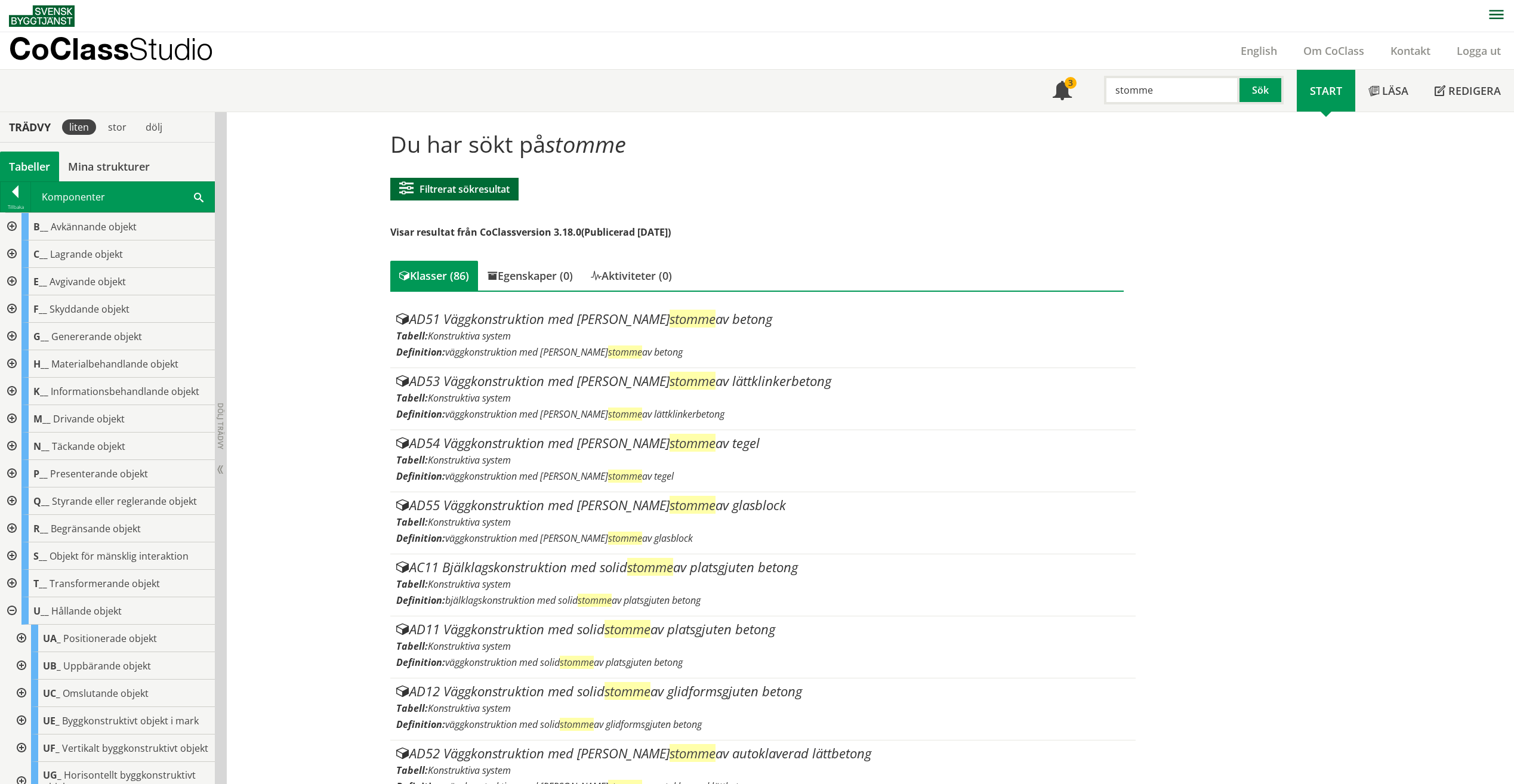
click at [457, 191] on button "Filtrerat sökresultat" at bounding box center [454, 189] width 128 height 22
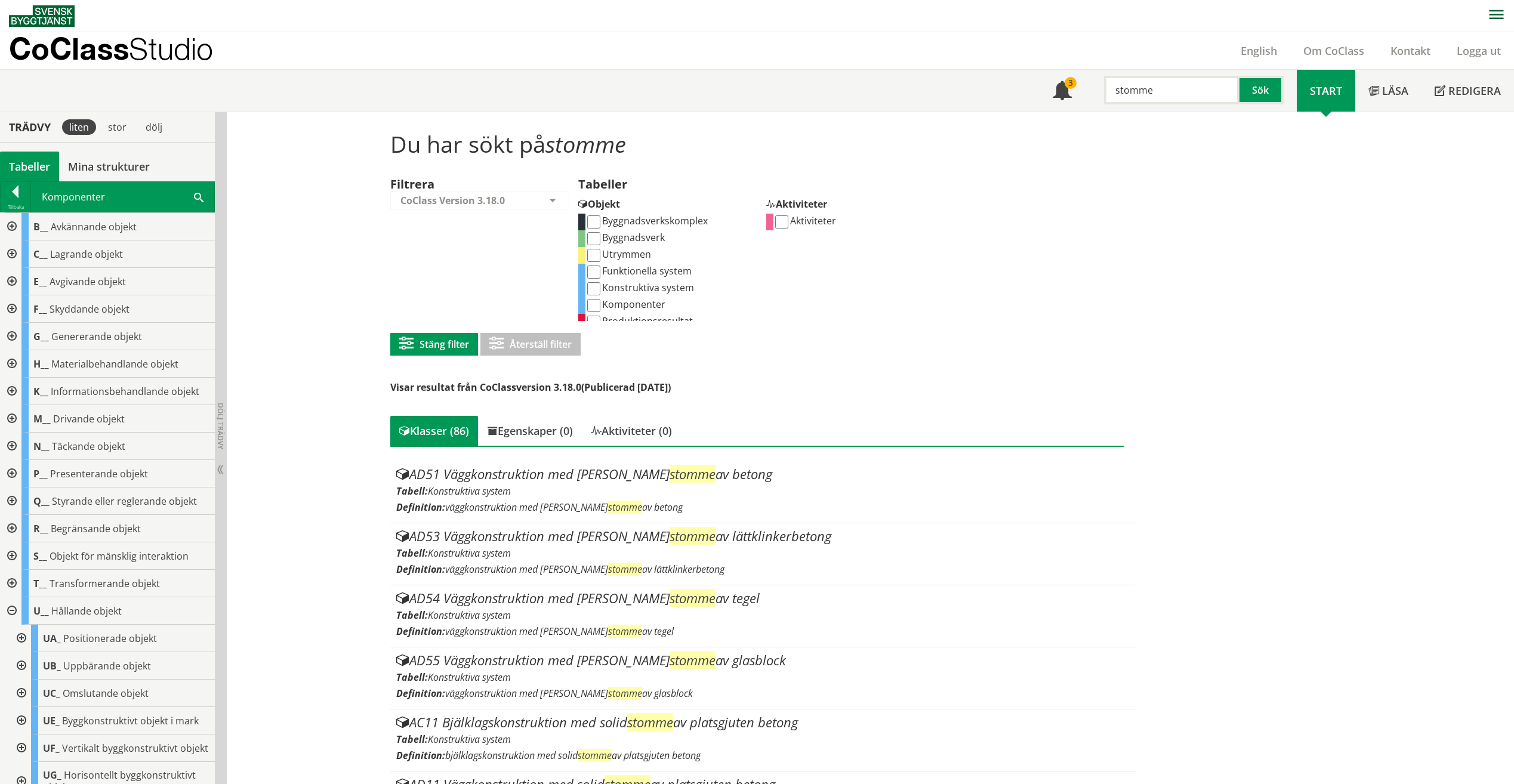
click at [587, 299] on input "Komponenter" at bounding box center [594, 306] width 13 height 13
checkbox input "true"
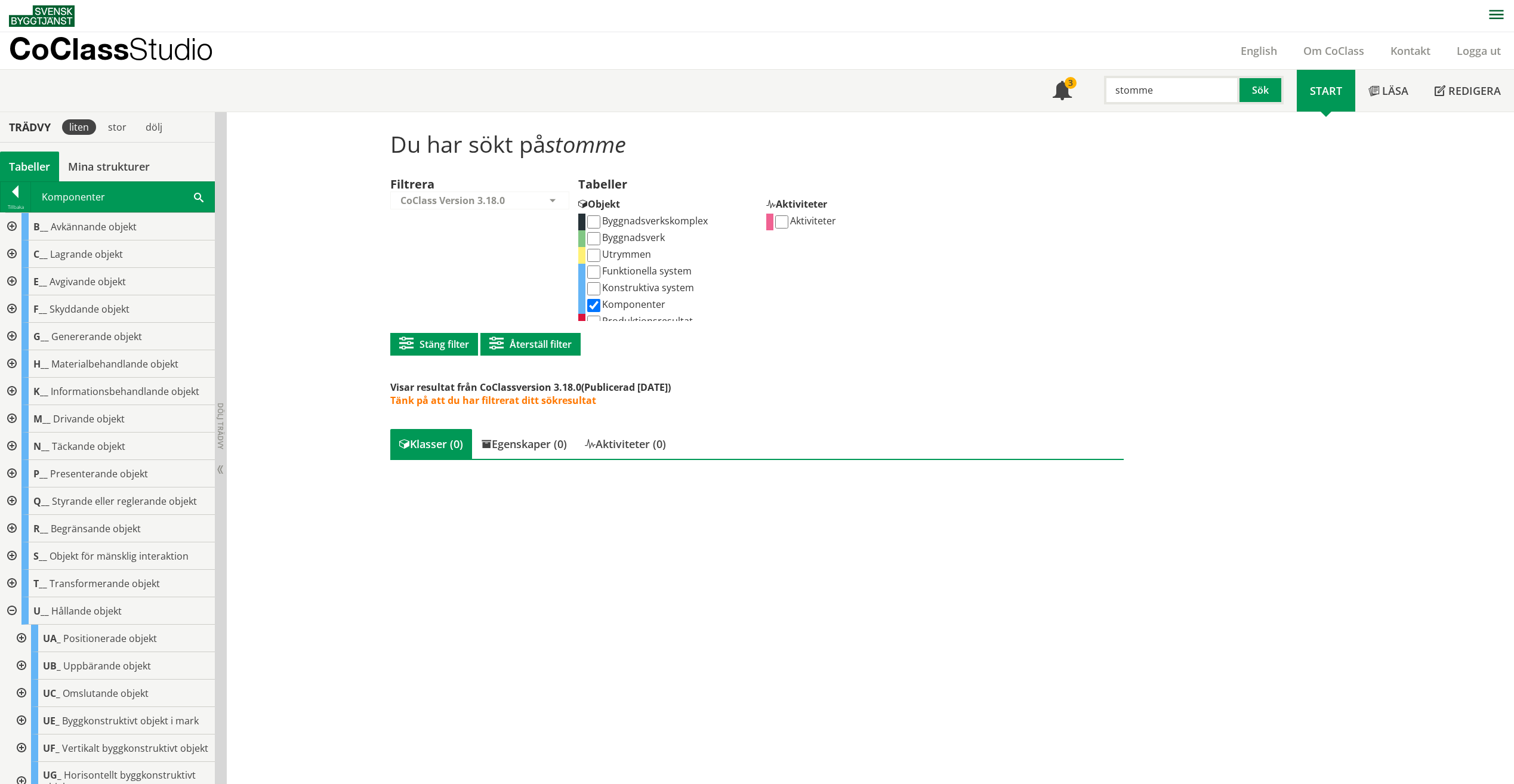
click at [593, 307] on input "Komponenter" at bounding box center [594, 306] width 13 height 13
checkbox input "false"
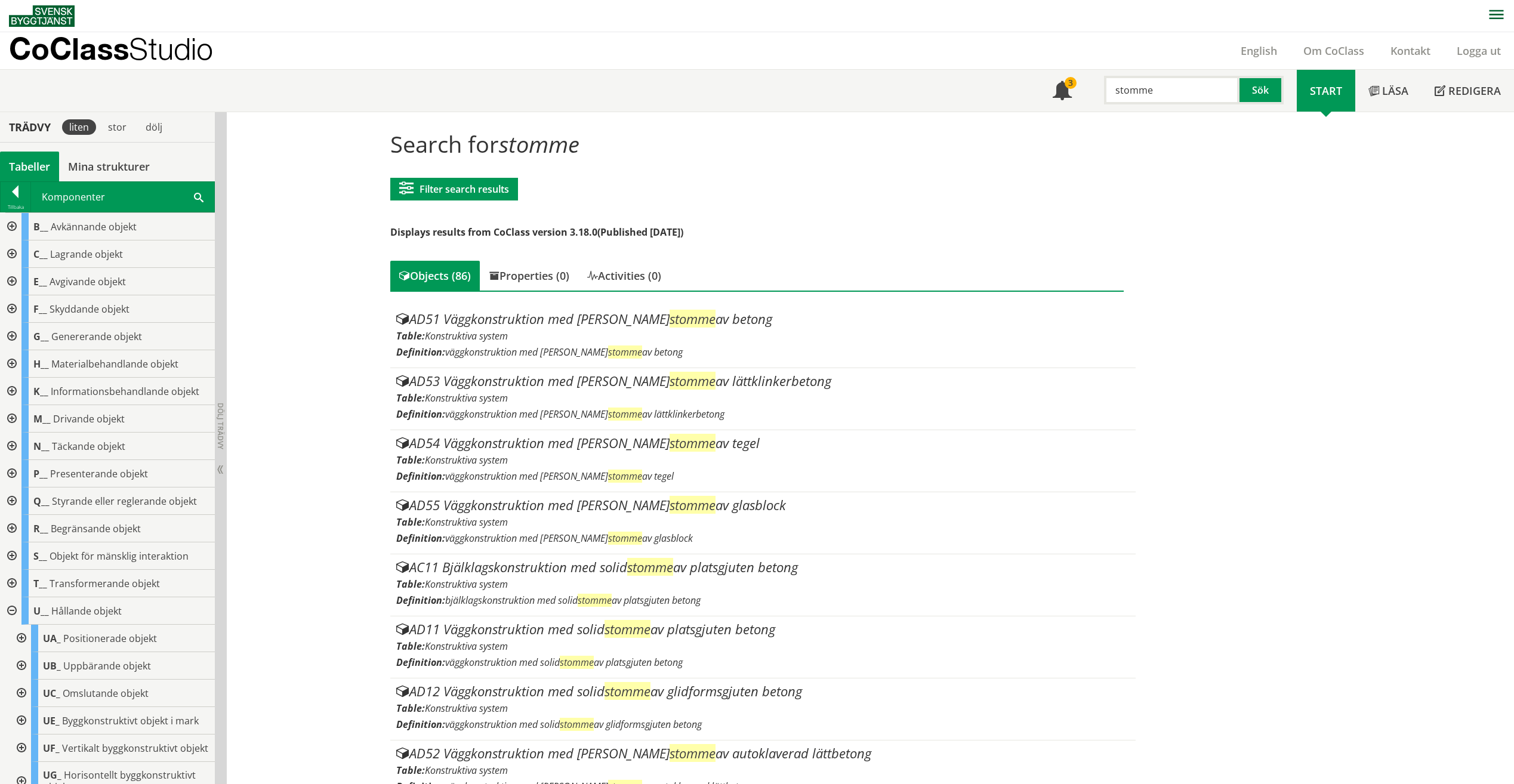
drag, startPoint x: 1178, startPoint y: 91, endPoint x: 1093, endPoint y: 85, distance: 85.2
click at [1093, 85] on div "stomme Sök" at bounding box center [1191, 87] width 212 height 35
type input "bärande bkälklag"
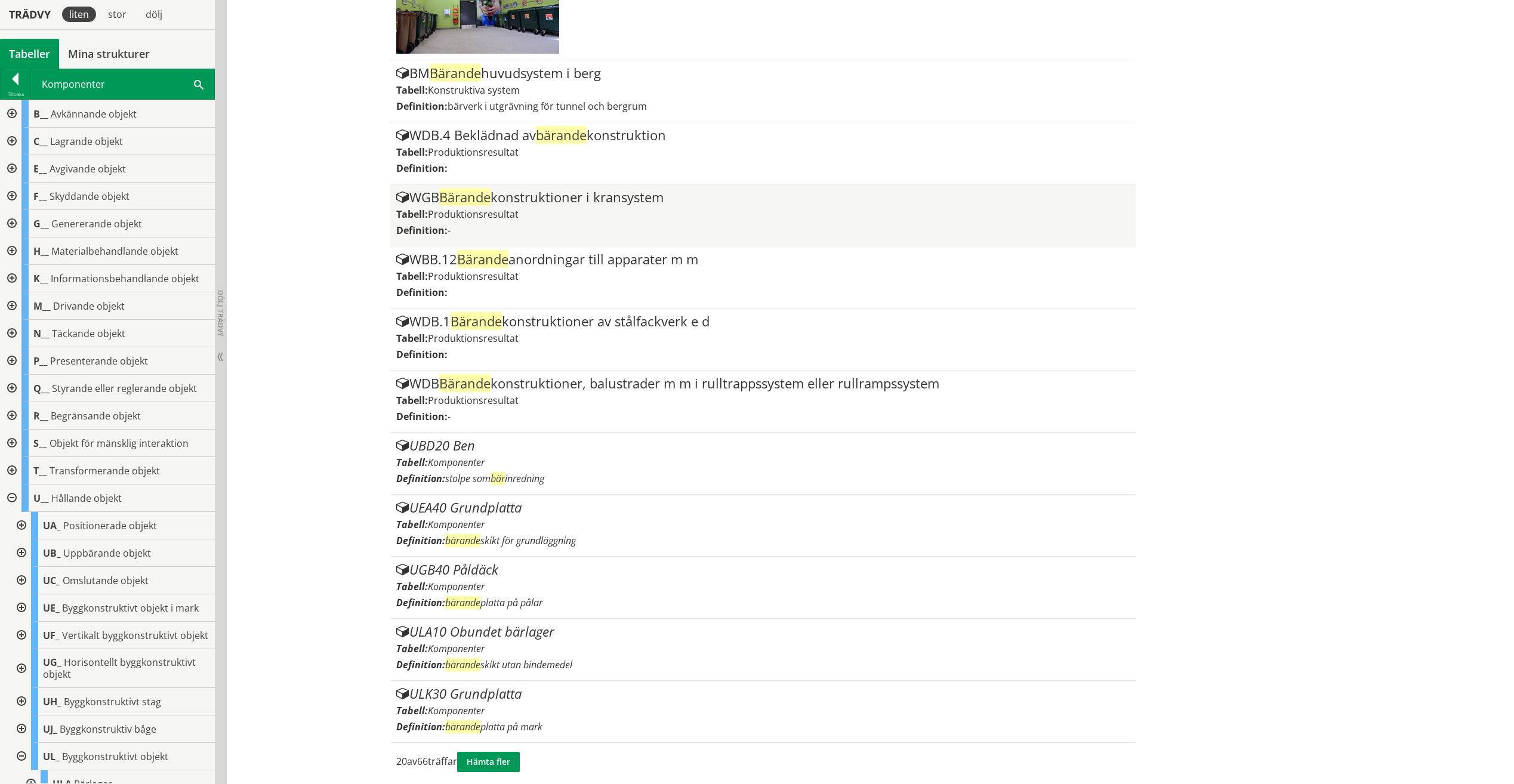
scroll to position [1307, 0]
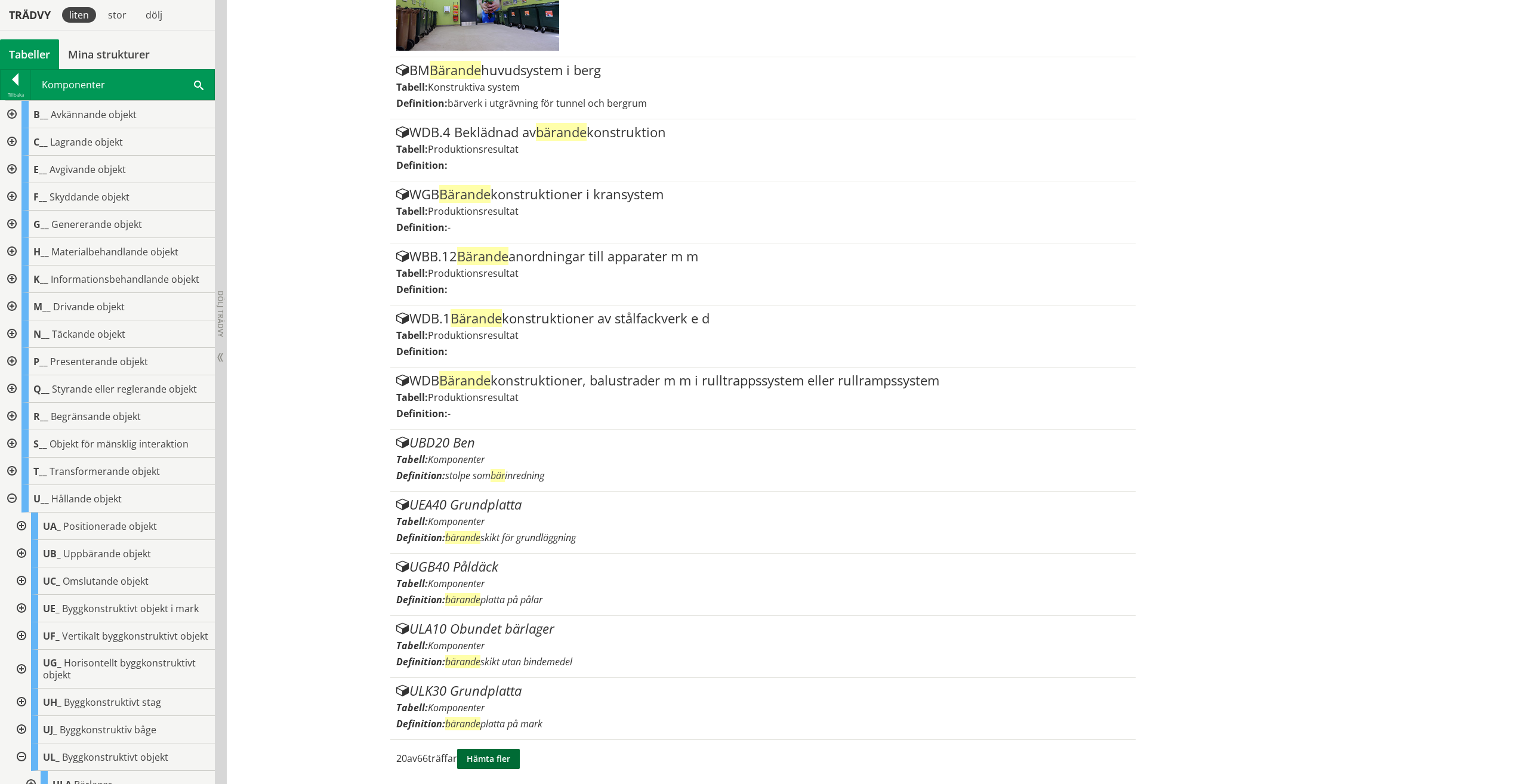
click at [466, 759] on button "Hämta fler" at bounding box center [488, 758] width 63 height 20
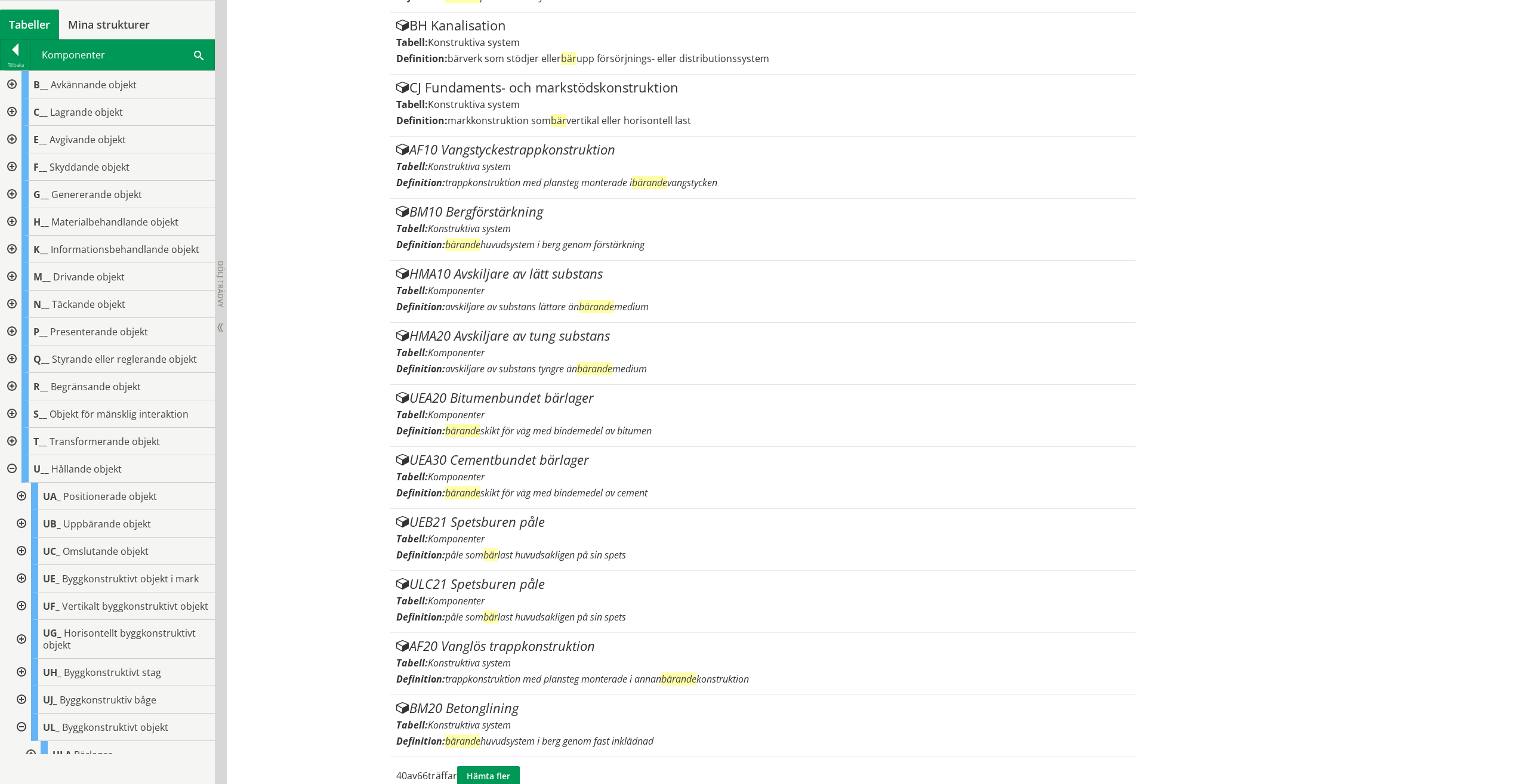
scroll to position [2547, 0]
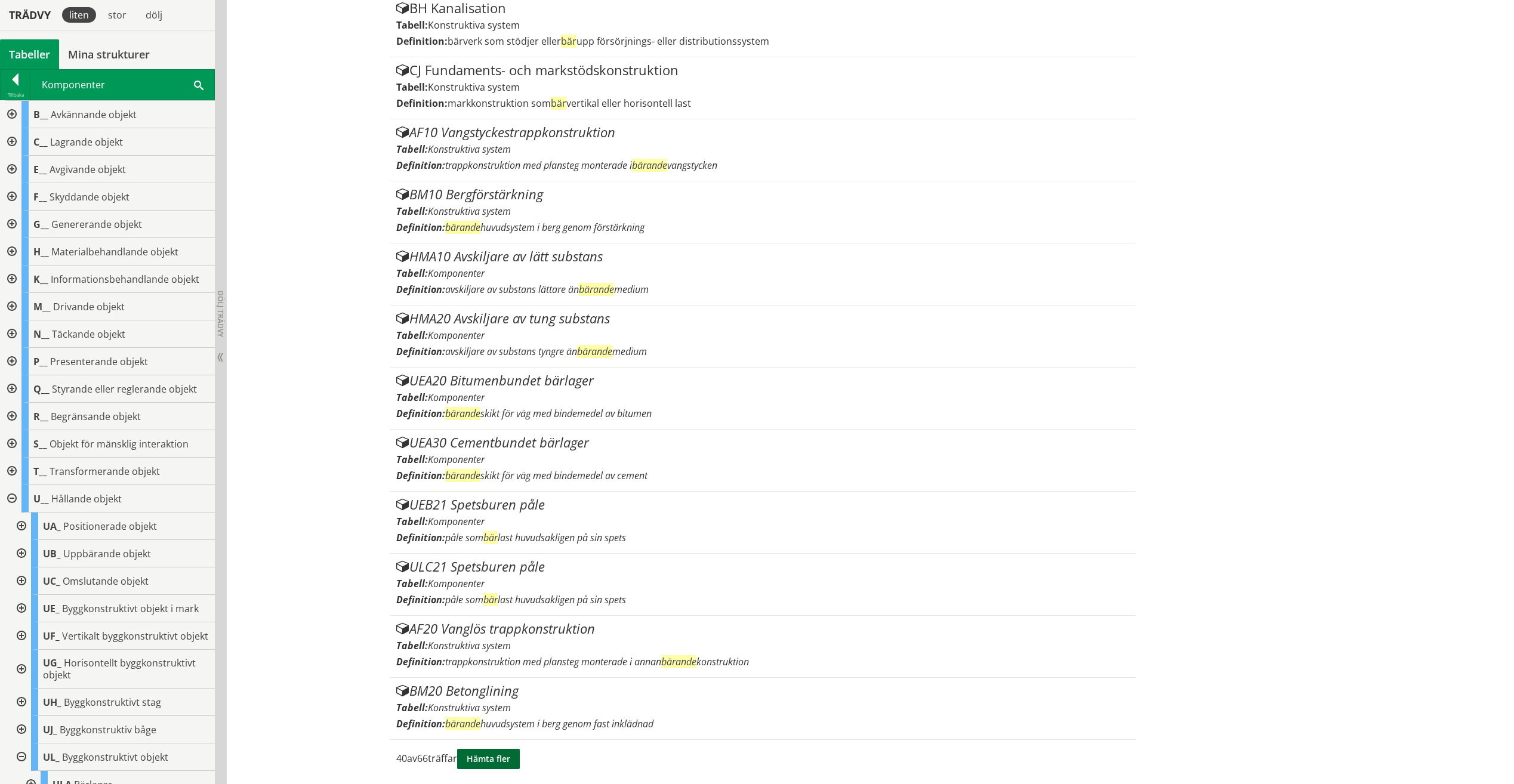
click at [502, 763] on button "Hämta fler" at bounding box center [488, 758] width 63 height 20
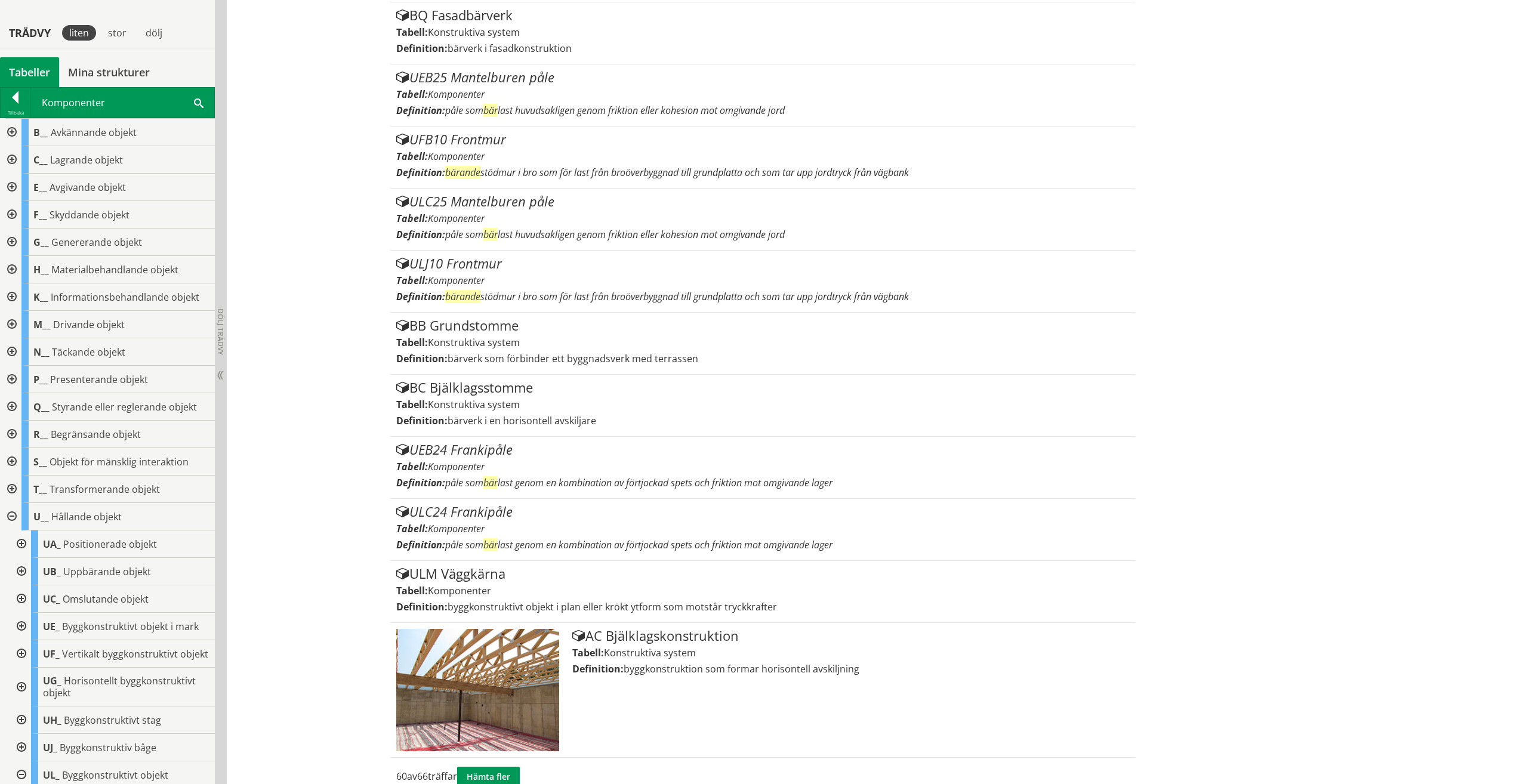
scroll to position [3968, 0]
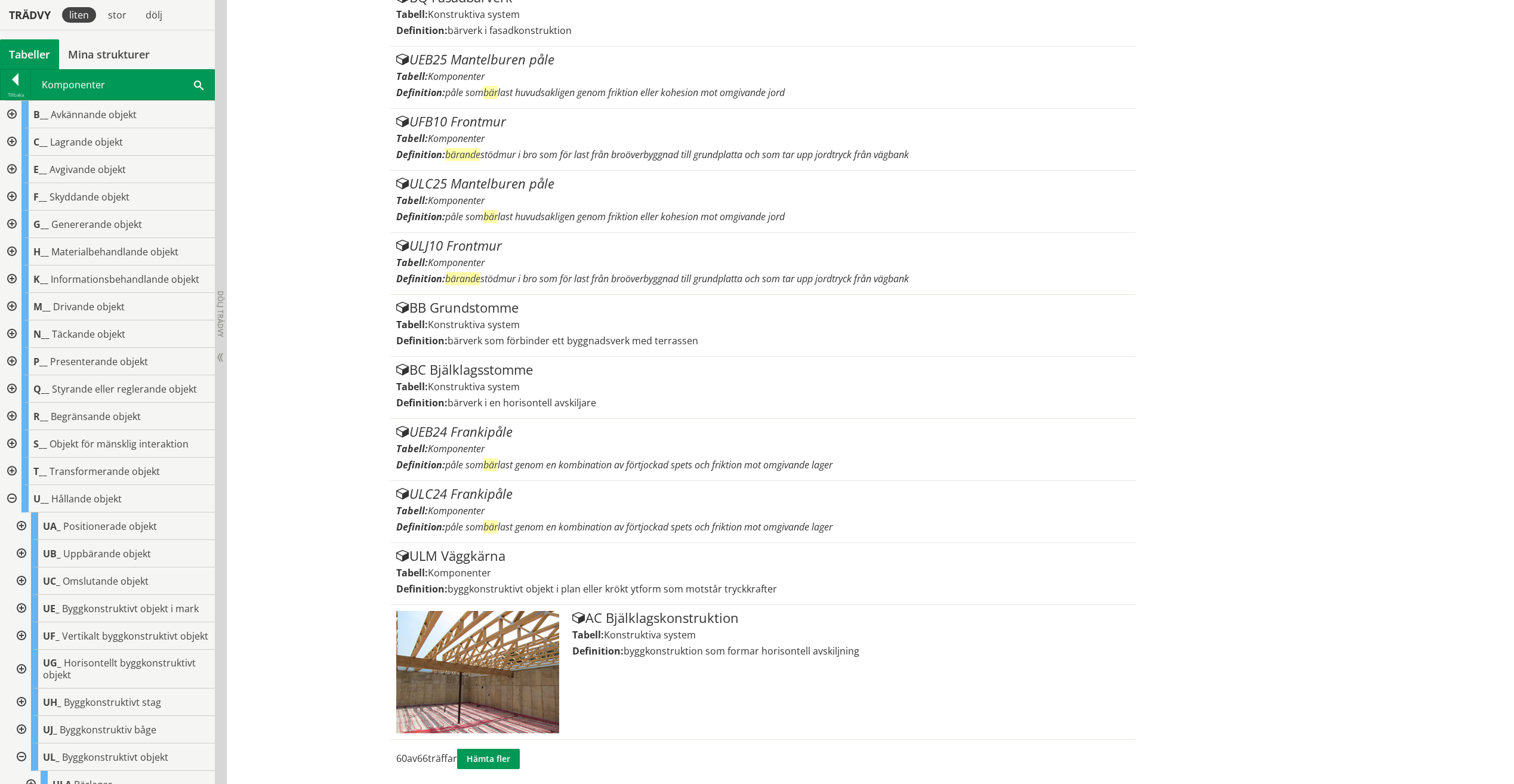
drag, startPoint x: 488, startPoint y: 380, endPoint x: 328, endPoint y: 386, distance: 160.1
click at [506, 760] on button "Hämta fler" at bounding box center [488, 758] width 63 height 20
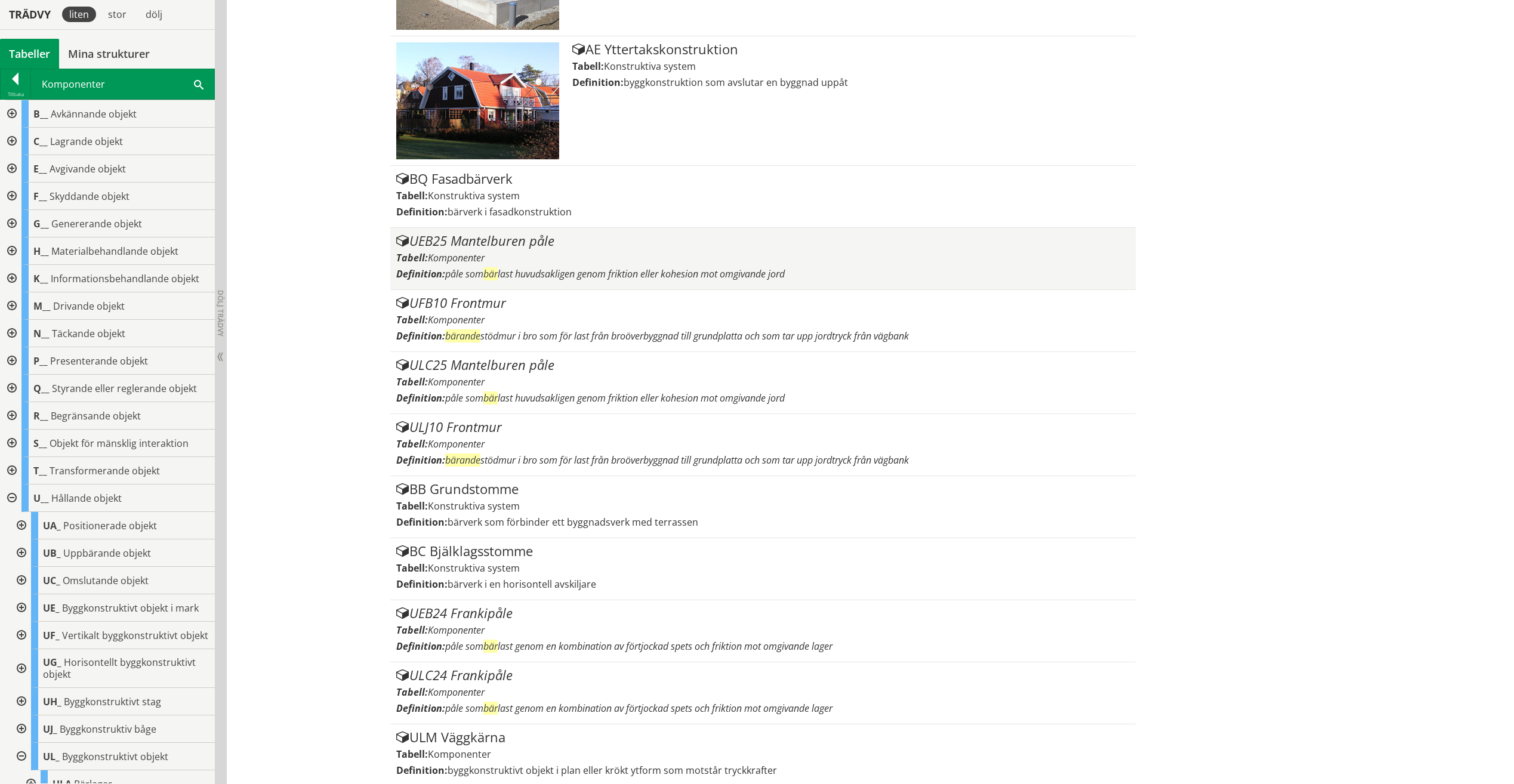
scroll to position [3786, 0]
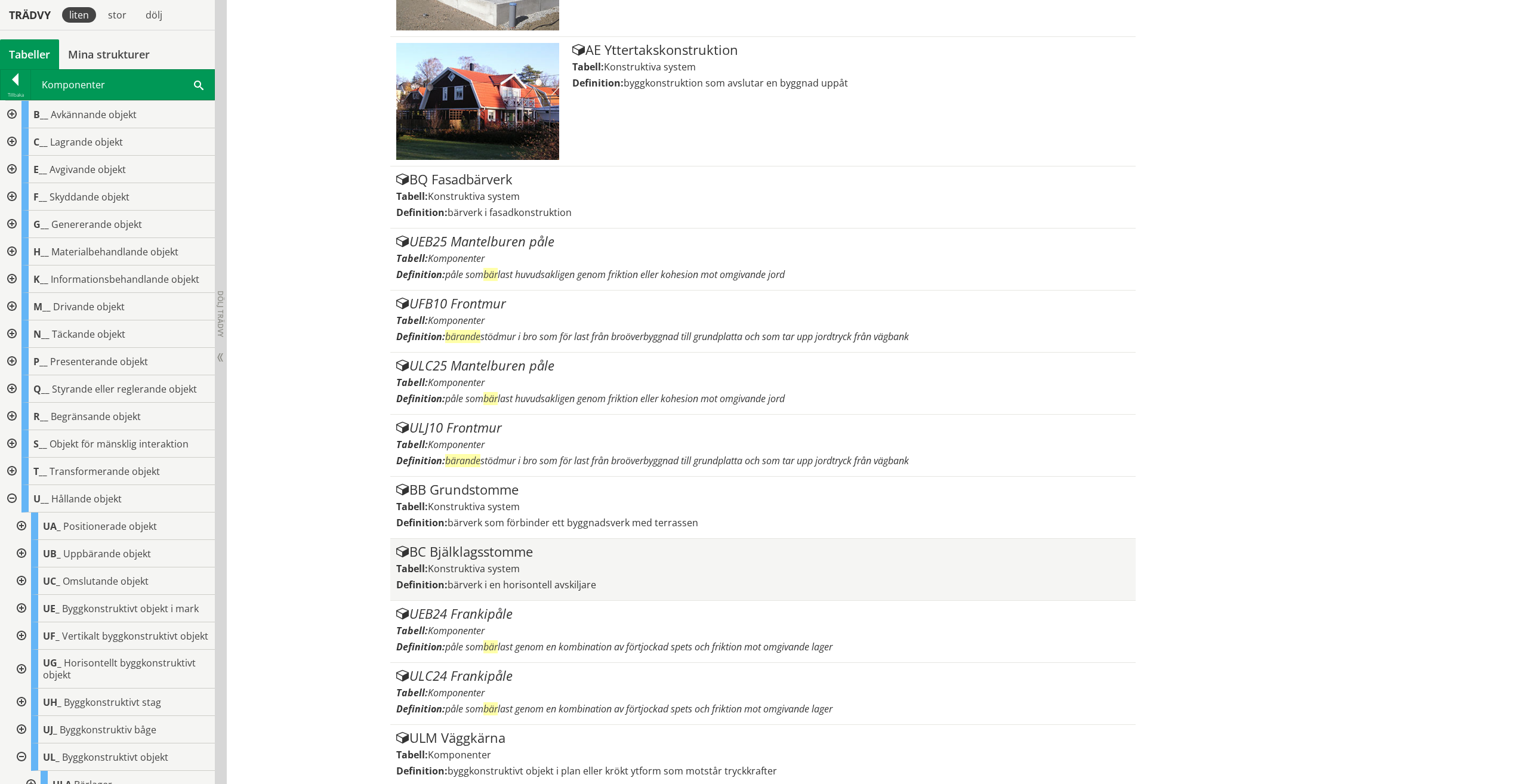
click at [539, 552] on div "BC Bjälklagsstomme" at bounding box center [763, 552] width 733 height 15
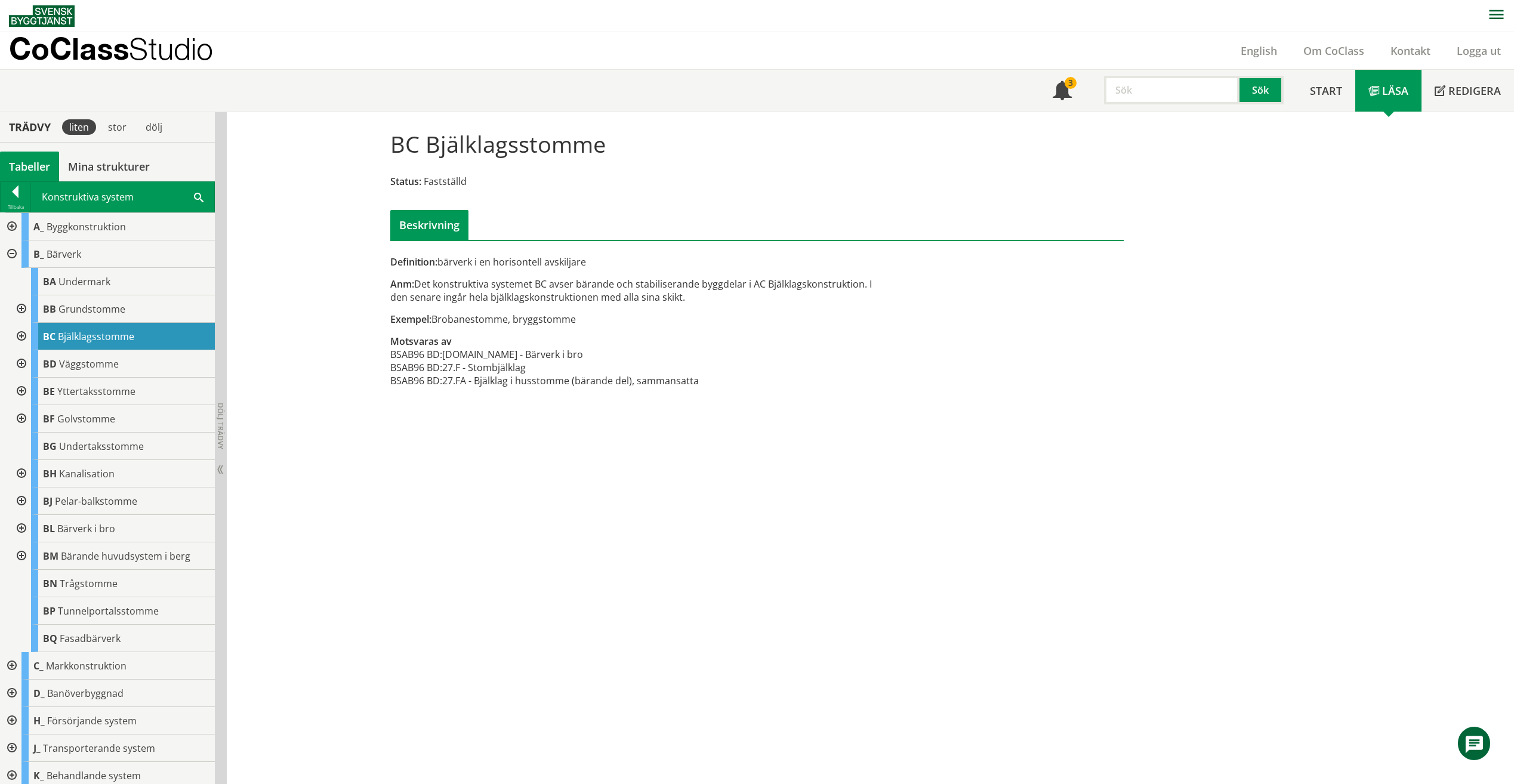
drag, startPoint x: 485, startPoint y: 368, endPoint x: 524, endPoint y: 370, distance: 39.1
click at [524, 370] on td "27.F - Stombjälklag" at bounding box center [570, 368] width 257 height 13
drag, startPoint x: 510, startPoint y: 384, endPoint x: 650, endPoint y: 391, distance: 140.2
click at [650, 391] on div "Definition: bärverk i en horisontell avskiljare Anm: Det konstruktiva systemet …" at bounding box center [632, 328] width 502 height 145
drag, startPoint x: 525, startPoint y: 280, endPoint x: 724, endPoint y: 289, distance: 199.2
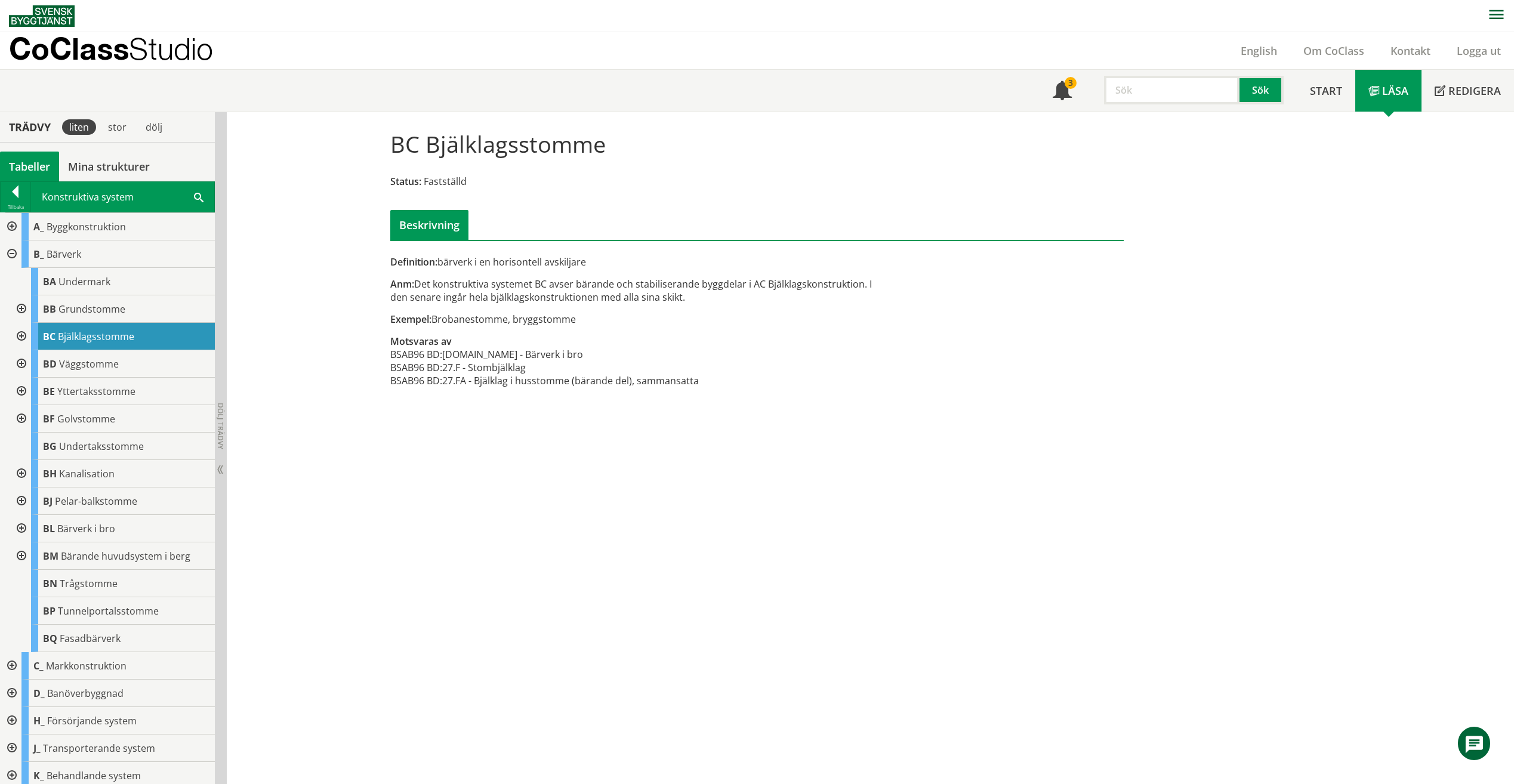
click at [724, 289] on div "Anm: Det konstruktiva systemet BC avser bärande och stabiliserande byggdelar i …" at bounding box center [632, 290] width 483 height 26
click at [1147, 92] on input "text" at bounding box center [1172, 90] width 136 height 29
type input "Stomme"
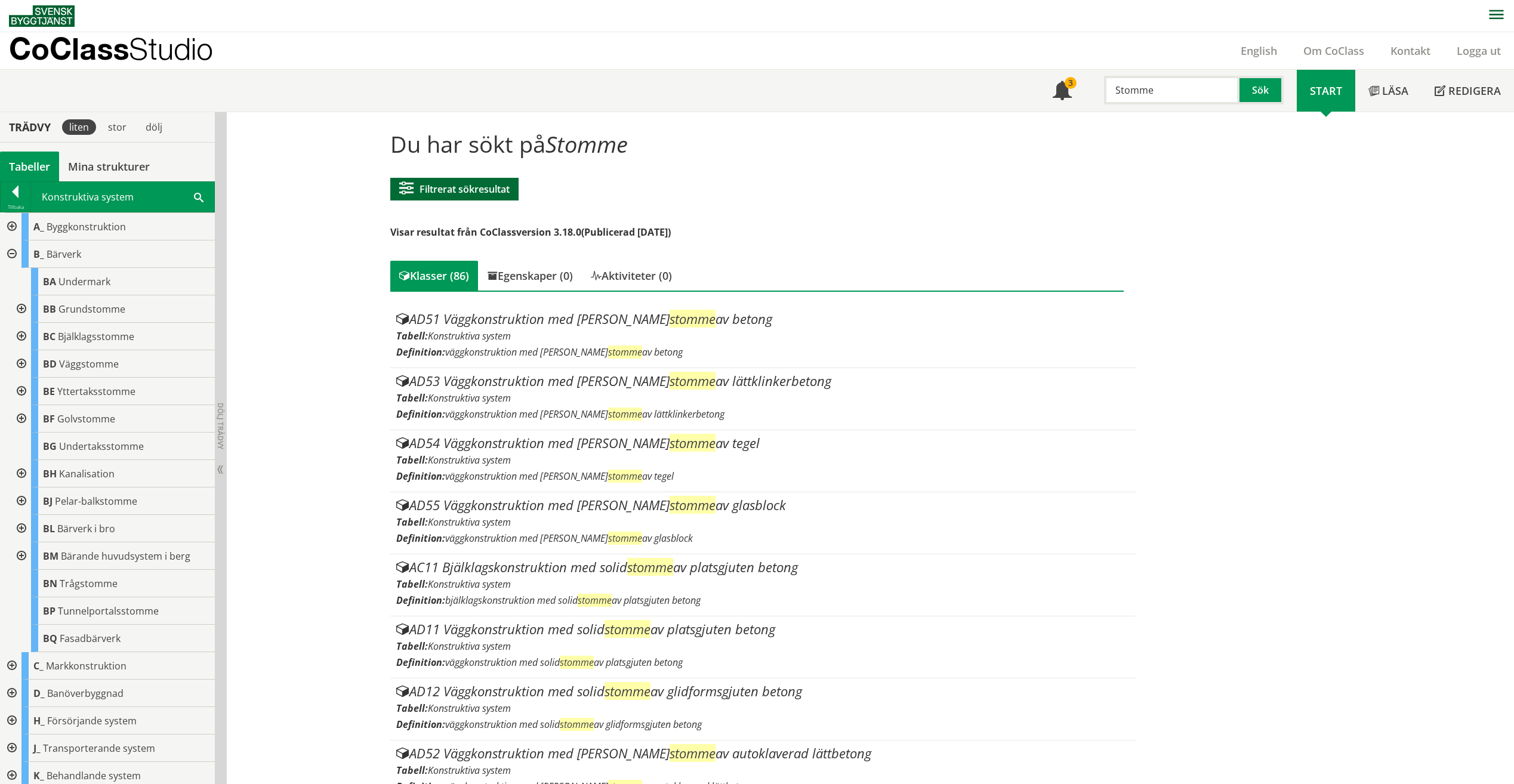
click at [485, 198] on button "Filtrerat sökresultat" at bounding box center [454, 189] width 128 height 22
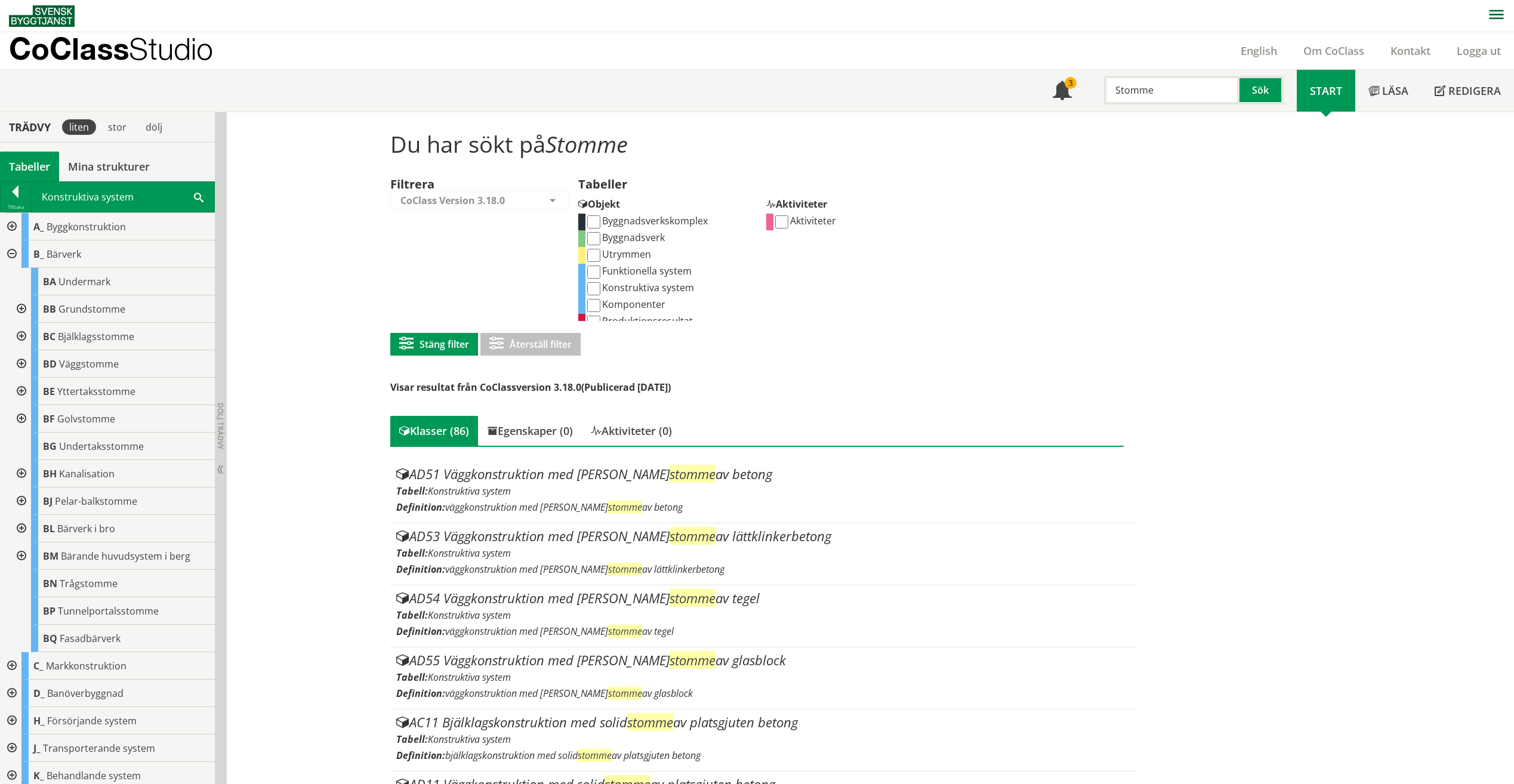
click at [592, 298] on label "Komponenter" at bounding box center [626, 304] width 80 height 13
click at [592, 299] on input "Komponenter" at bounding box center [594, 306] width 13 height 13
checkbox input "true"
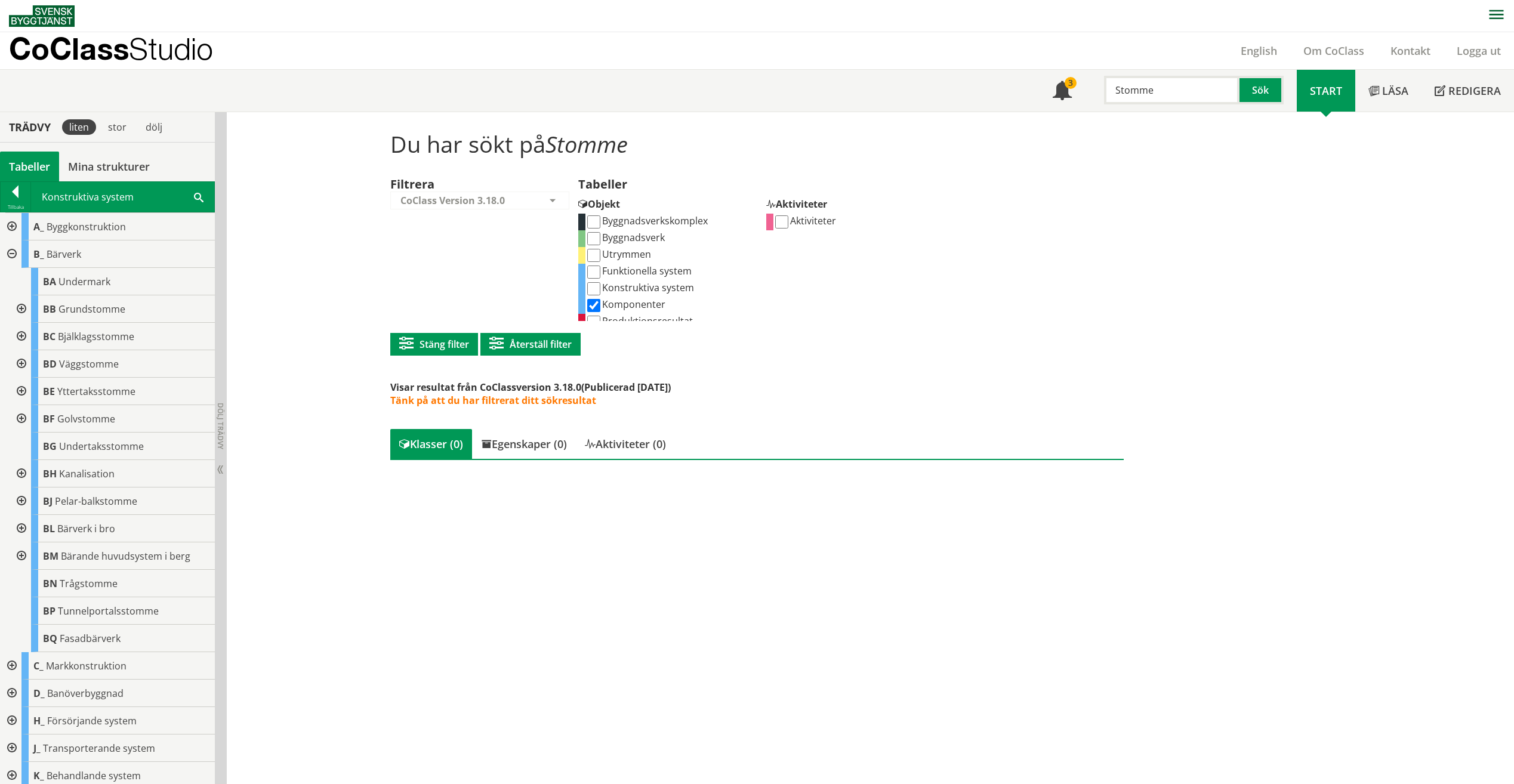
click at [404, 293] on div "Filtrera CoClass Version 3.18.0 CoClass Version 3.18.0 CoClass Version 3.17.0 C…" at bounding box center [484, 250] width 188 height 143
drag, startPoint x: 1193, startPoint y: 100, endPoint x: 1011, endPoint y: 92, distance: 182.2
click at [1011, 92] on div "Meny 3 Stomme Sök Start Läsa Redigera" at bounding box center [761, 91] width 1505 height 42
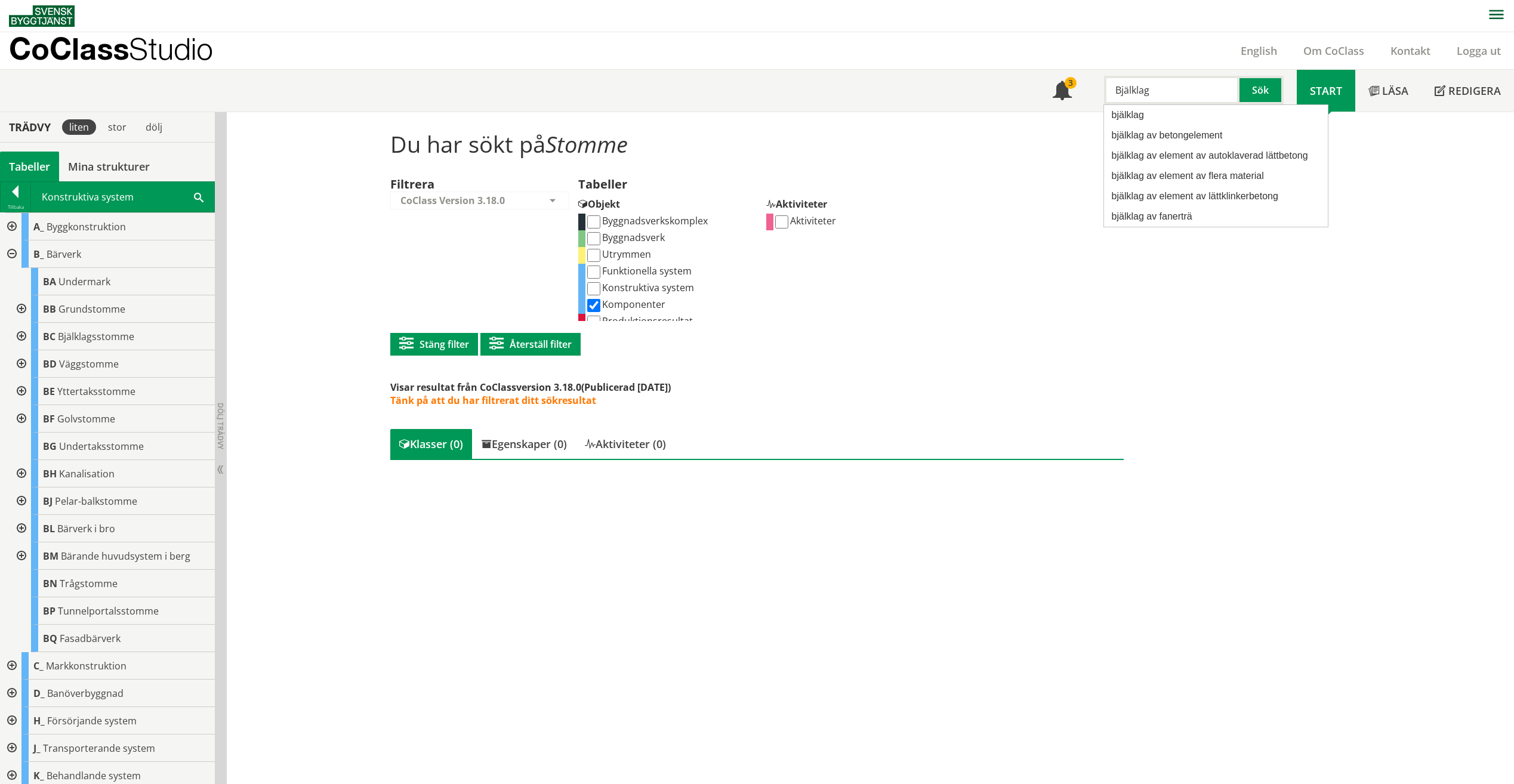
type input "Bjälklag"
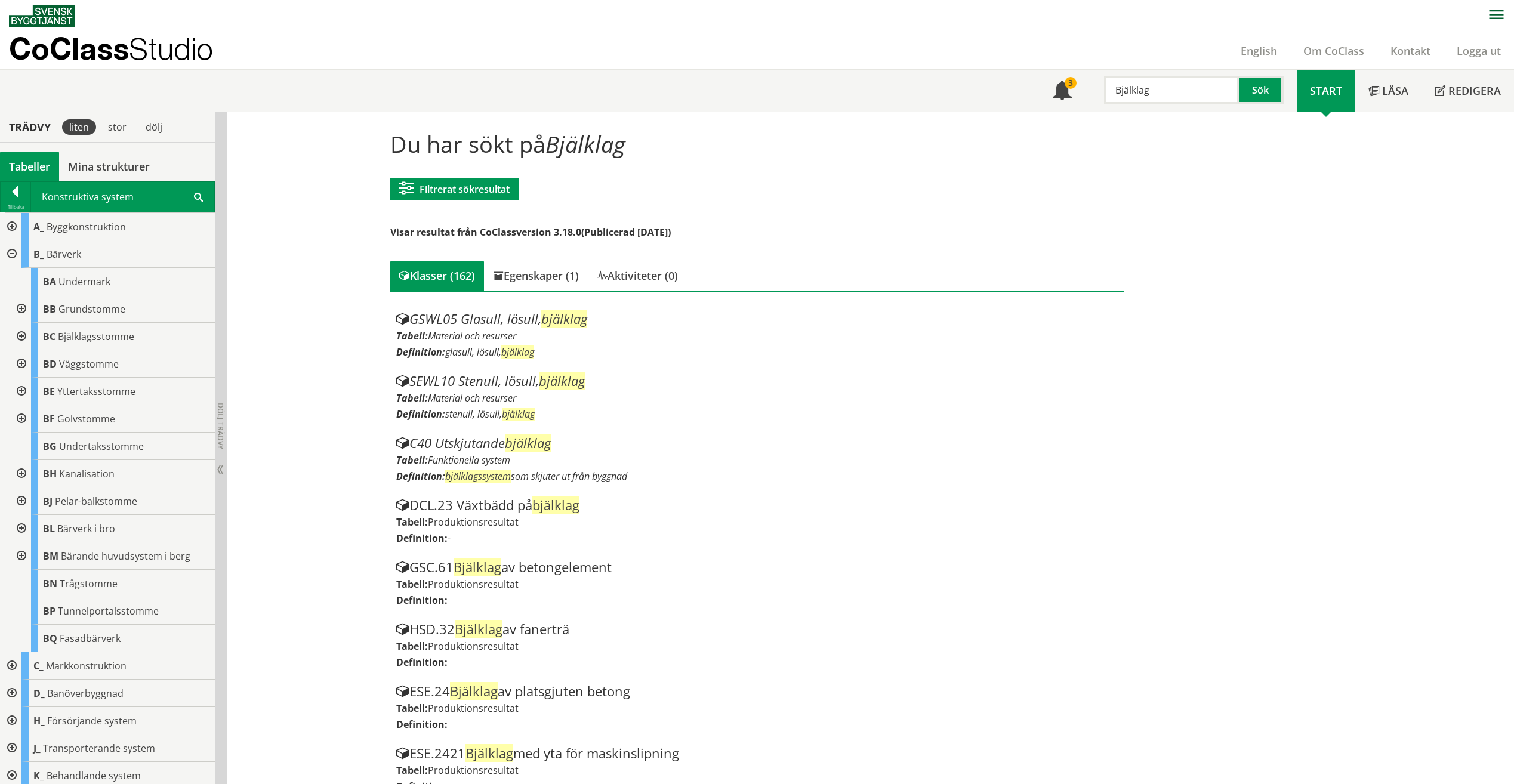
click at [473, 189] on button "Filtrerat sökresultat" at bounding box center [454, 189] width 128 height 22
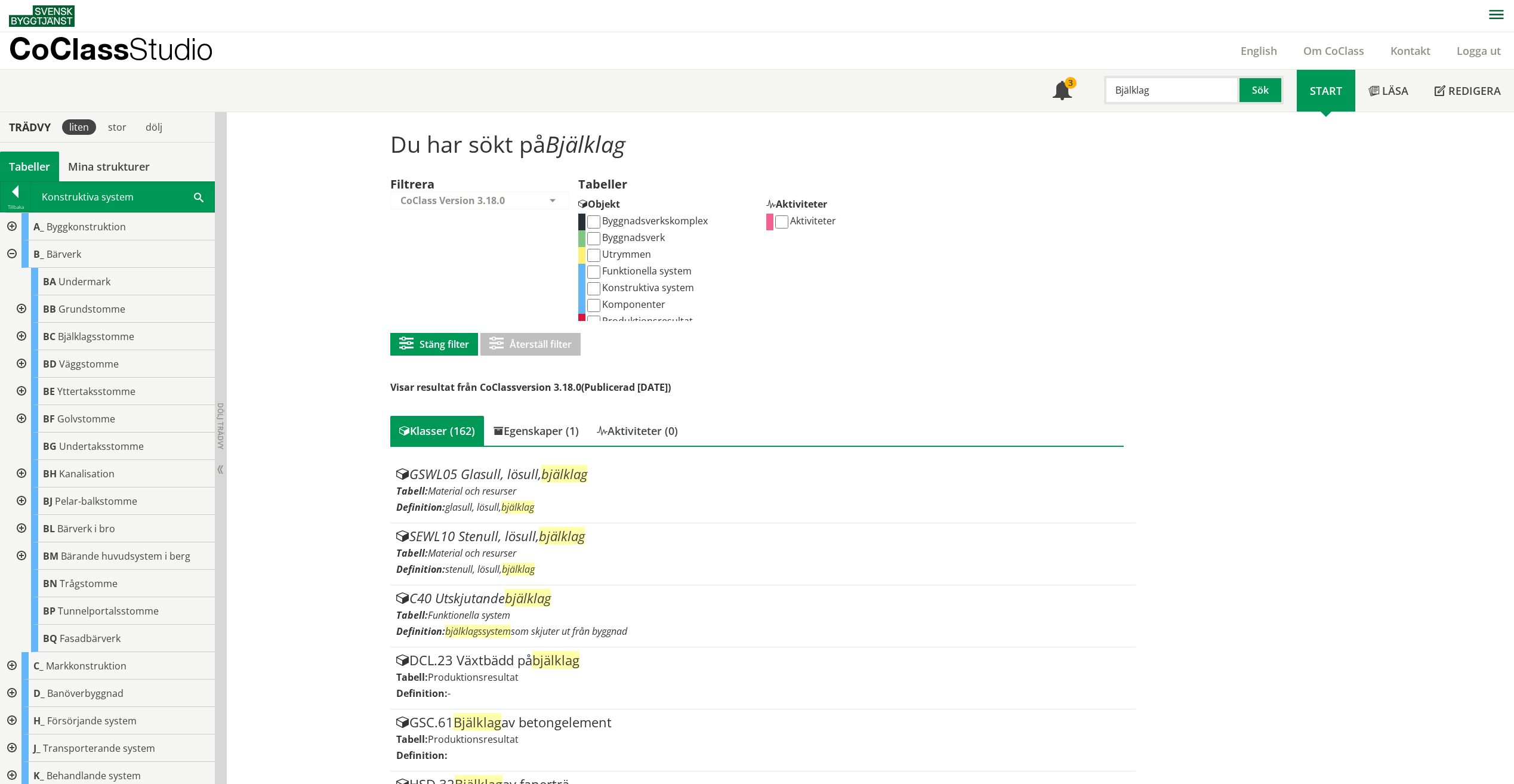
click at [587, 303] on input "Komponenter" at bounding box center [594, 306] width 13 height 13
checkbox input "true"
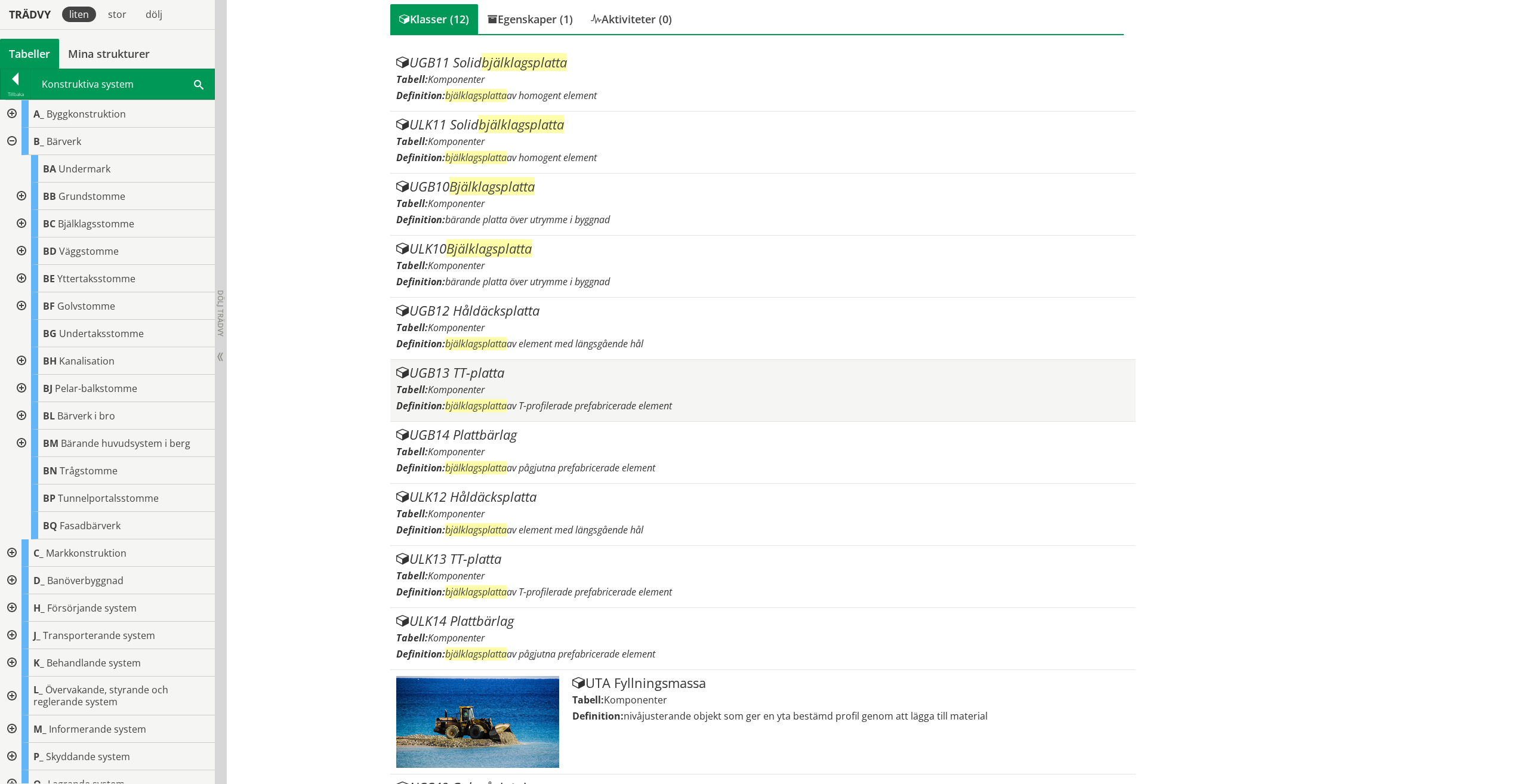
scroll to position [424, 0]
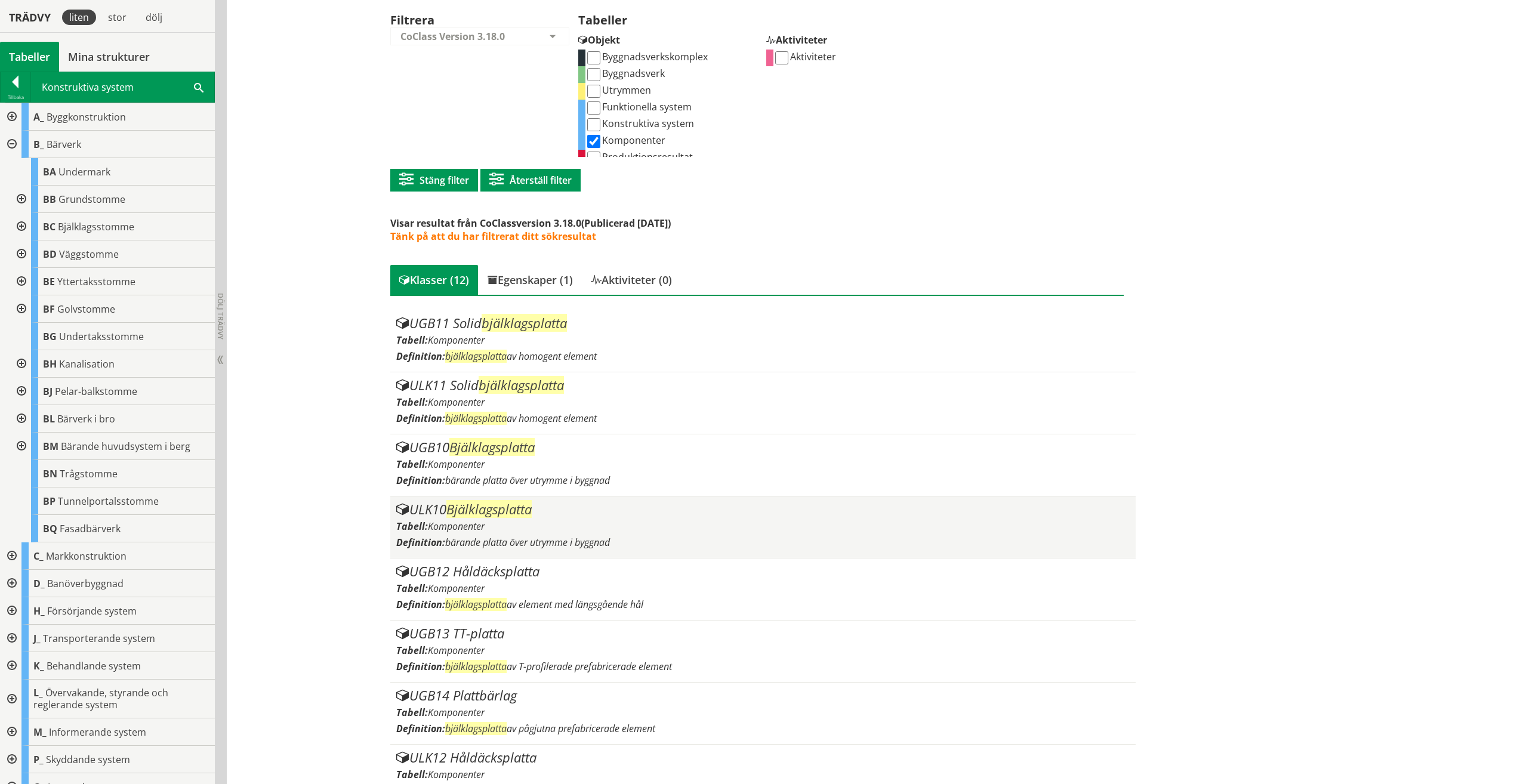
click at [522, 514] on div "ULK10 Bjälklagsplatta Tabell: Komponenter Definition: bärande platta över utrym…" at bounding box center [763, 526] width 733 height 49
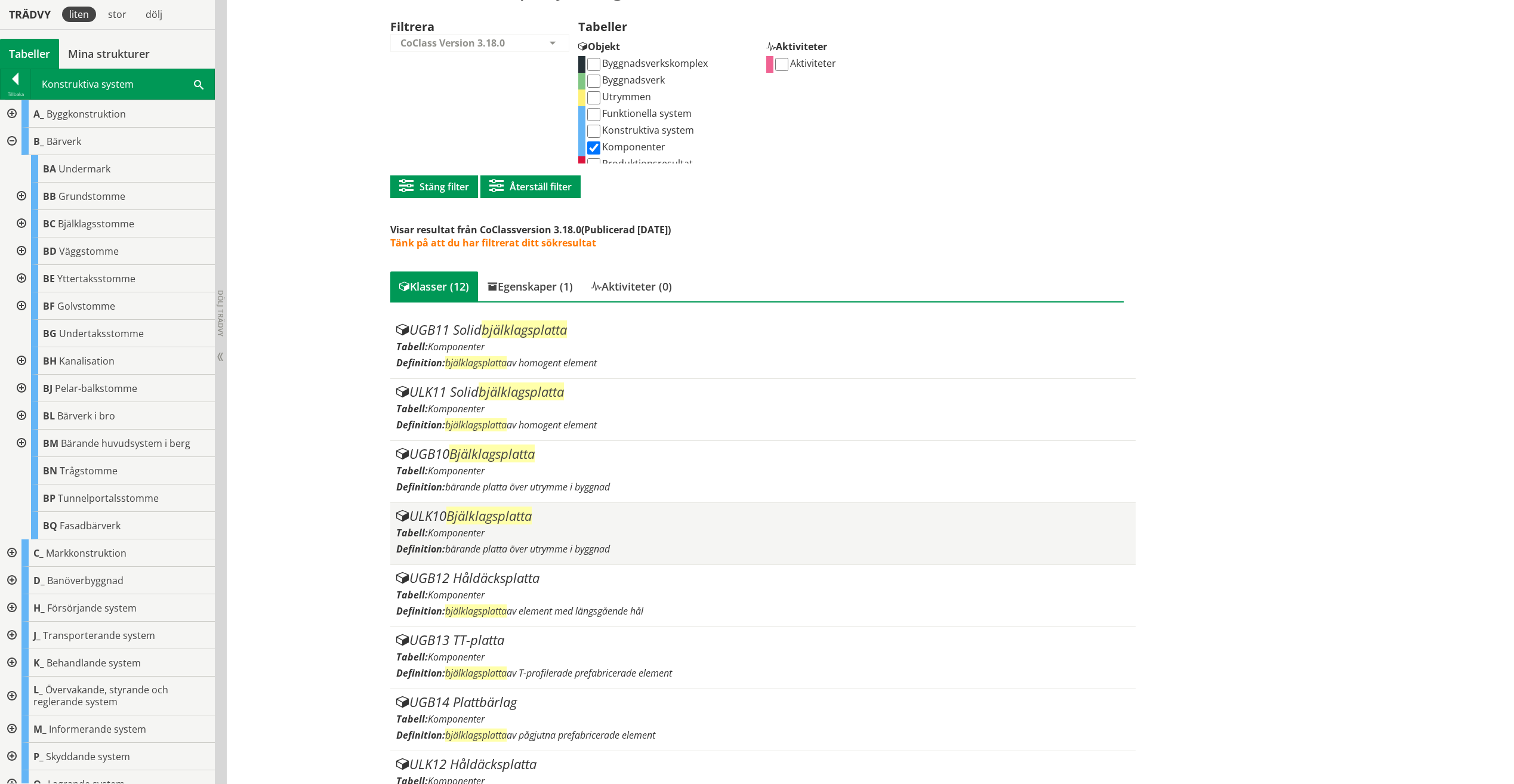
scroll to position [157, 0]
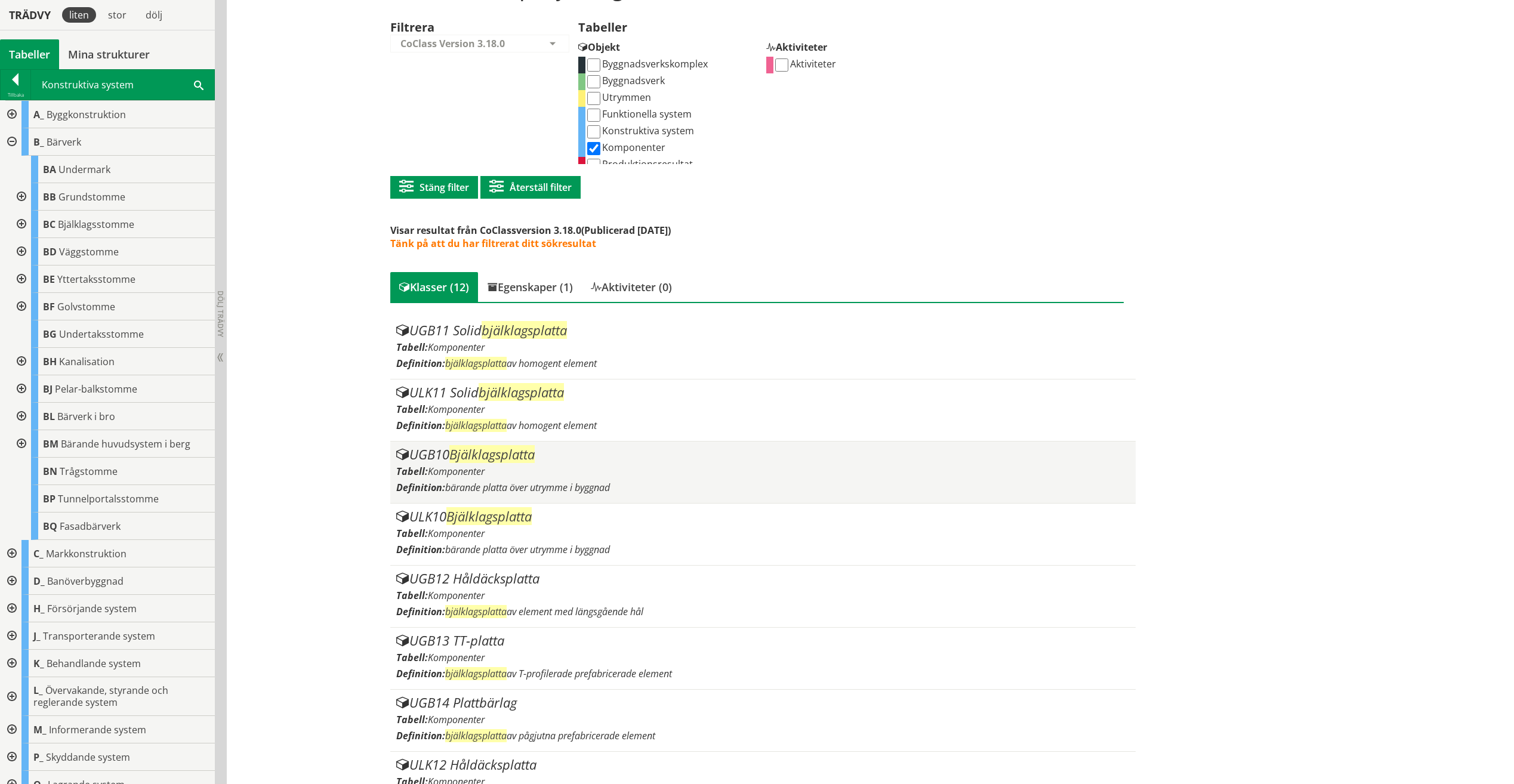
click at [518, 456] on span "Bjälklagsplatta" at bounding box center [492, 453] width 85 height 18
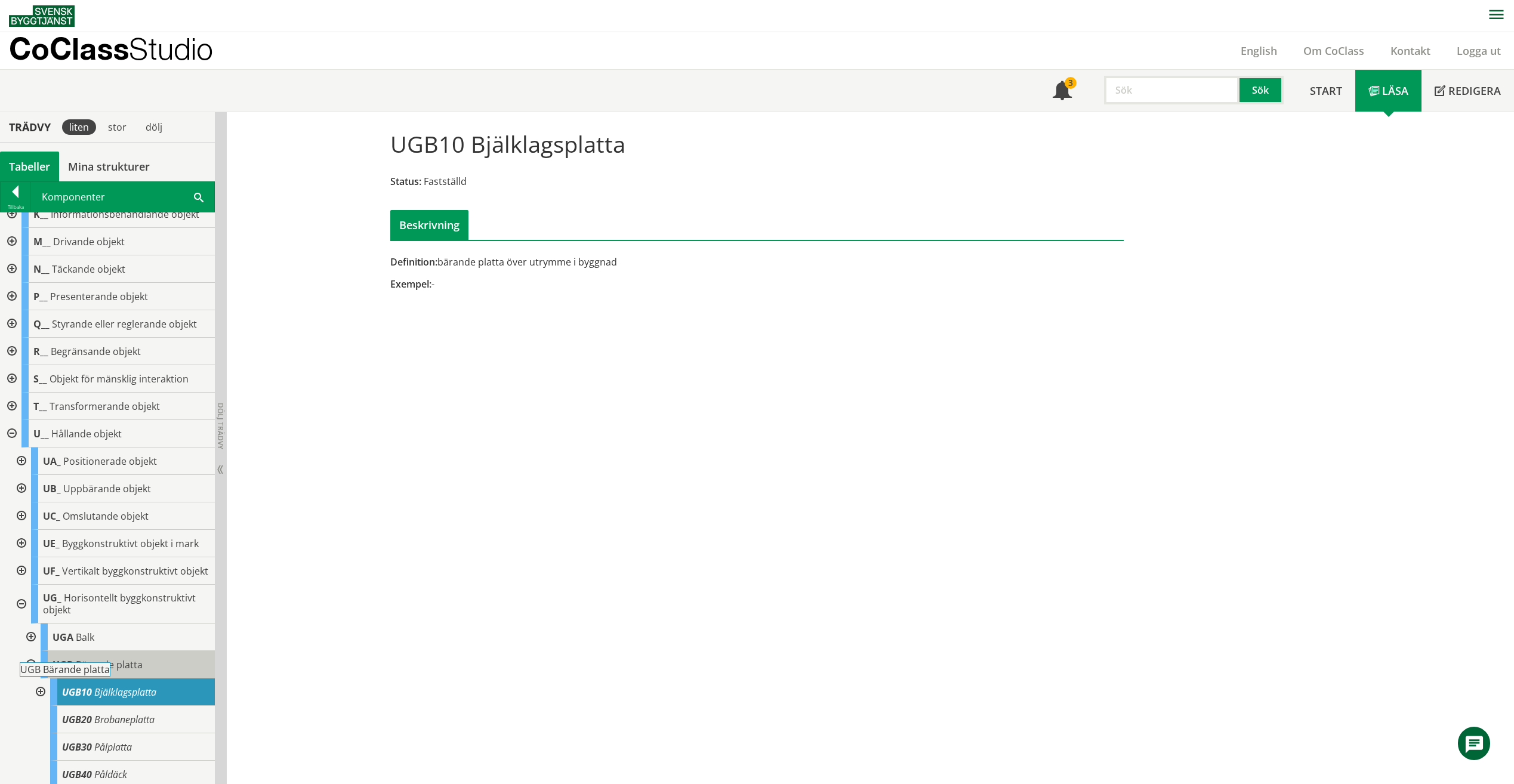
click at [85, 671] on span "Bärande platta" at bounding box center [109, 665] width 67 height 13
click at [138, 670] on span "Bärande platta" at bounding box center [109, 664] width 67 height 13
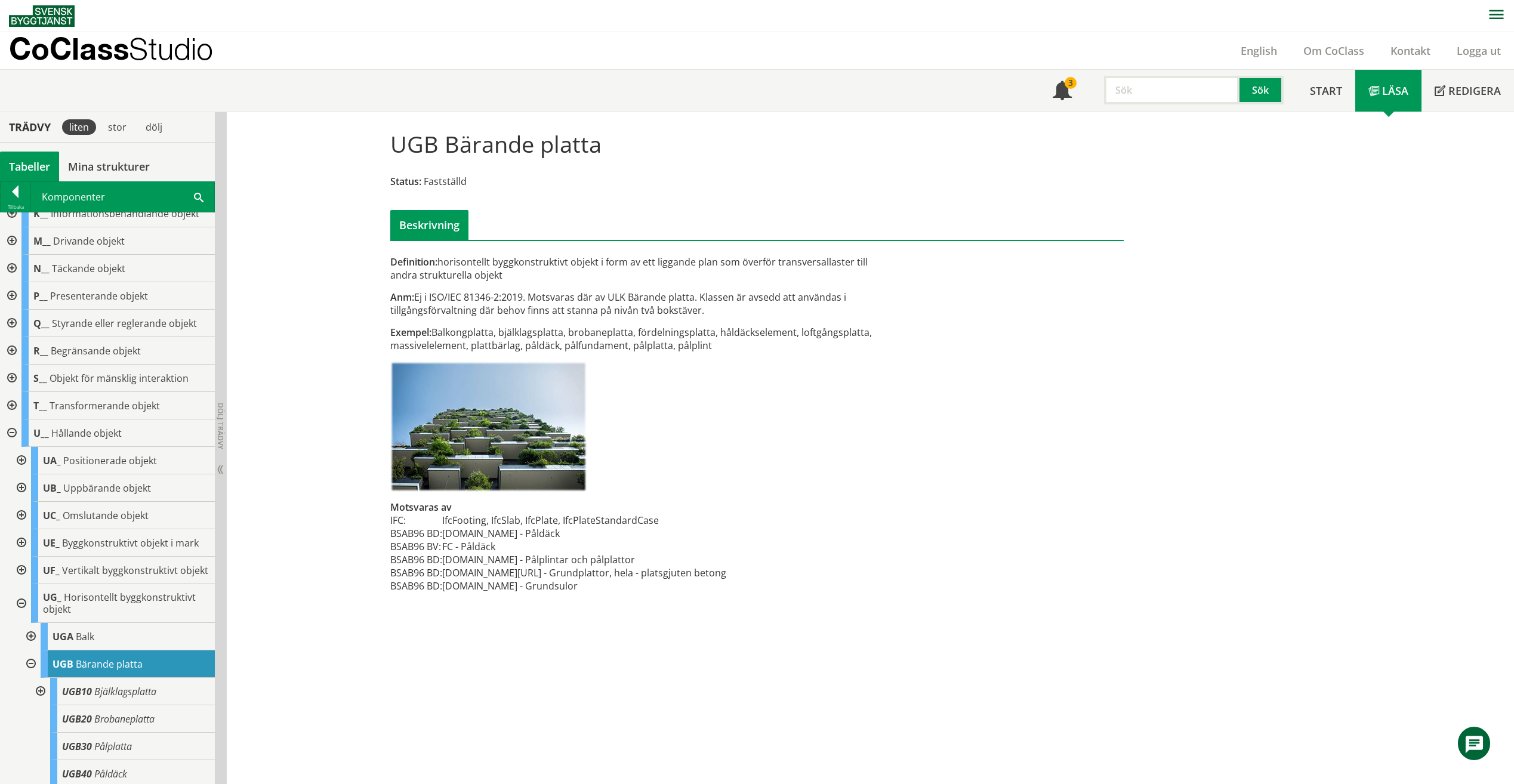
drag, startPoint x: 544, startPoint y: 328, endPoint x: 632, endPoint y: 326, distance: 88.0
click at [632, 326] on div "Exempel: Balkongplatta, bjälklagsplatta, brobaneplatta, fördelningsplatta, håld…" at bounding box center [632, 339] width 483 height 26
click at [25, 492] on div at bounding box center [20, 487] width 21 height 27
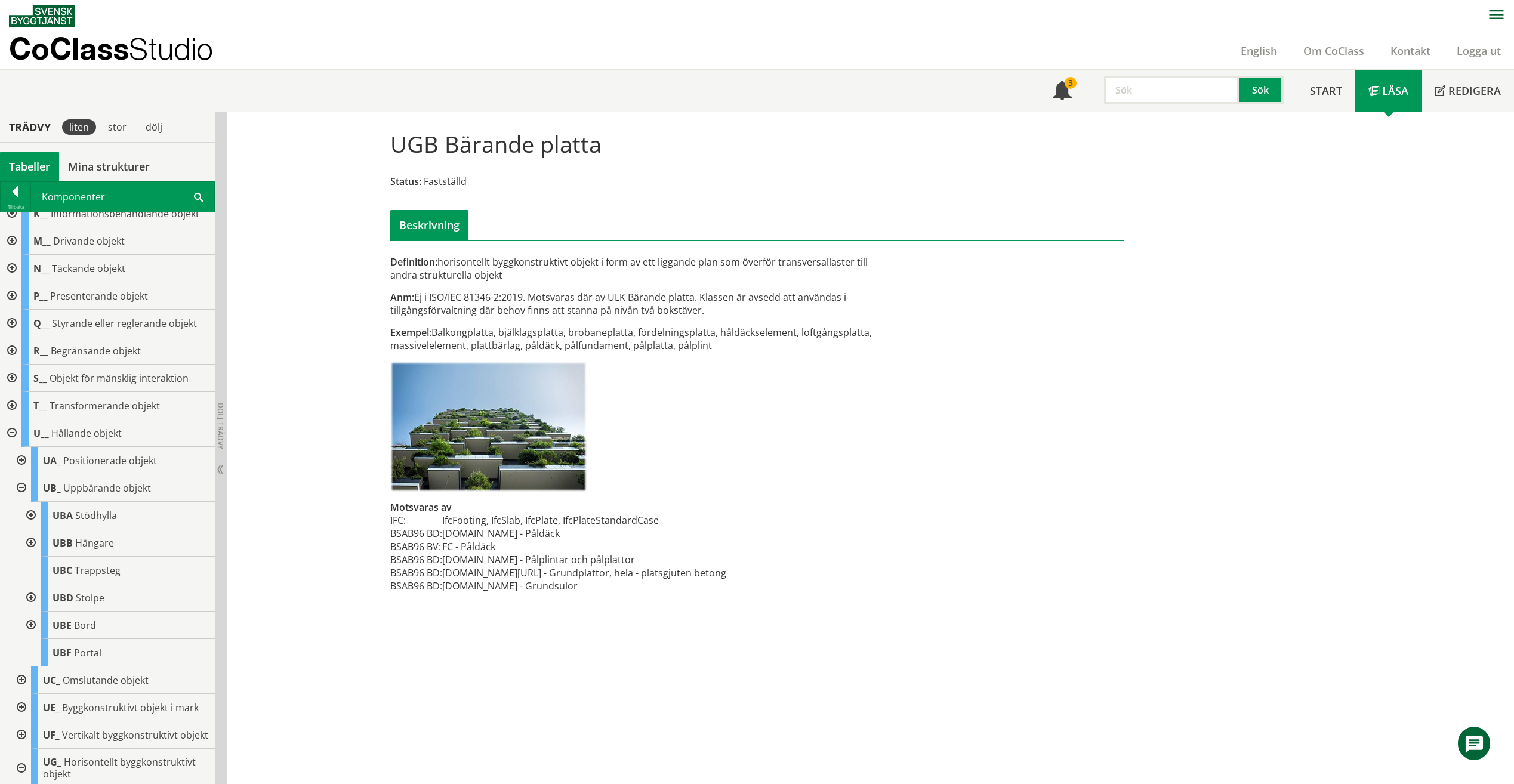
click at [26, 625] on div at bounding box center [29, 625] width 21 height 27
click at [30, 456] on div at bounding box center [20, 460] width 21 height 27
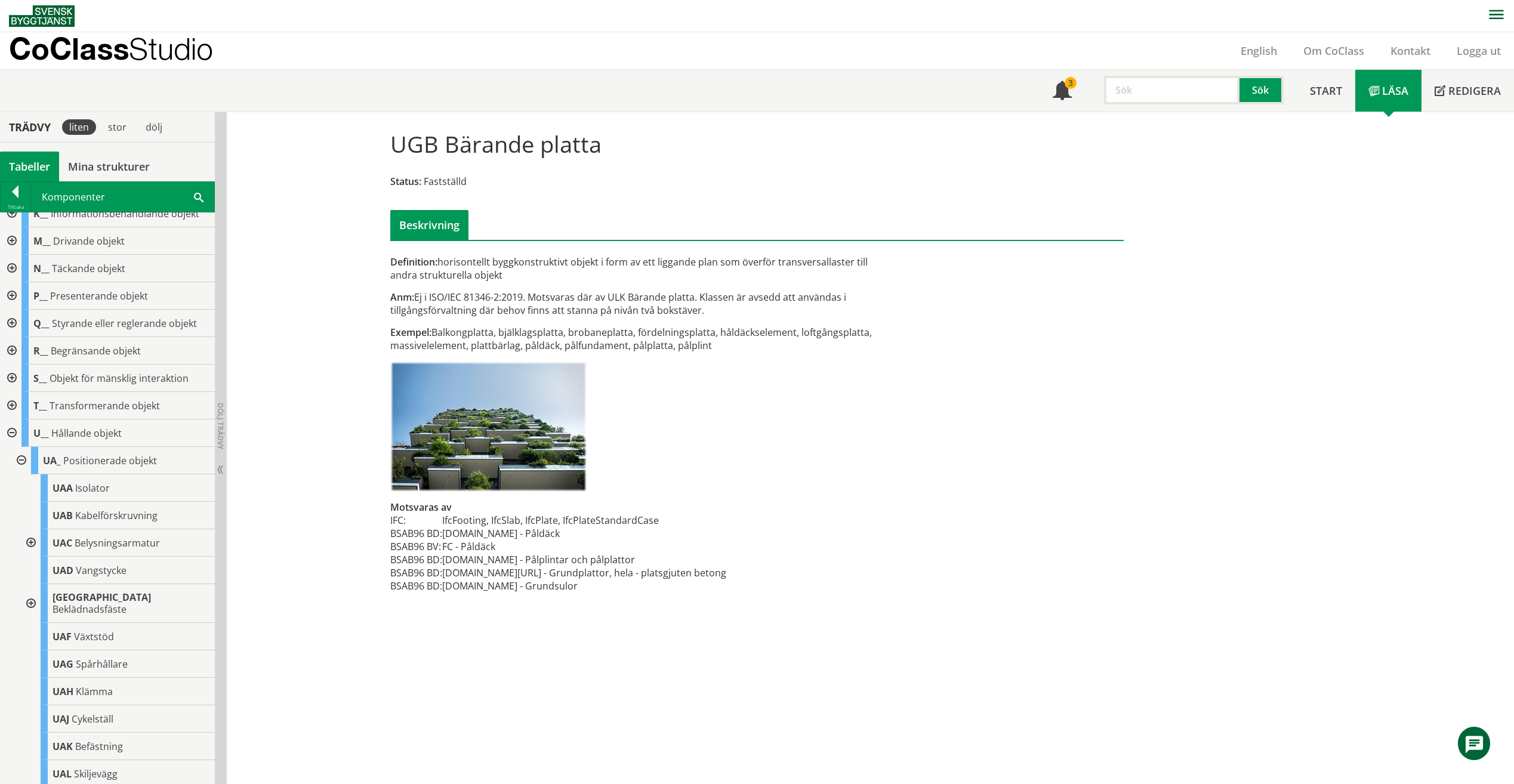
click at [30, 456] on div at bounding box center [20, 460] width 21 height 27
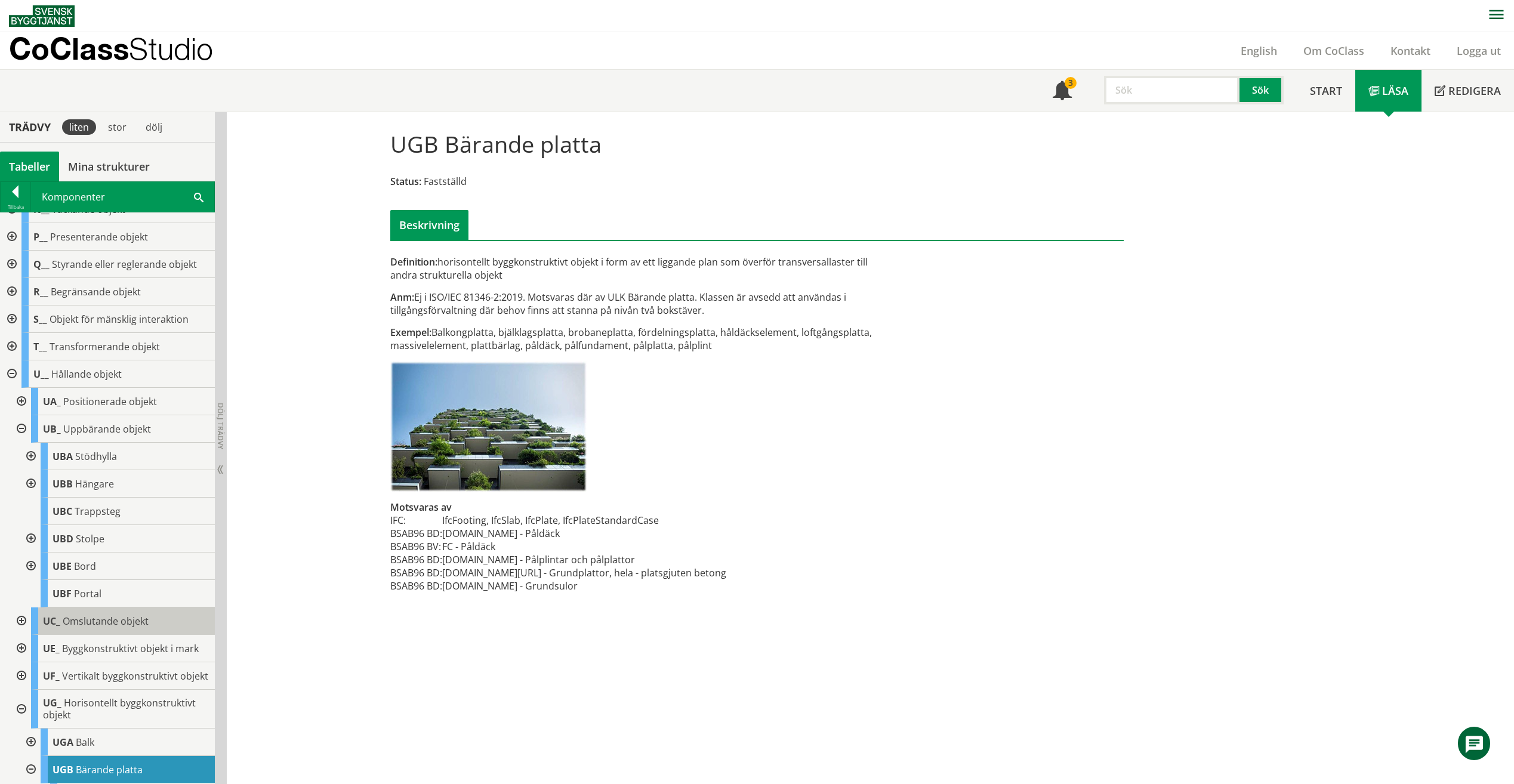
scroll to position [238, 0]
click at [25, 716] on div at bounding box center [20, 709] width 21 height 39
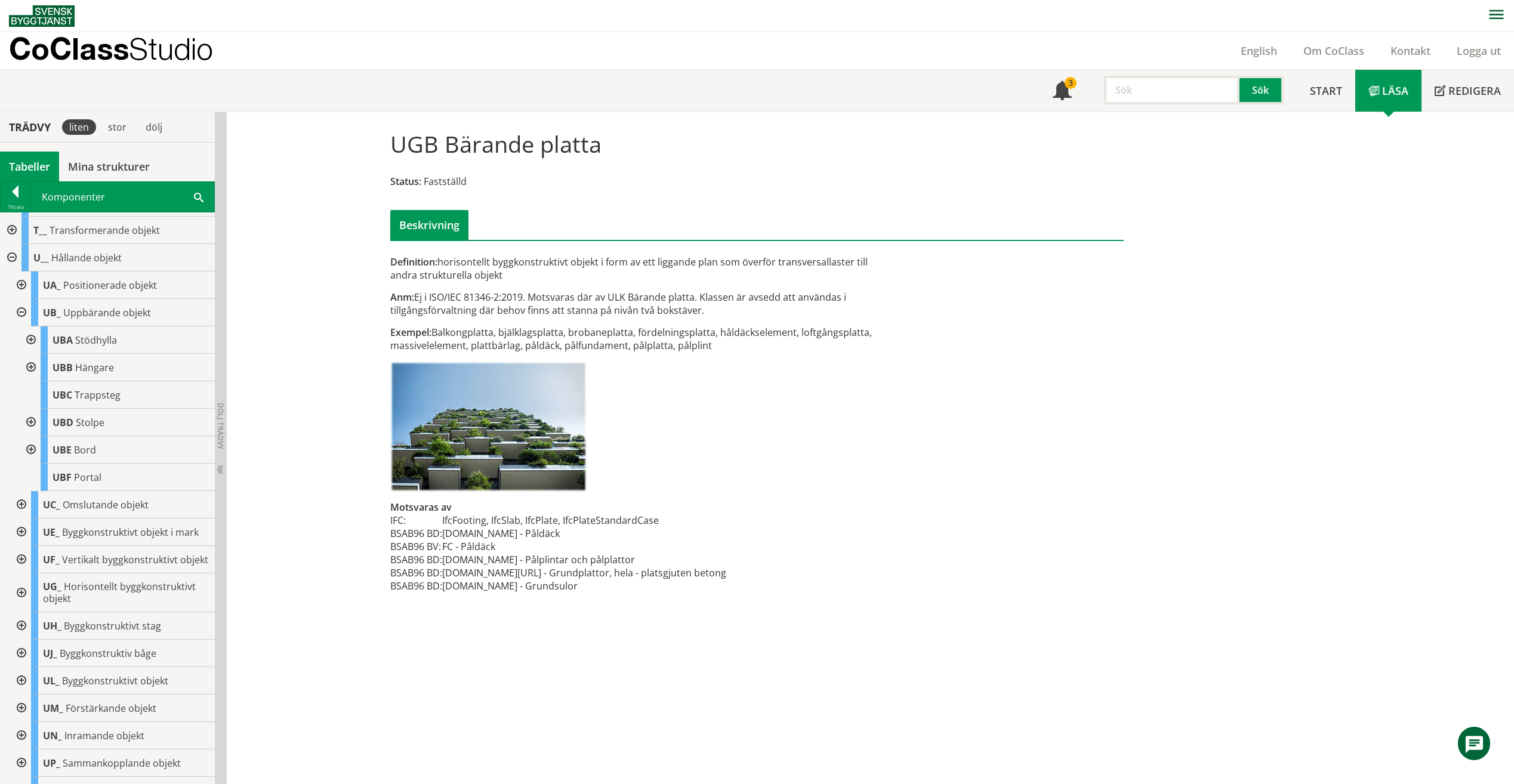
click at [18, 610] on div at bounding box center [20, 593] width 21 height 39
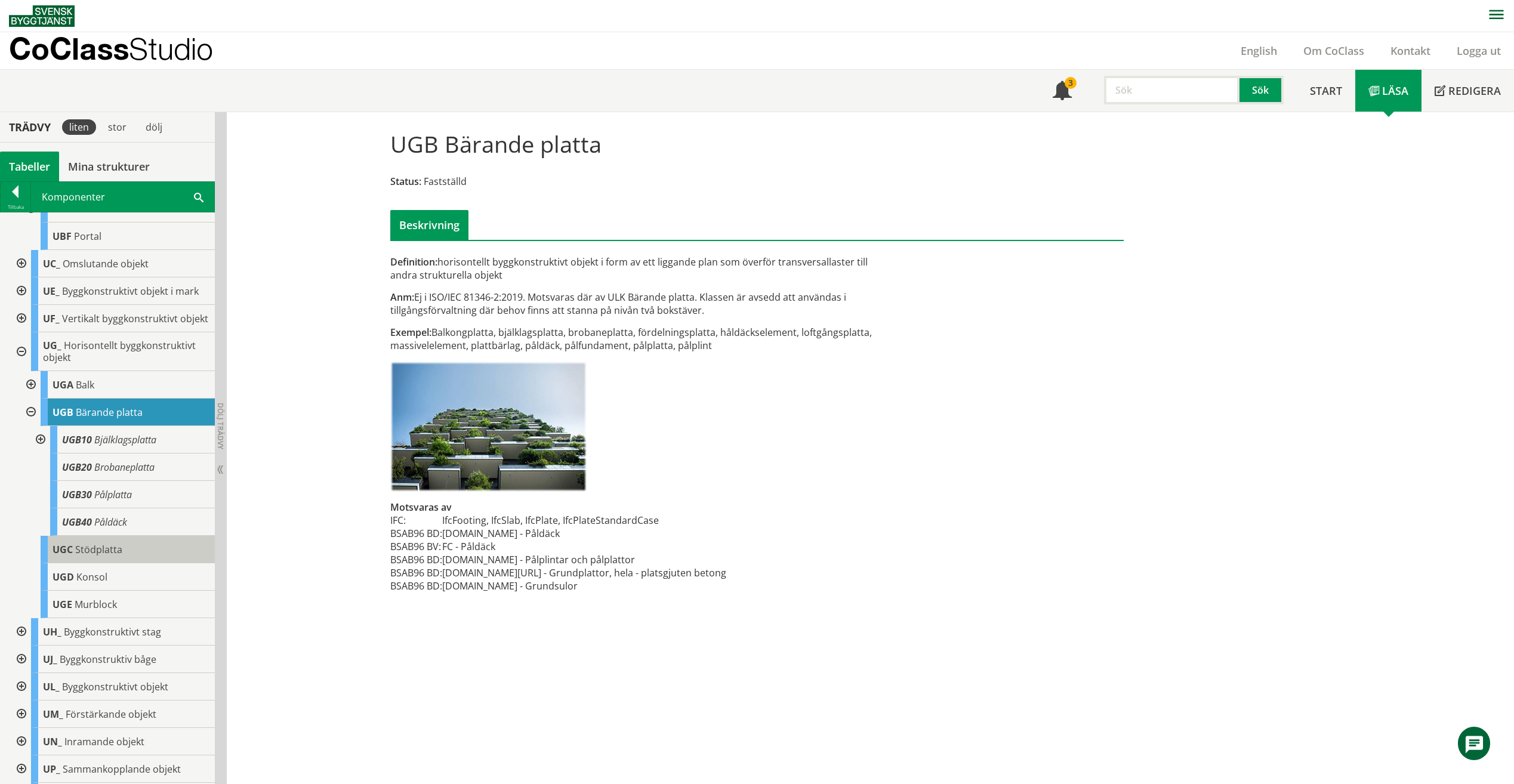
scroll to position [595, 0]
click at [142, 563] on div "UGC Stödplatta" at bounding box center [128, 548] width 175 height 27
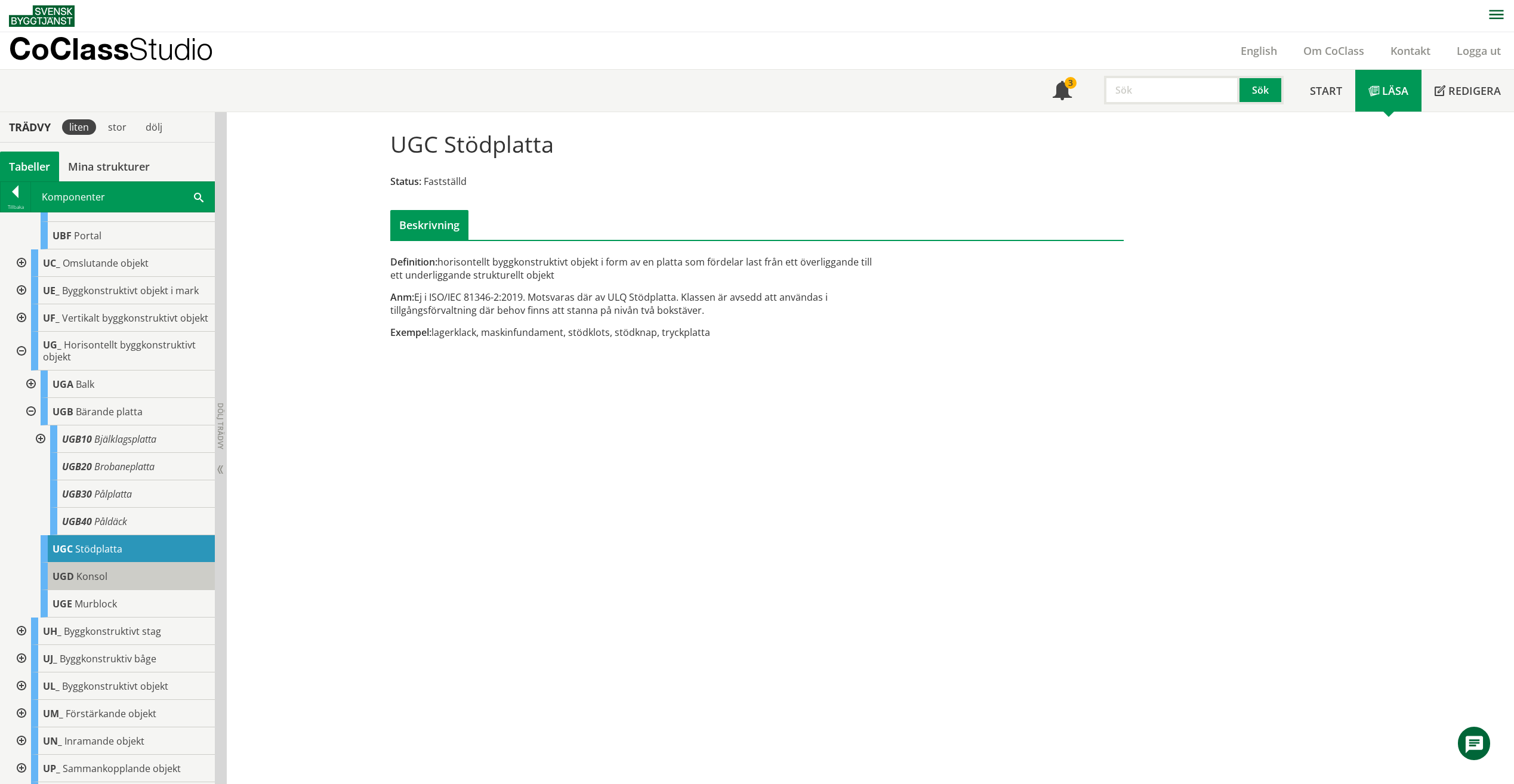
click at [139, 582] on div "UGD Konsol" at bounding box center [128, 576] width 175 height 27
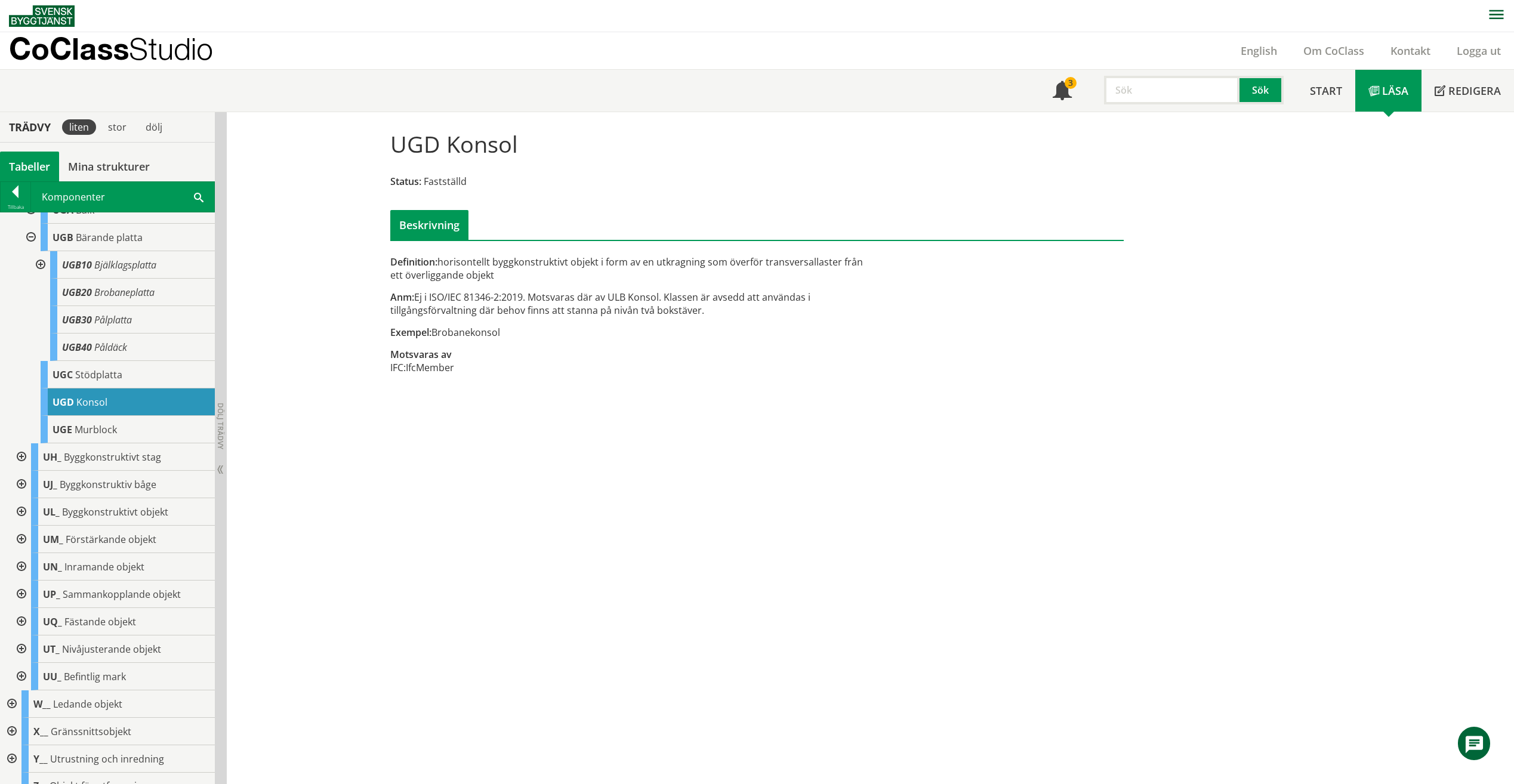
click at [27, 663] on div at bounding box center [20, 648] width 21 height 27
click at [15, 600] on div at bounding box center [20, 591] width 21 height 27
click at [25, 596] on div at bounding box center [20, 591] width 21 height 27
click at [30, 542] on div at bounding box center [20, 536] width 21 height 27
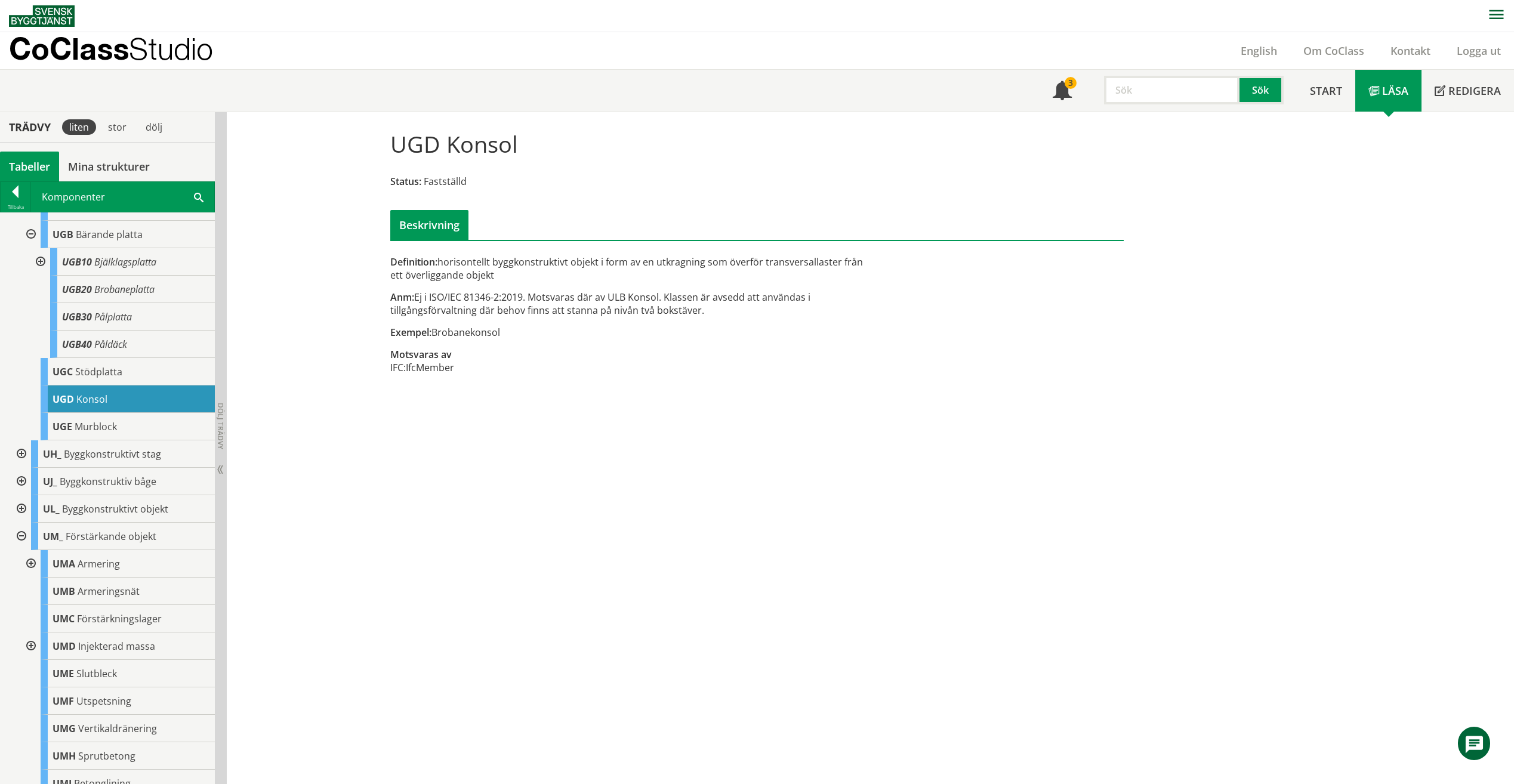
click at [21, 547] on div at bounding box center [20, 536] width 21 height 27
click at [28, 509] on div at bounding box center [20, 509] width 21 height 27
click at [31, 542] on div at bounding box center [29, 536] width 21 height 27
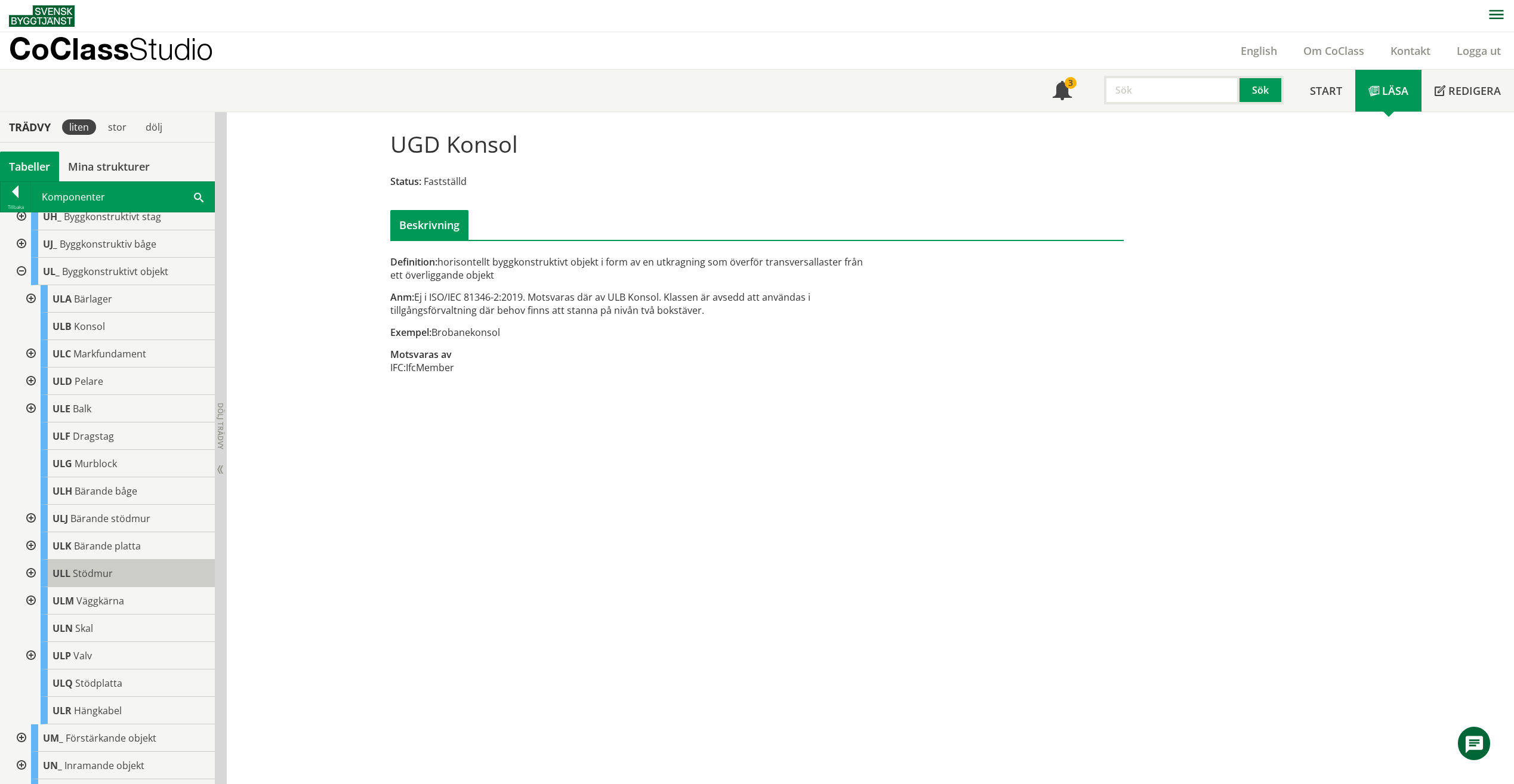
scroll to position [1010, 0]
click at [33, 551] on div at bounding box center [29, 545] width 21 height 27
click at [37, 582] on div at bounding box center [39, 573] width 21 height 27
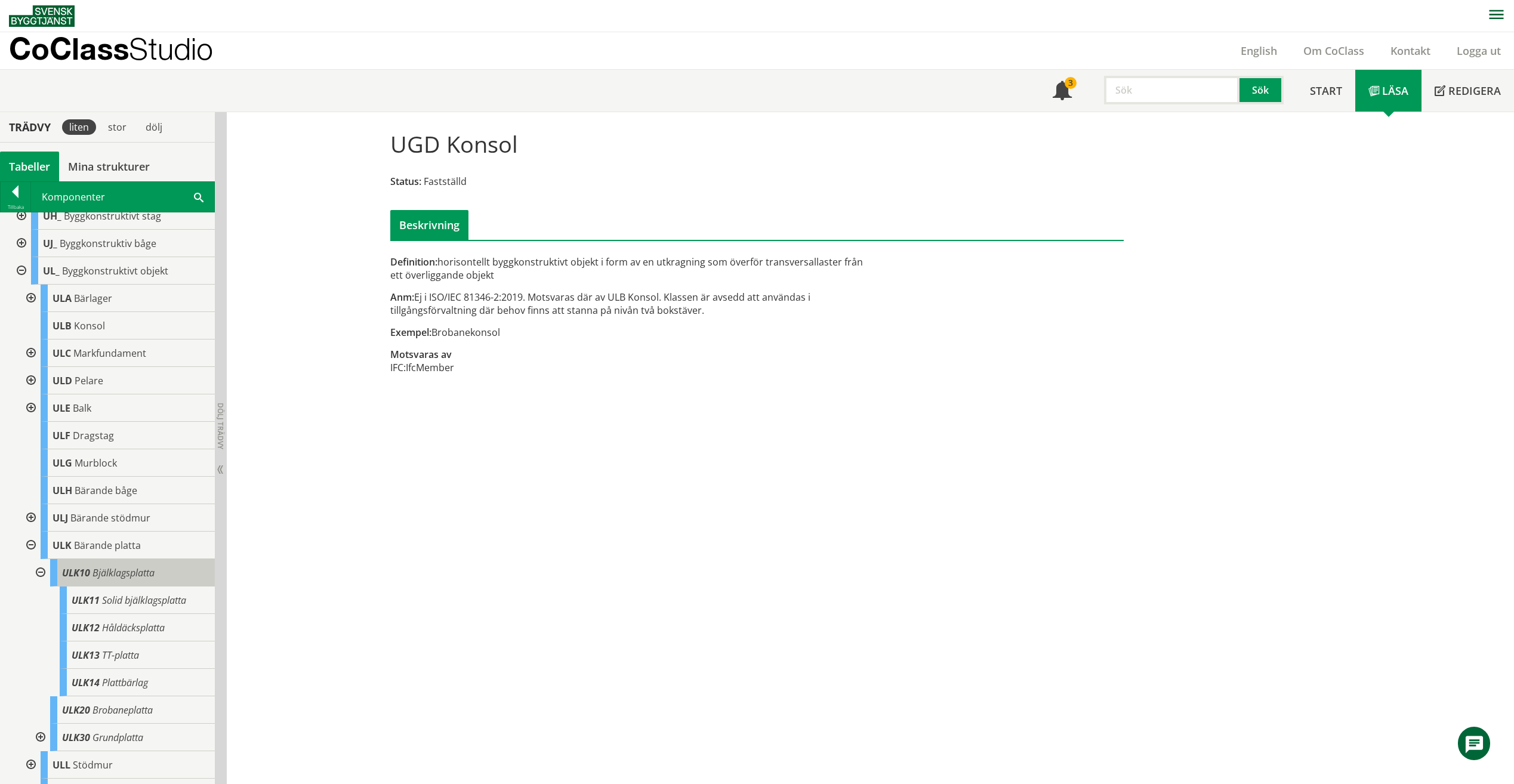
click at [148, 579] on span "Bjälklagsplatta" at bounding box center [123, 573] width 62 height 13
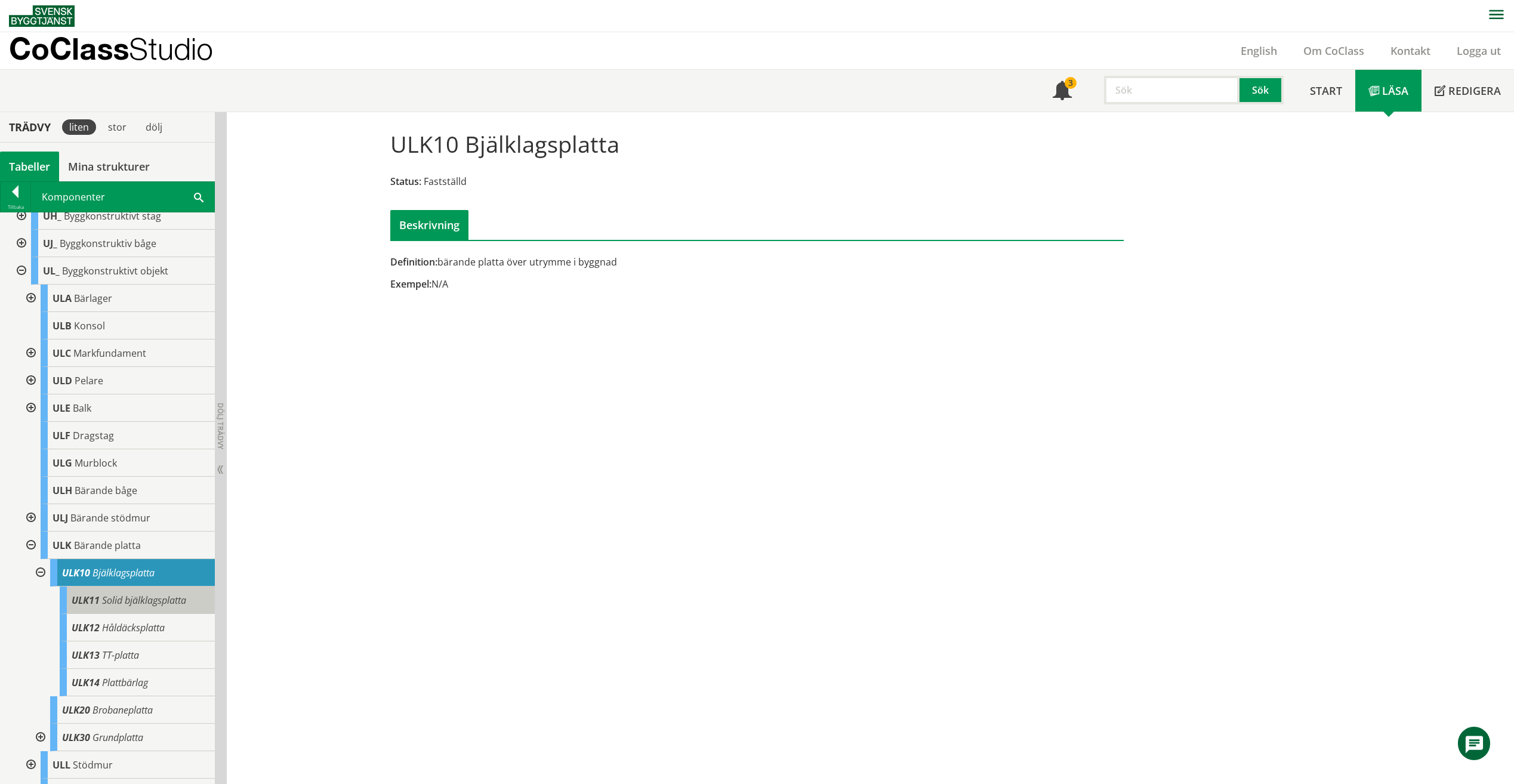
click at [148, 605] on span "Solid bjälklagsplatta" at bounding box center [144, 600] width 84 height 13
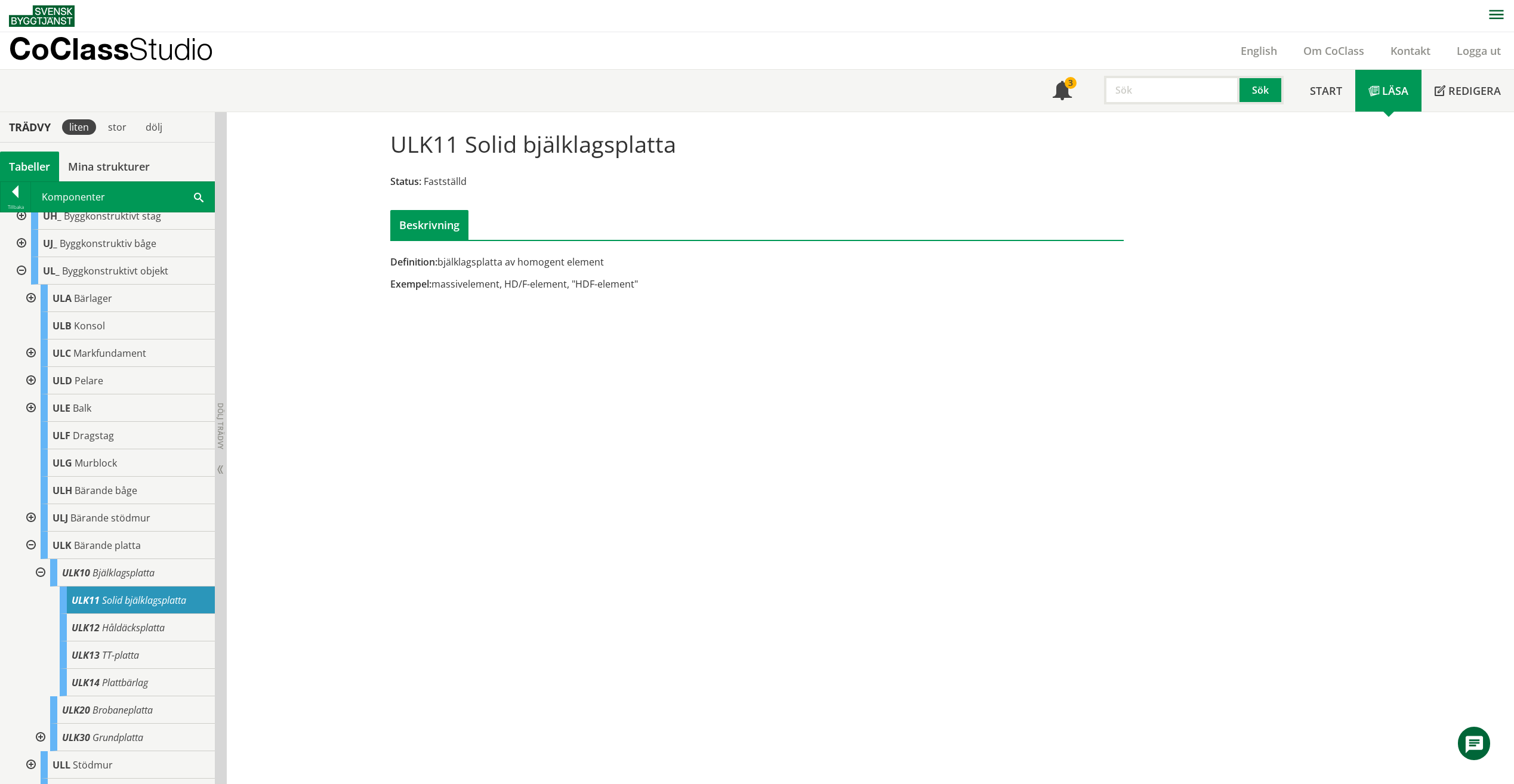
click at [148, 607] on span "Solid bjälklagsplatta" at bounding box center [144, 600] width 84 height 13
click at [154, 696] on div "ULK14 Plattbärlag" at bounding box center [137, 682] width 155 height 27
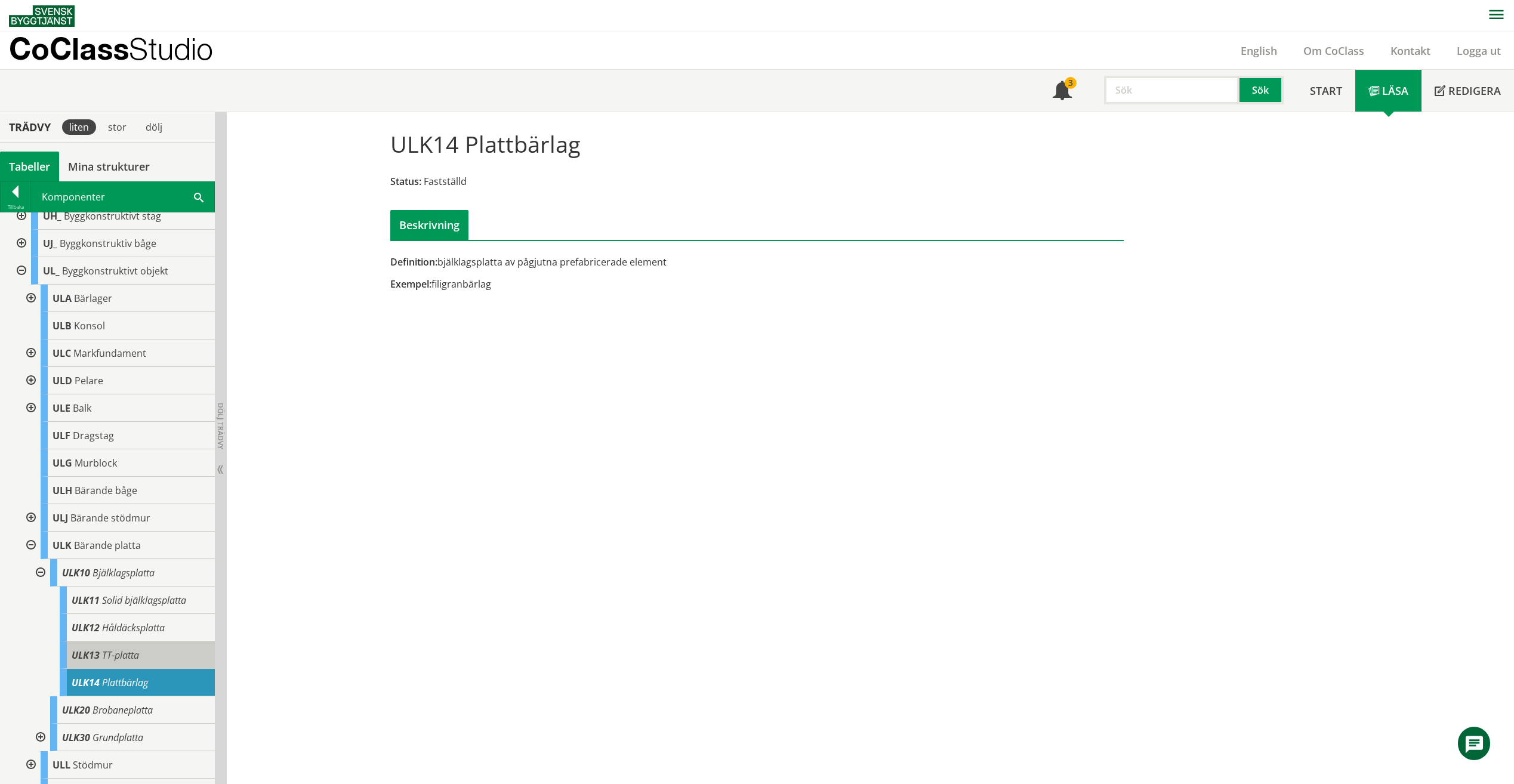
click at [157, 665] on div "ULK13 TT-platta" at bounding box center [137, 655] width 155 height 27
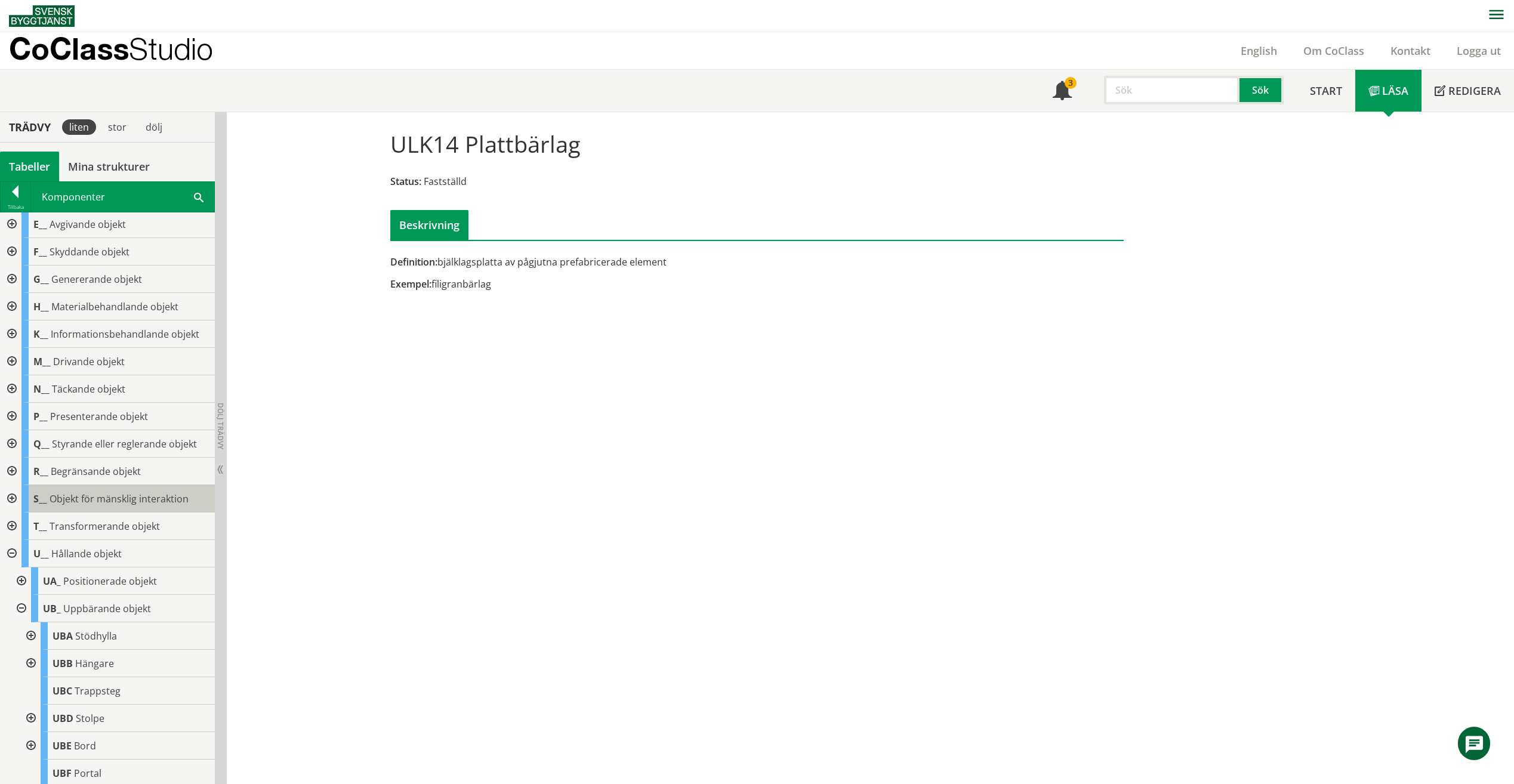
scroll to position [57, 0]
click at [1196, 102] on input "text" at bounding box center [1172, 90] width 136 height 29
type input "naturmark"
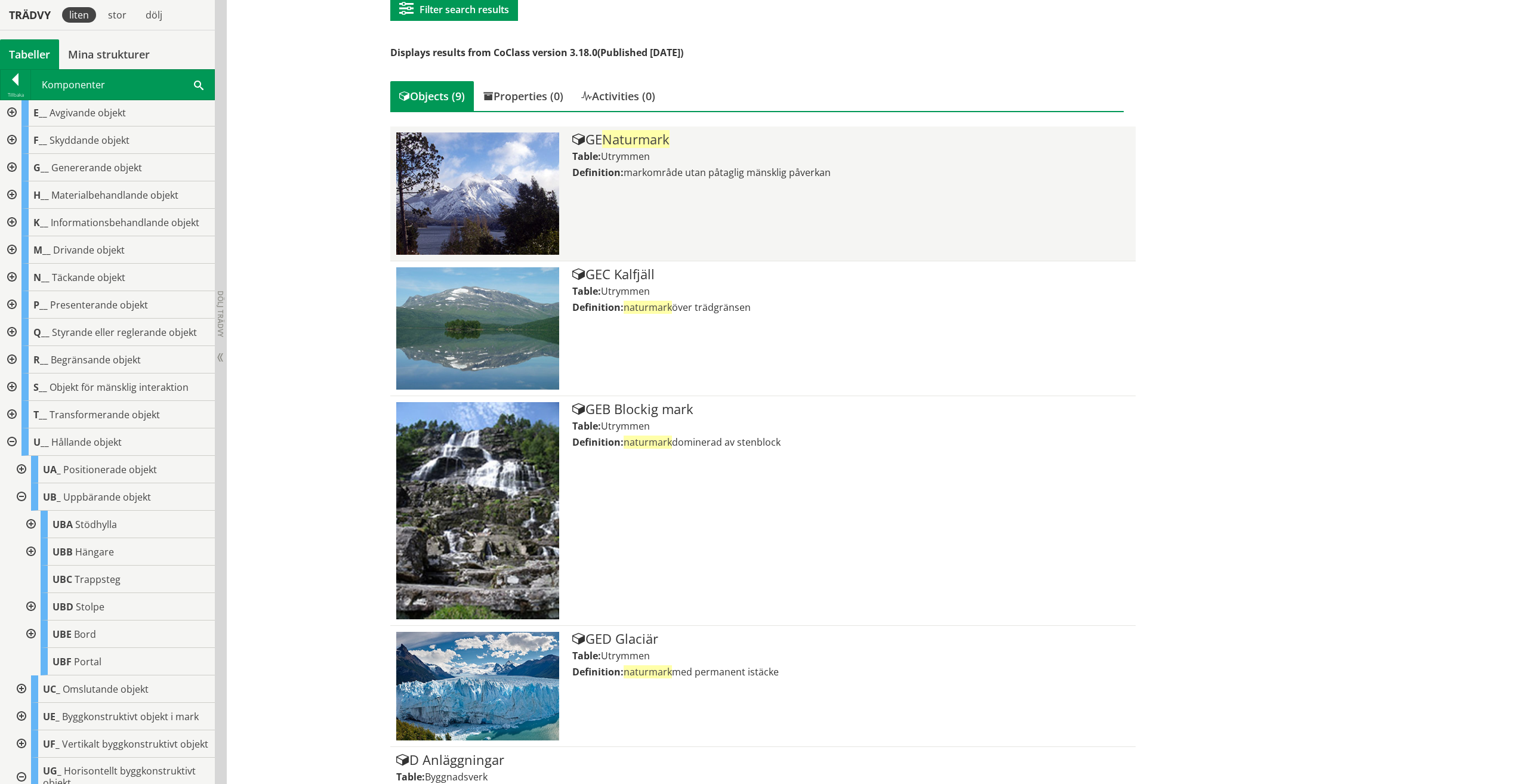
scroll to position [179, 0]
click at [662, 199] on div "GE Naturmark Table: Utrymmen Definition: markområde utan påtaglig mänsklig påve…" at bounding box center [851, 194] width 558 height 122
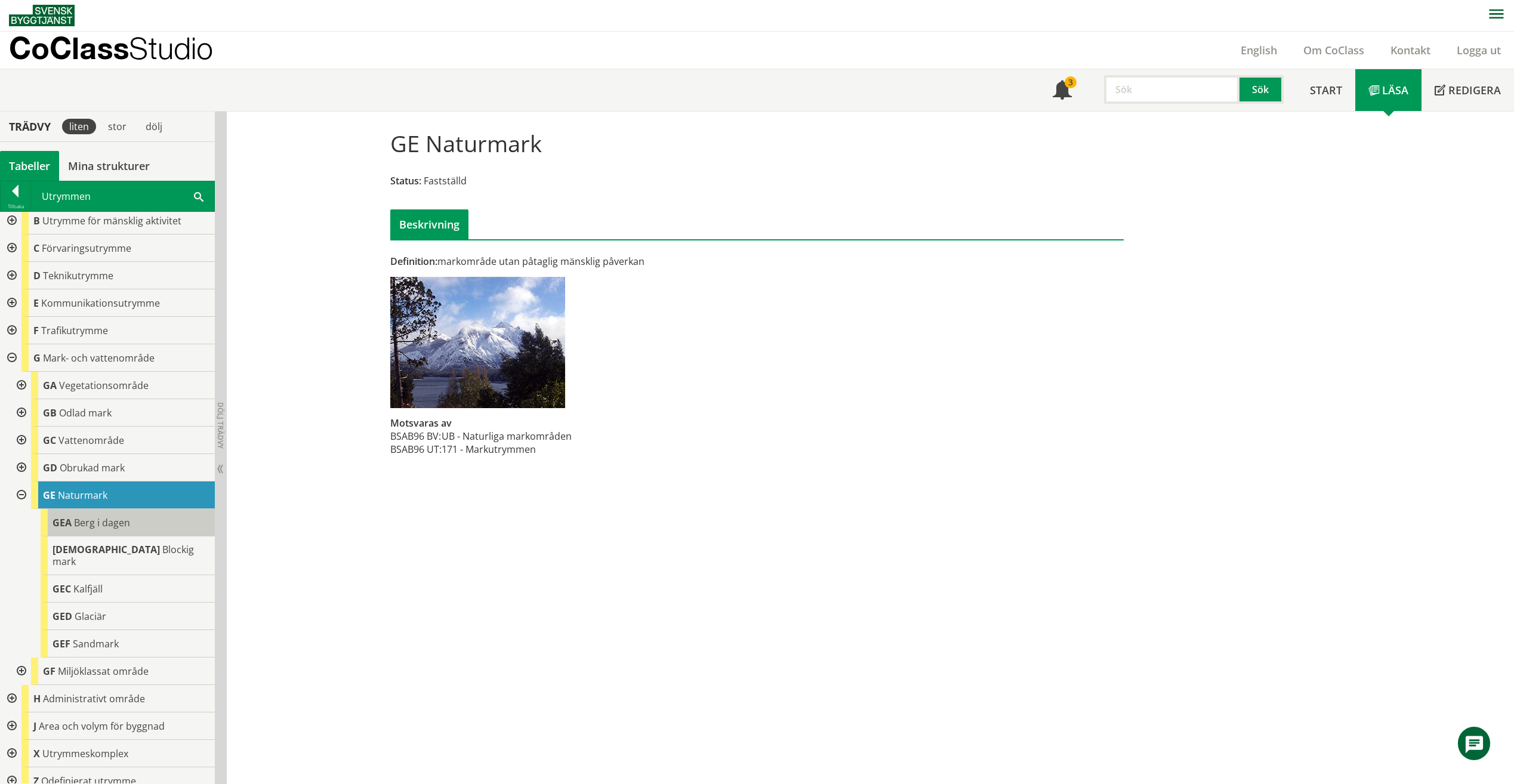
scroll to position [32, 0]
click at [1156, 98] on input "text" at bounding box center [1172, 89] width 136 height 29
type input "C"
type input "BC"
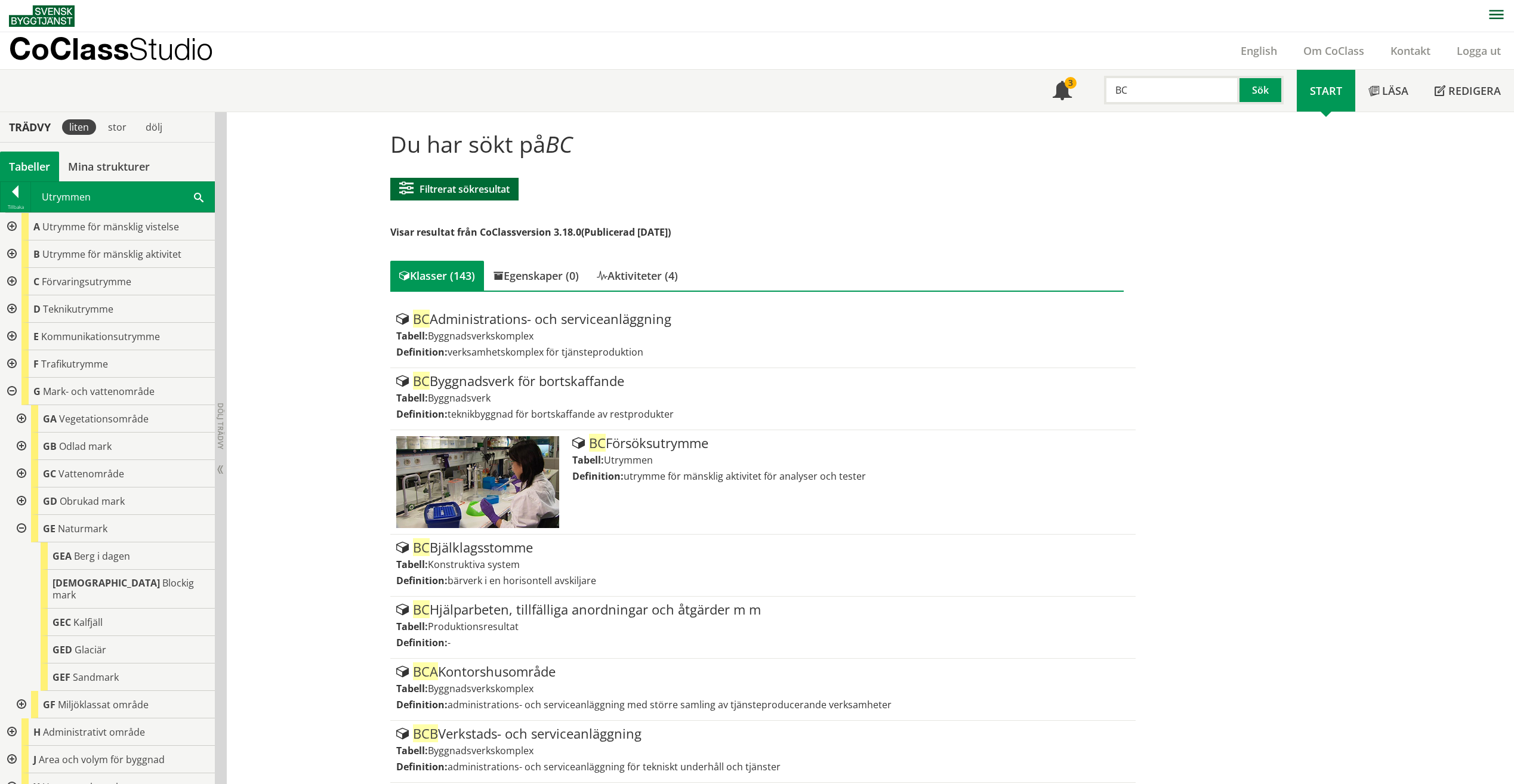
click at [474, 192] on button "Filtrerat sökresultat" at bounding box center [454, 189] width 128 height 22
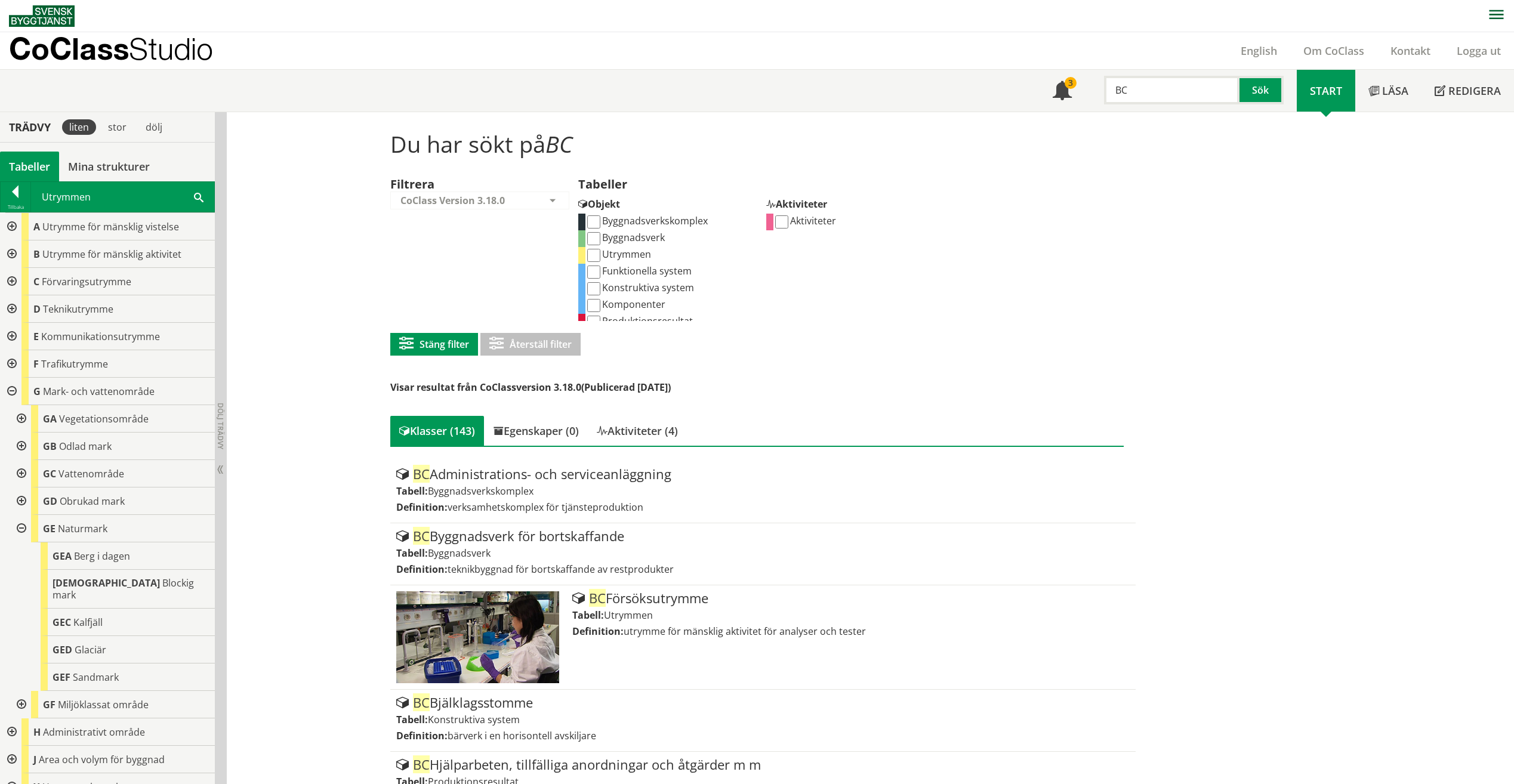
click at [592, 306] on input "Komponenter" at bounding box center [594, 306] width 13 height 13
checkbox input "true"
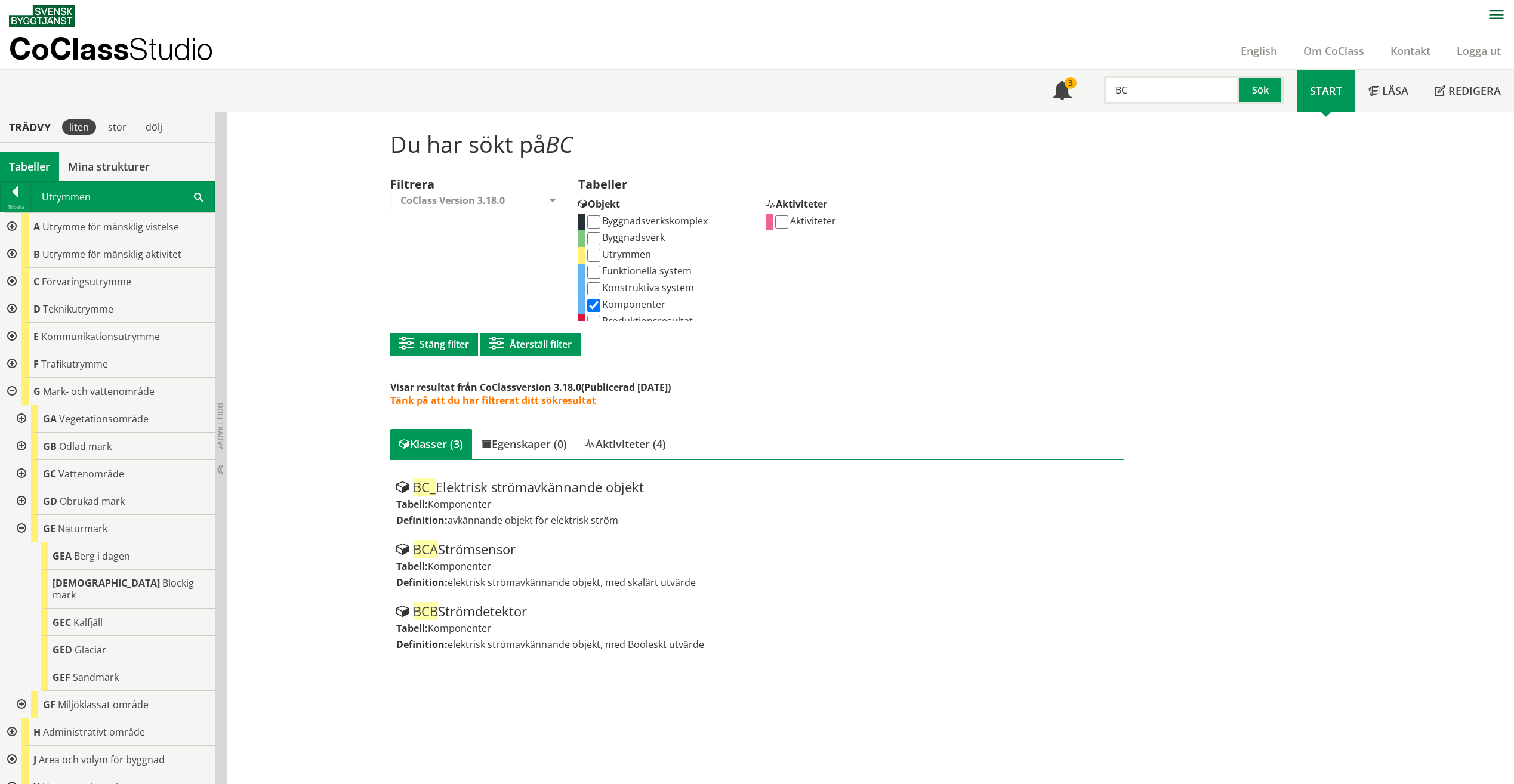
click at [591, 306] on input "Komponenter" at bounding box center [594, 306] width 13 height 13
checkbox input "false"
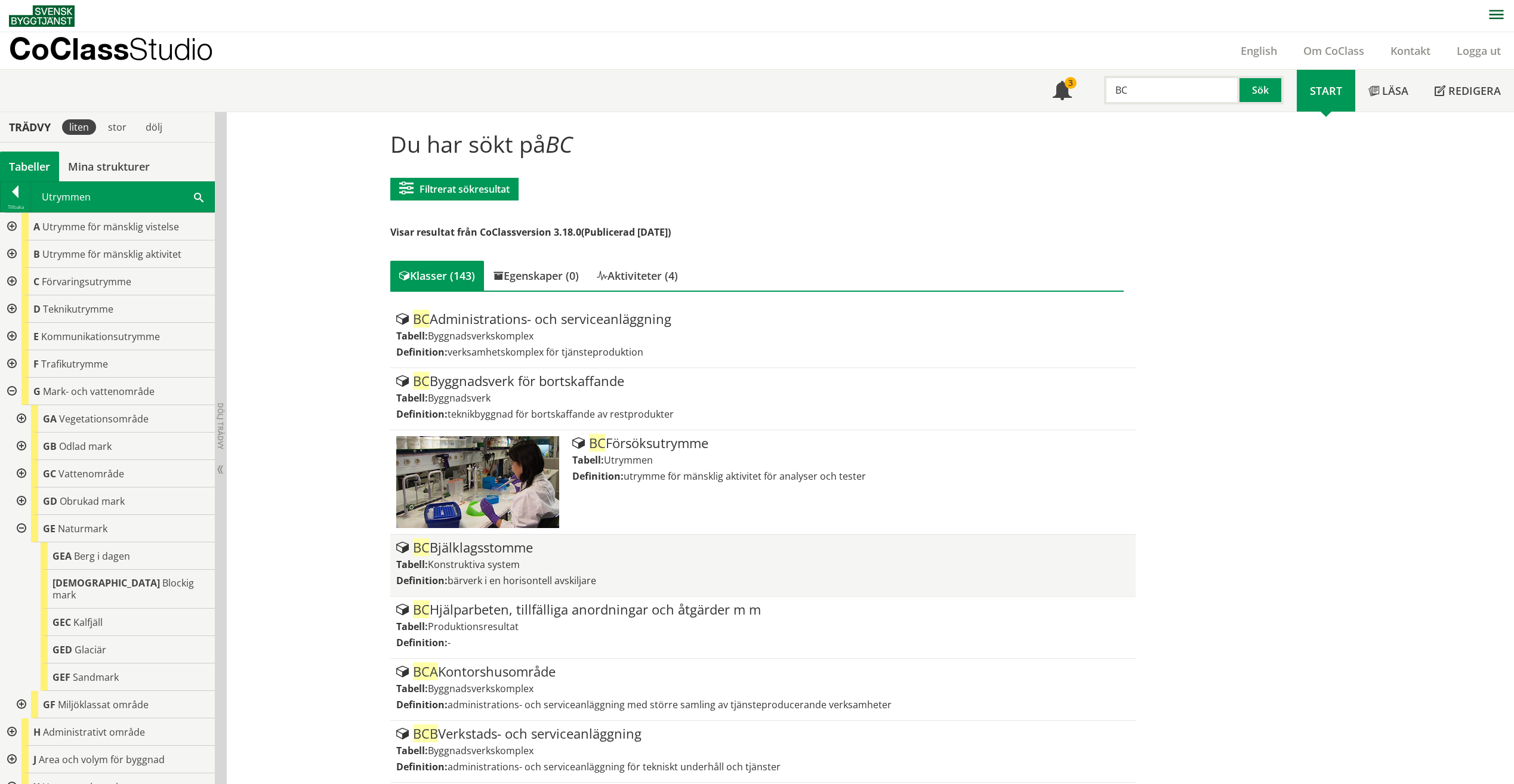
click at [472, 560] on span "Konstruktiva system" at bounding box center [474, 565] width 92 height 13
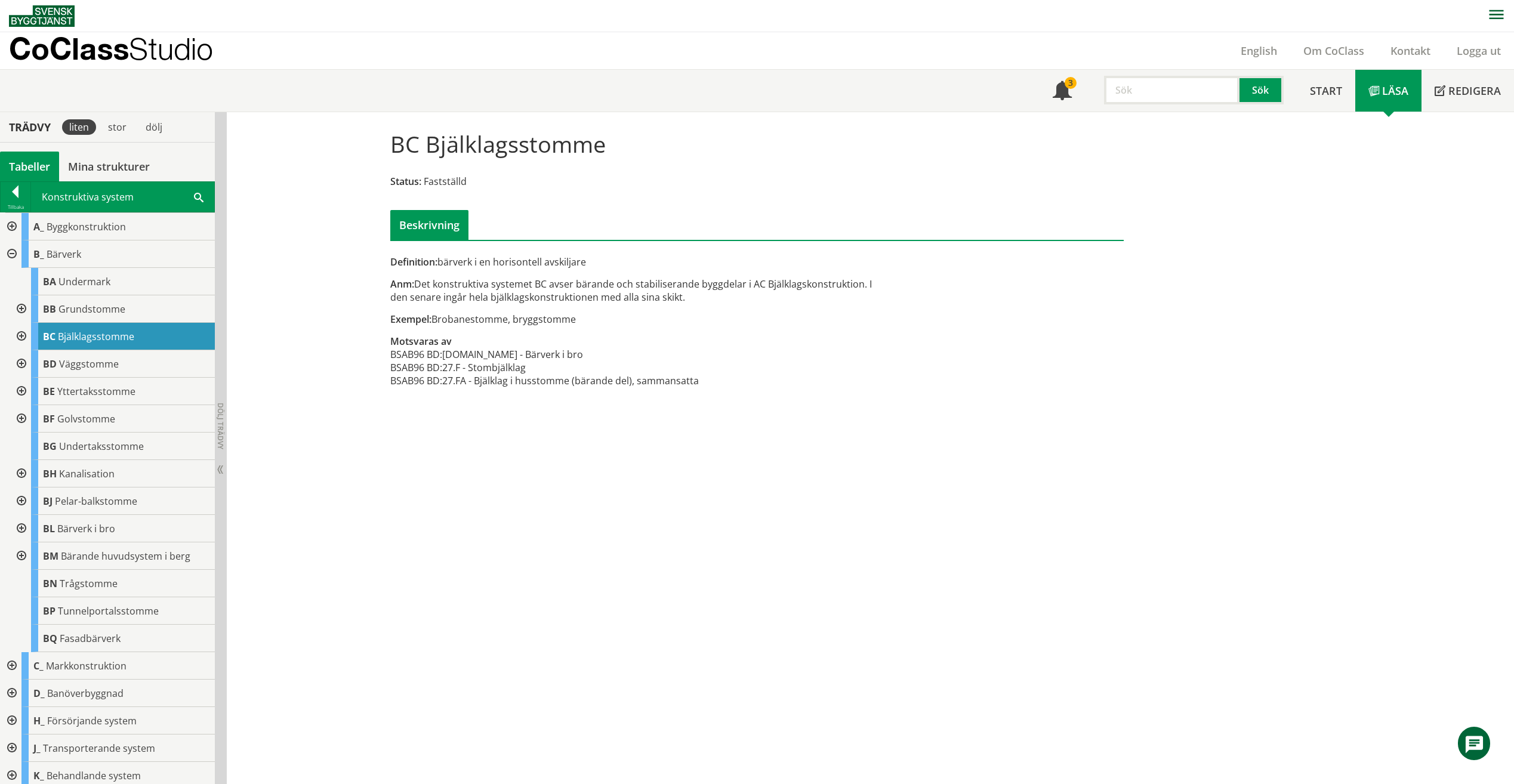
drag, startPoint x: 589, startPoint y: 329, endPoint x: 538, endPoint y: 323, distance: 51.4
click at [538, 323] on div "Definition: bärverk i en horisontell avskiljare Anm: Det konstruktiva systemet …" at bounding box center [632, 328] width 502 height 145
drag, startPoint x: 570, startPoint y: 315, endPoint x: 517, endPoint y: 321, distance: 53.3
click at [517, 321] on div "Exempel: Brobanestomme, bryggstomme" at bounding box center [632, 319] width 483 height 13
drag, startPoint x: 538, startPoint y: 284, endPoint x: 705, endPoint y: 284, distance: 167.0
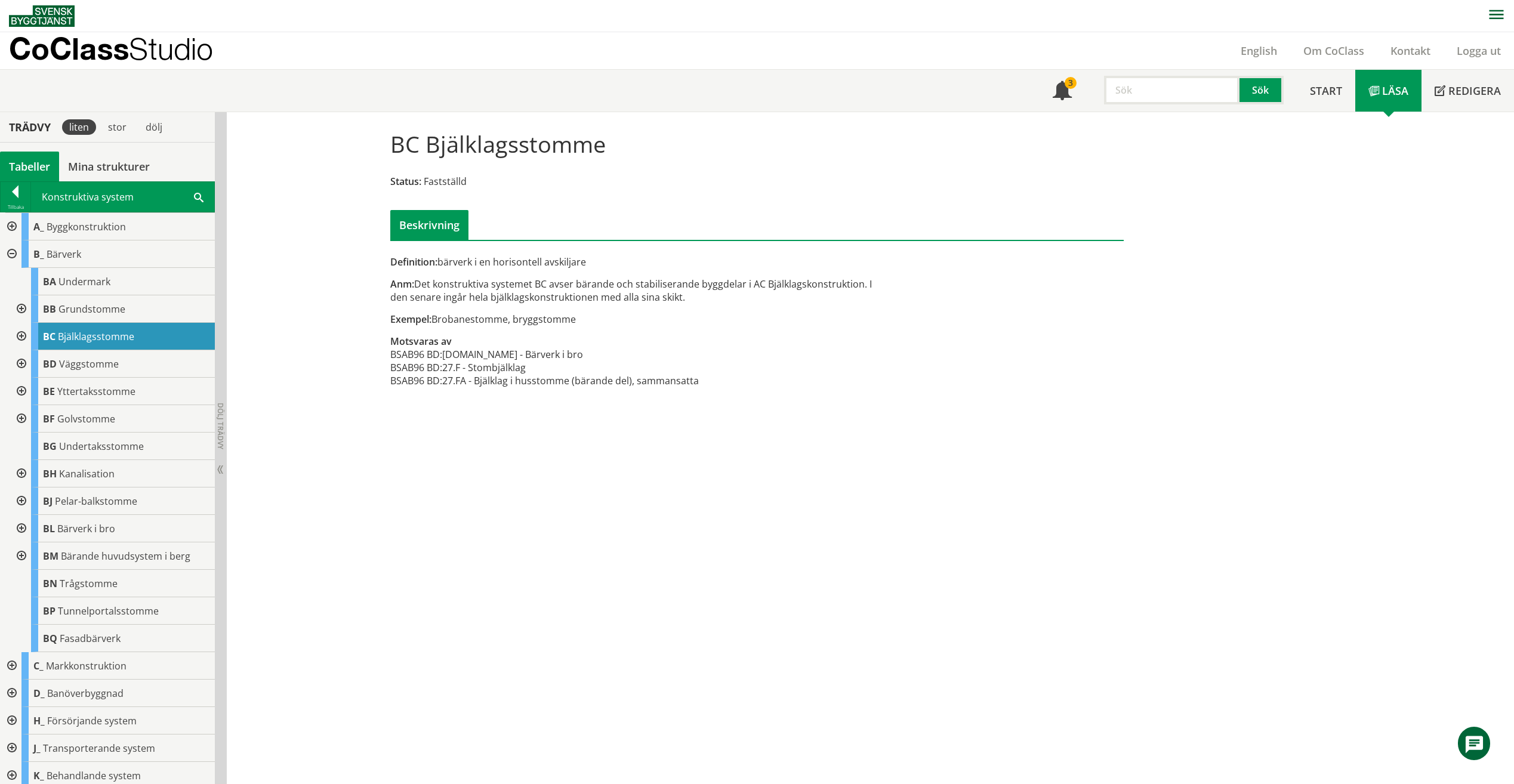
click at [705, 284] on div "Anm: Det konstruktiva systemet BC avser bärande och stabiliserande byggdelar i …" at bounding box center [632, 290] width 483 height 26
click at [1141, 89] on input "text" at bounding box center [1172, 90] width 136 height 29
type input "byggstomme"
click at [1271, 96] on button "Sök" at bounding box center [1262, 90] width 44 height 29
